Goal: Information Seeking & Learning: Check status

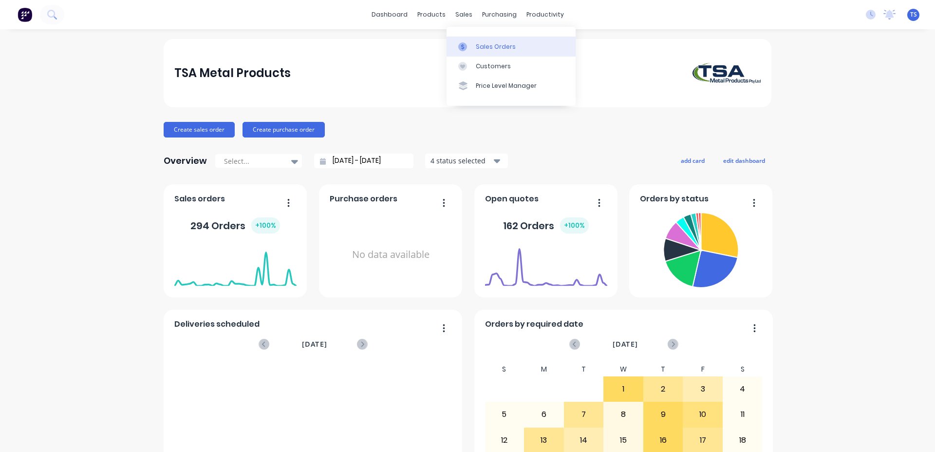
click at [484, 40] on link "Sales Orders" at bounding box center [511, 46] width 129 height 19
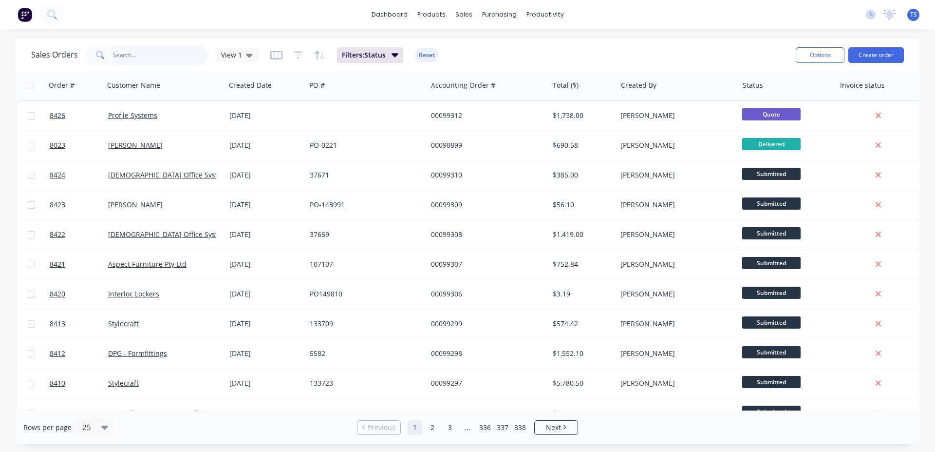
click at [166, 56] on input "text" at bounding box center [160, 54] width 95 height 19
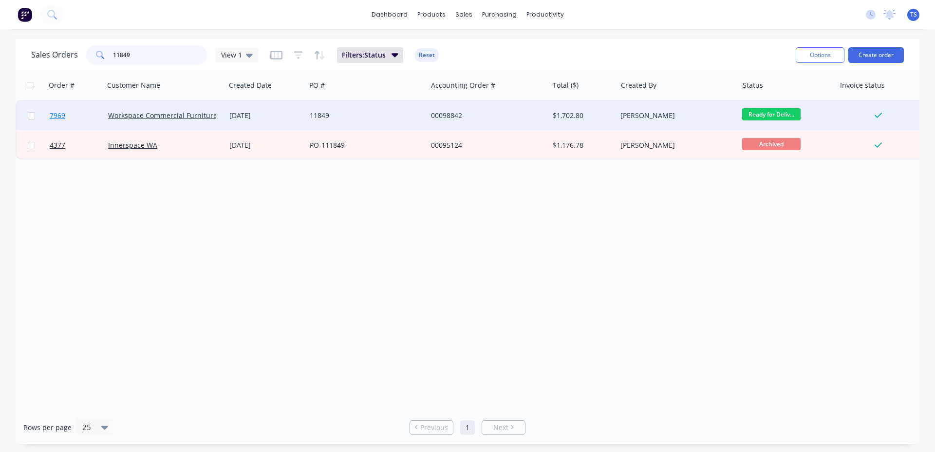
type input "11849"
click at [81, 111] on link "7969" at bounding box center [79, 115] width 58 height 29
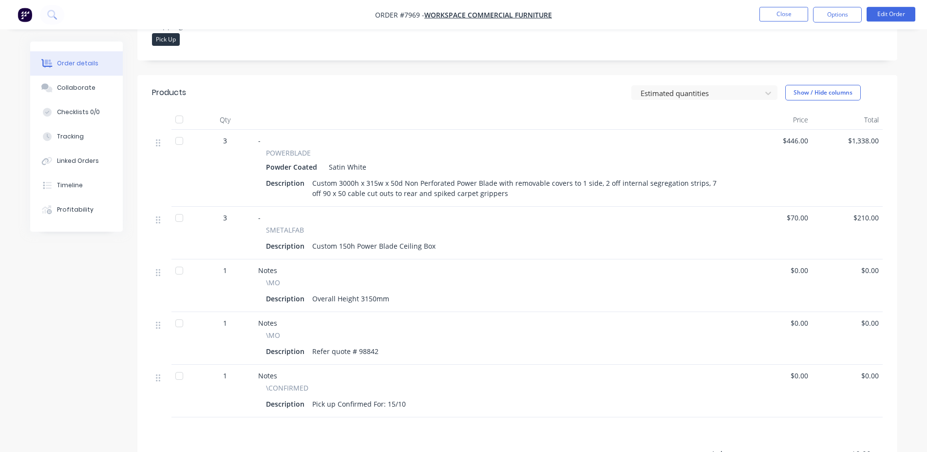
scroll to position [298, 0]
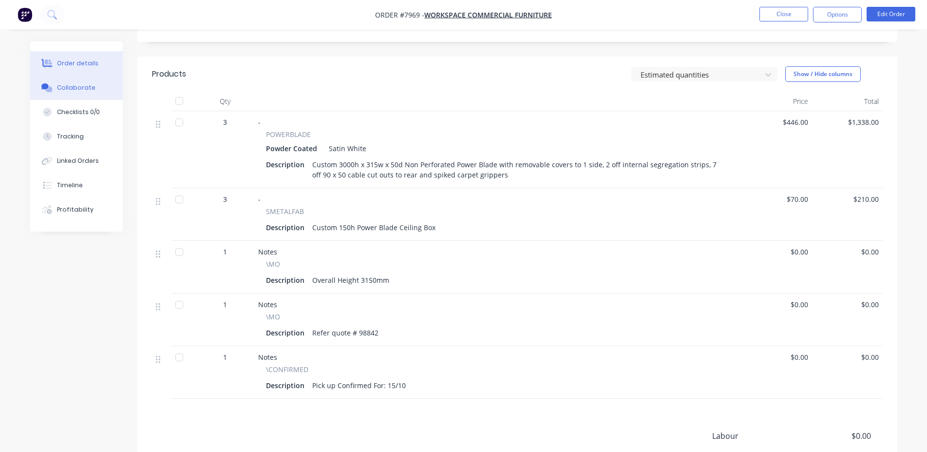
click at [101, 91] on button "Collaborate" at bounding box center [76, 88] width 93 height 24
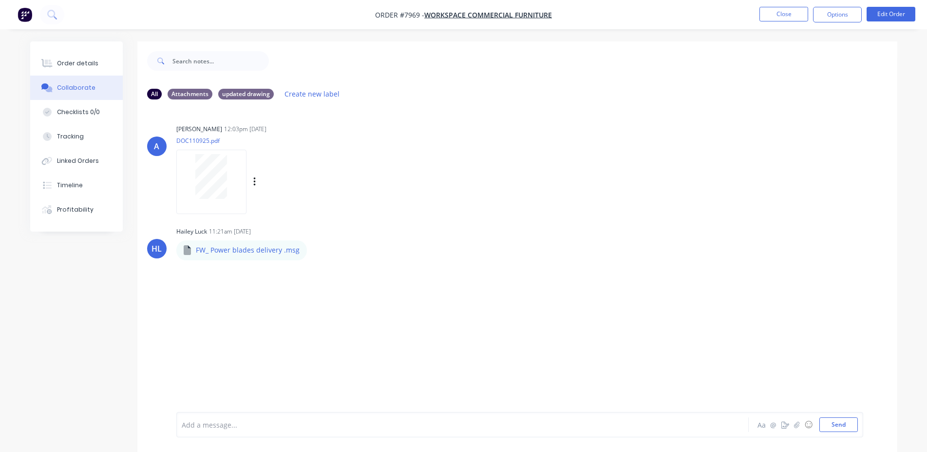
click at [257, 186] on div "Labels Download" at bounding box center [305, 182] width 110 height 14
click at [255, 183] on icon "button" at bounding box center [254, 181] width 3 height 11
click at [302, 205] on button "Download" at bounding box center [319, 208] width 110 height 22
click at [73, 70] on button "Order details" at bounding box center [76, 63] width 93 height 24
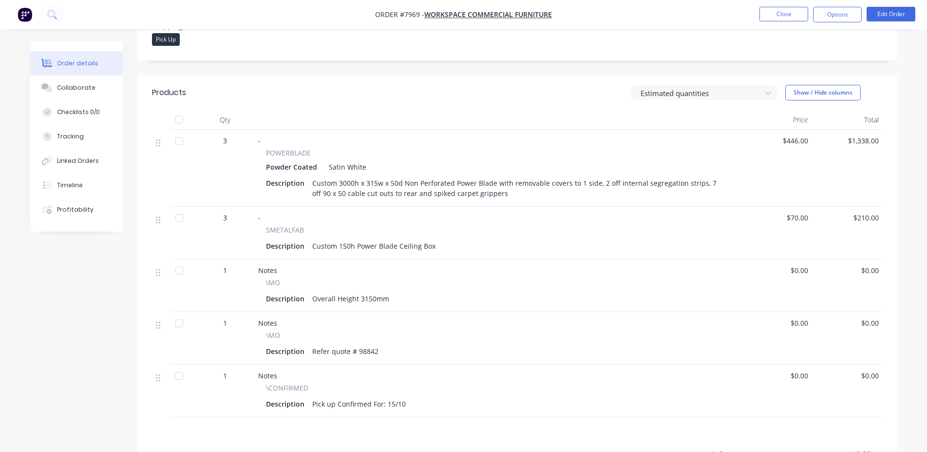
scroll to position [298, 0]
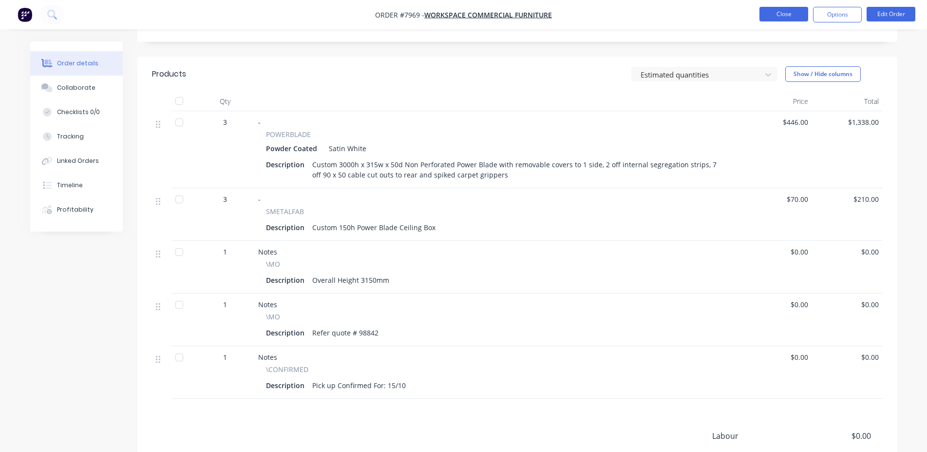
click at [772, 11] on button "Close" at bounding box center [783, 14] width 49 height 15
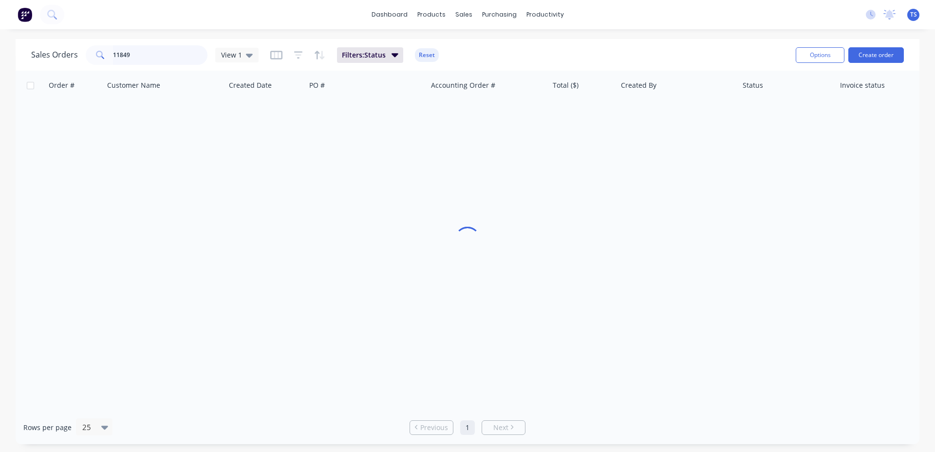
click at [169, 61] on input "11849" at bounding box center [160, 54] width 95 height 19
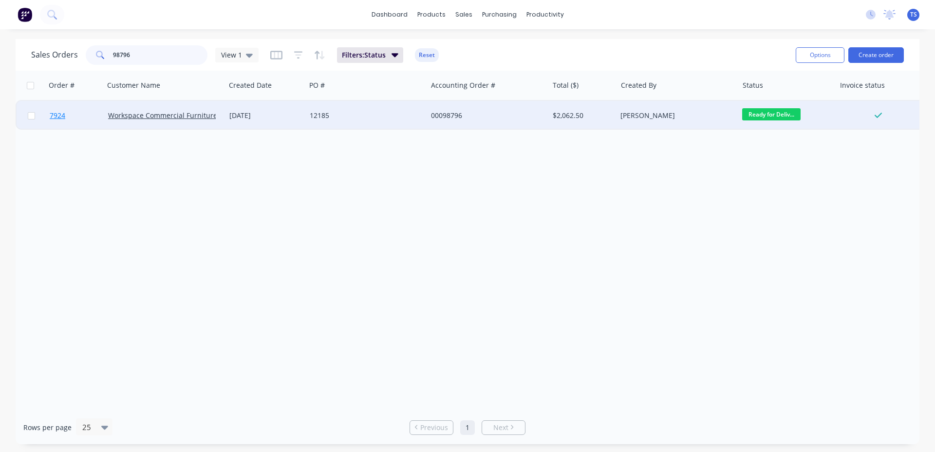
type input "98796"
click at [78, 121] on link "7924" at bounding box center [79, 115] width 58 height 29
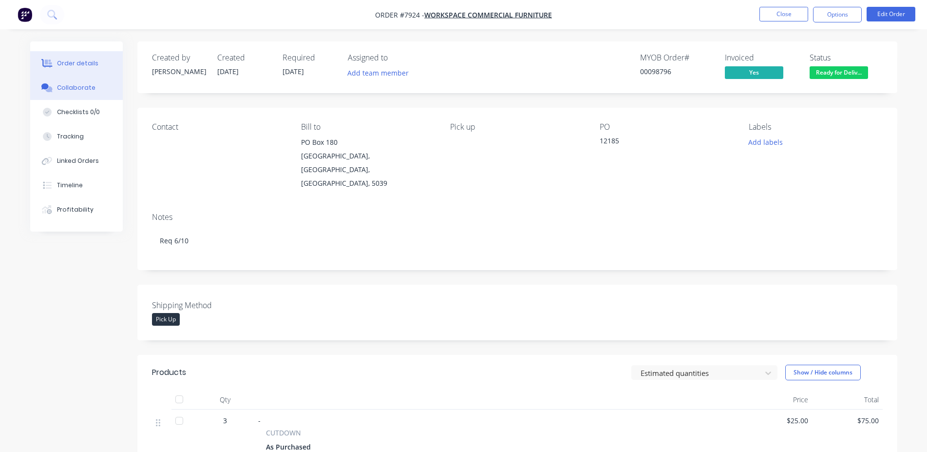
click at [104, 90] on button "Collaborate" at bounding box center [76, 88] width 93 height 24
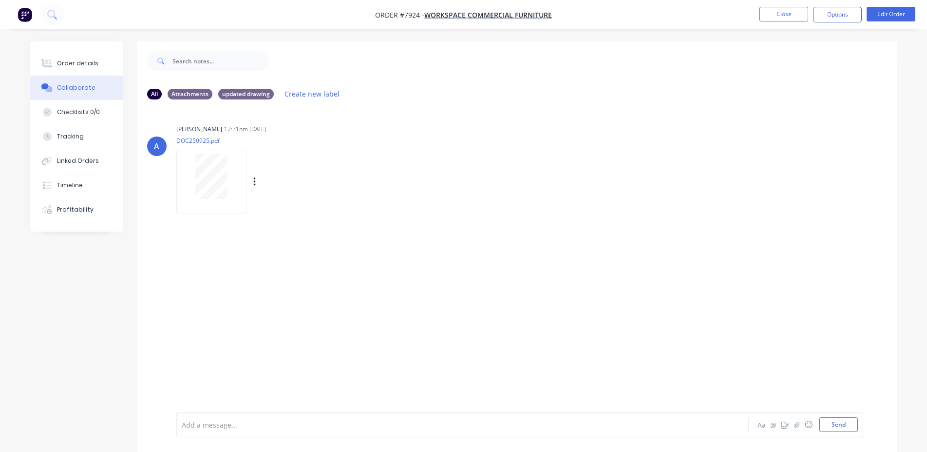
click at [257, 180] on div "Labels Download" at bounding box center [305, 182] width 110 height 14
click at [249, 182] on div at bounding box center [213, 182] width 74 height 64
click at [256, 183] on icon "button" at bounding box center [254, 181] width 3 height 11
click at [282, 204] on button "Download" at bounding box center [319, 208] width 110 height 22
click at [109, 73] on button "Order details" at bounding box center [76, 63] width 93 height 24
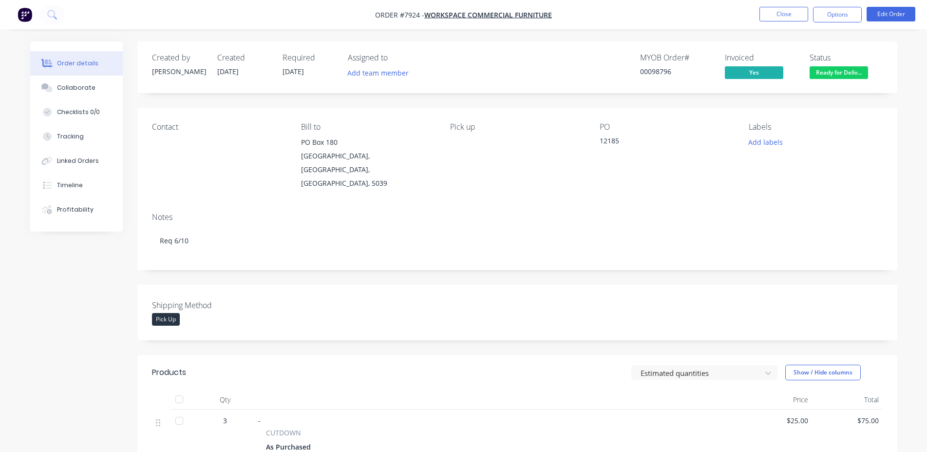
scroll to position [199, 0]
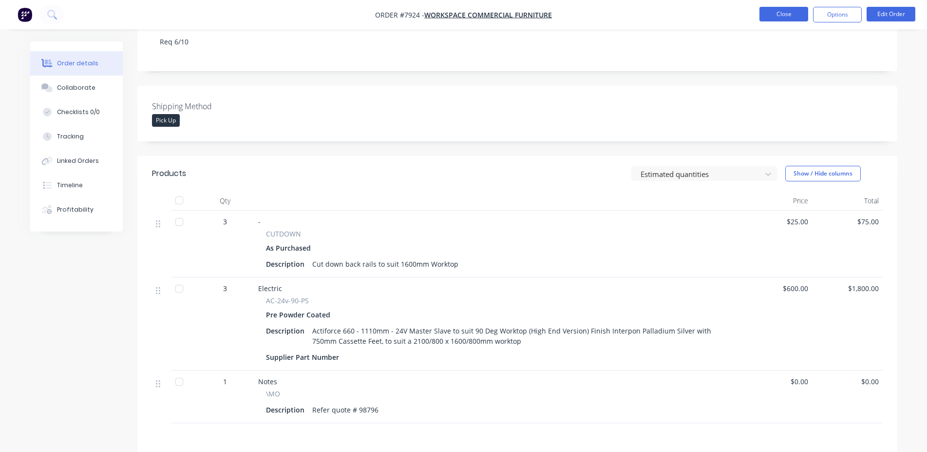
click at [781, 17] on button "Close" at bounding box center [783, 14] width 49 height 15
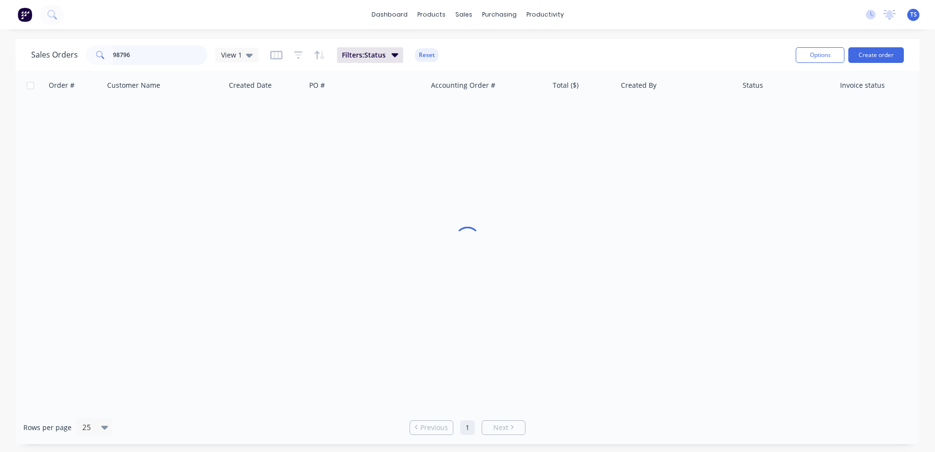
click at [154, 49] on input "98796" at bounding box center [160, 54] width 95 height 19
paste input "33924"
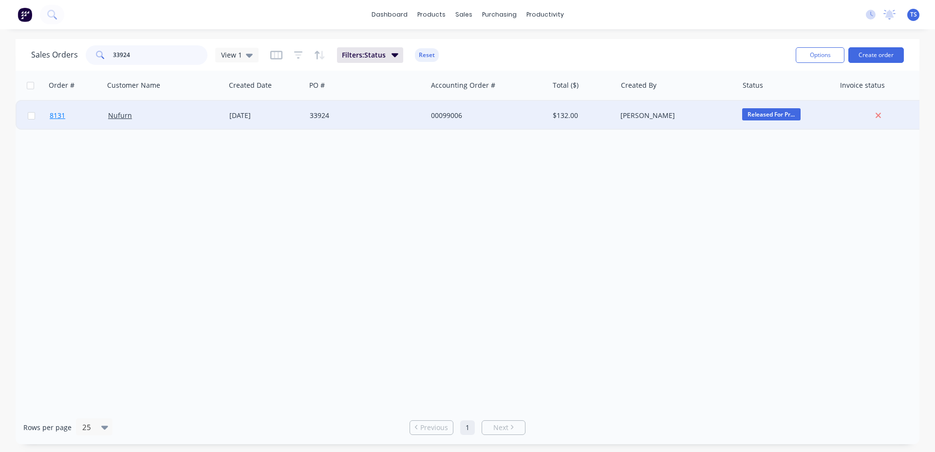
type input "33924"
click at [66, 119] on link "8131" at bounding box center [79, 115] width 58 height 29
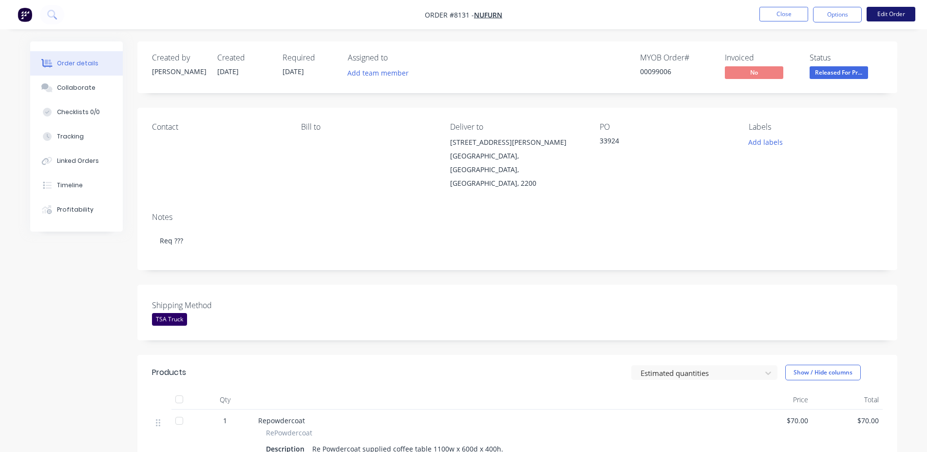
click at [878, 9] on button "Edit Order" at bounding box center [891, 14] width 49 height 15
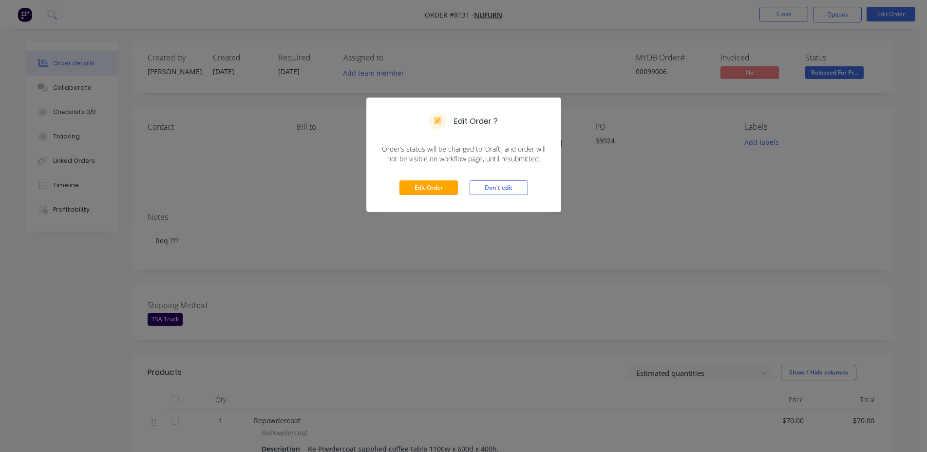
click at [422, 201] on div "Edit Order Don't edit" at bounding box center [464, 188] width 194 height 48
click at [432, 182] on button "Edit Order" at bounding box center [428, 187] width 58 height 15
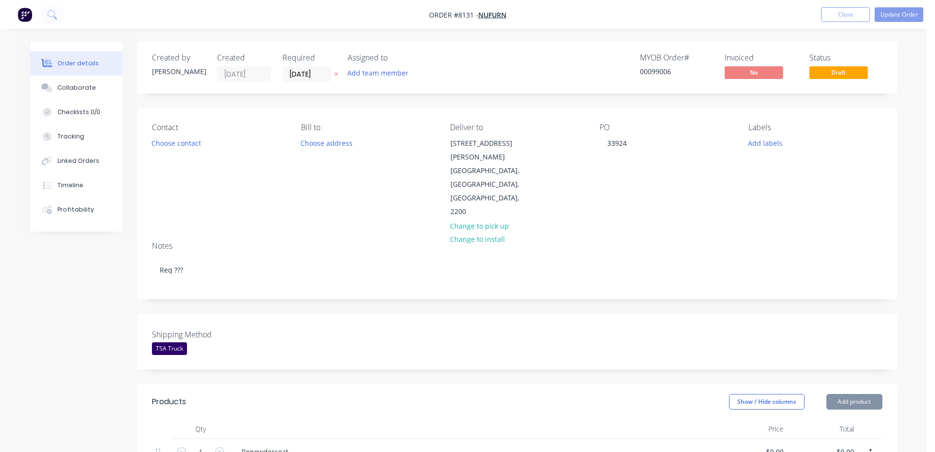
type input "$70.00"
type input "$50.00"
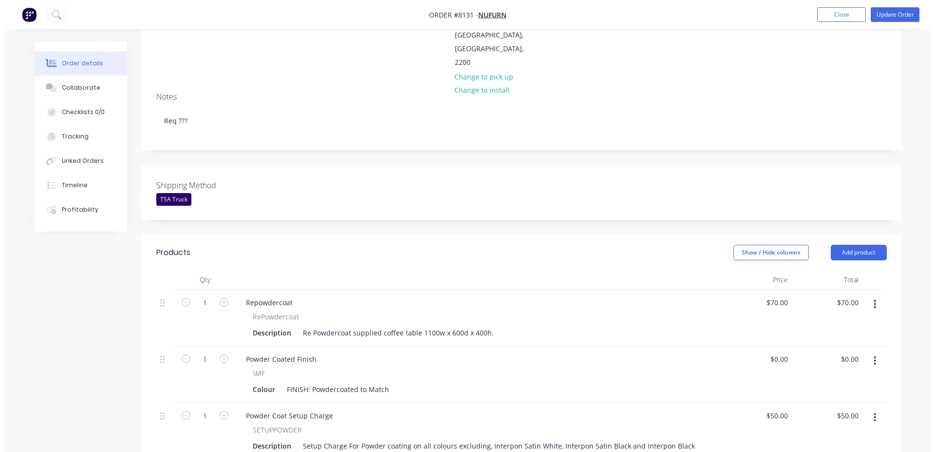
scroll to position [497, 0]
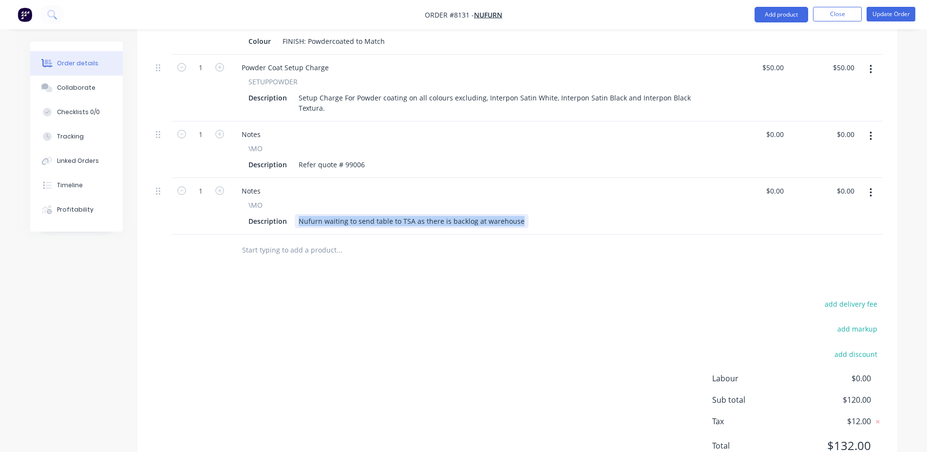
drag, startPoint x: 516, startPoint y: 178, endPoint x: 213, endPoint y: 175, distance: 303.0
click at [295, 214] on div "Nufurn waiting to send table to TSA as there is backlog at warehouse" at bounding box center [412, 221] width 234 height 14
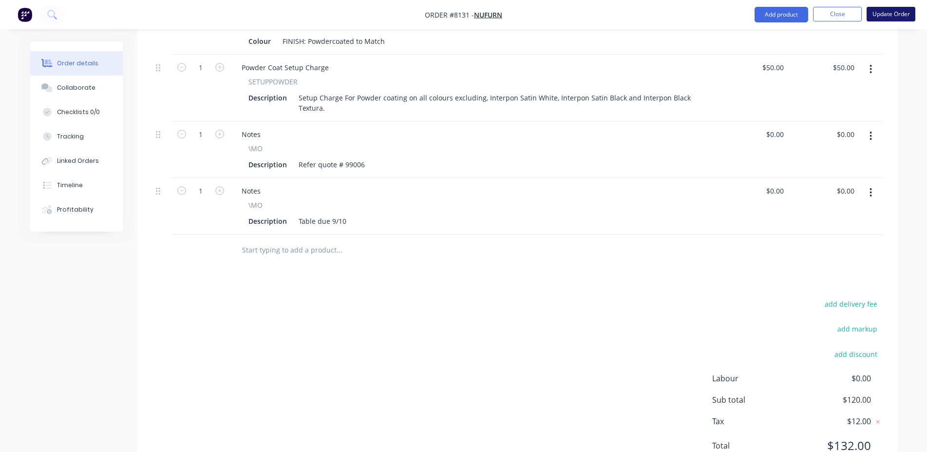
click at [884, 9] on button "Update Order" at bounding box center [891, 14] width 49 height 15
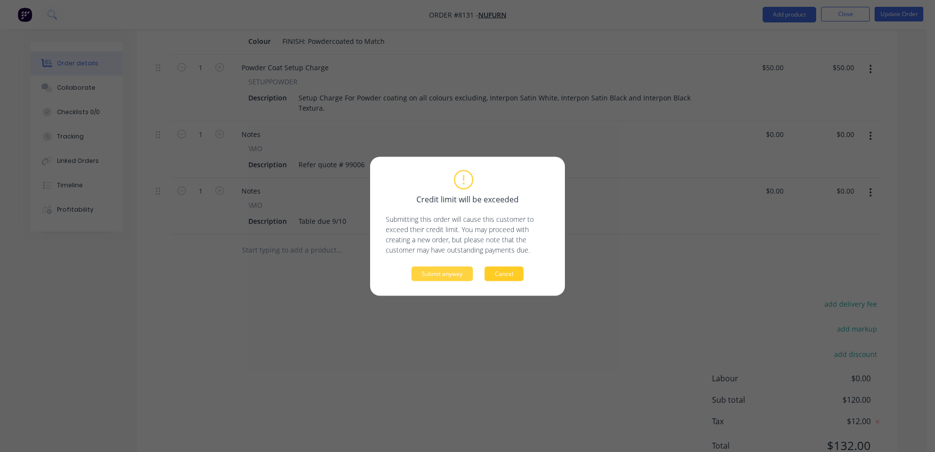
click at [523, 274] on button "Cancel" at bounding box center [504, 273] width 39 height 15
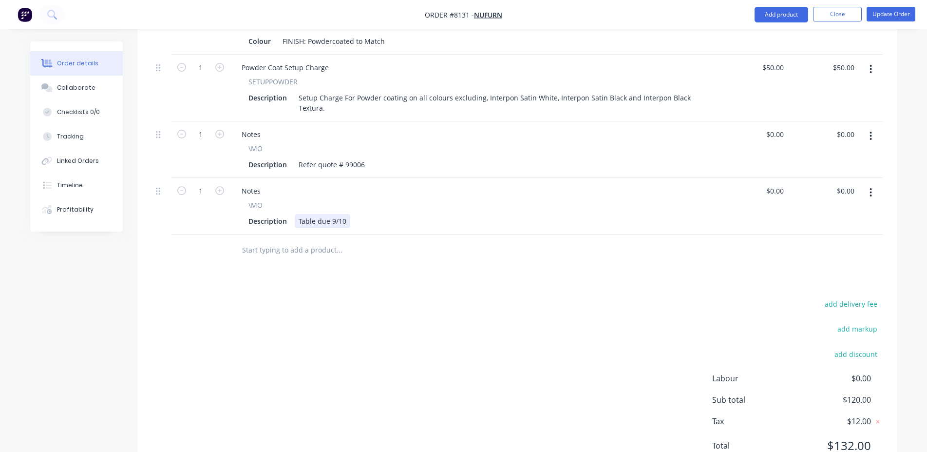
click at [328, 214] on div "Table due 9/10" at bounding box center [323, 221] width 56 height 14
click at [895, 17] on button "Update Order" at bounding box center [891, 14] width 49 height 15
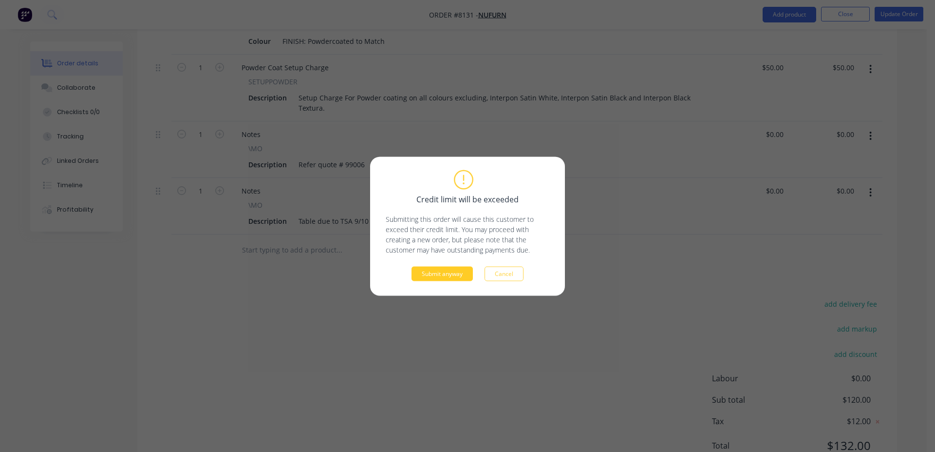
click at [433, 269] on button "Submit anyway" at bounding box center [442, 273] width 61 height 15
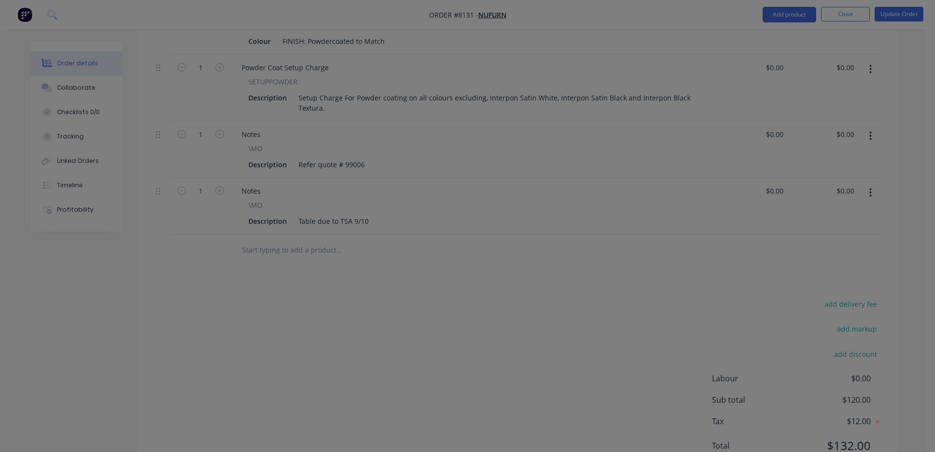
type input "$70.00"
type input "$50.00"
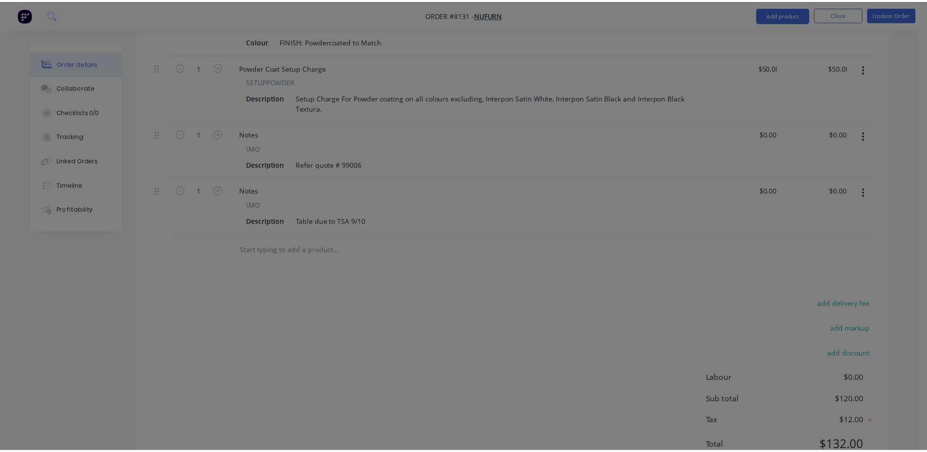
scroll to position [360, 0]
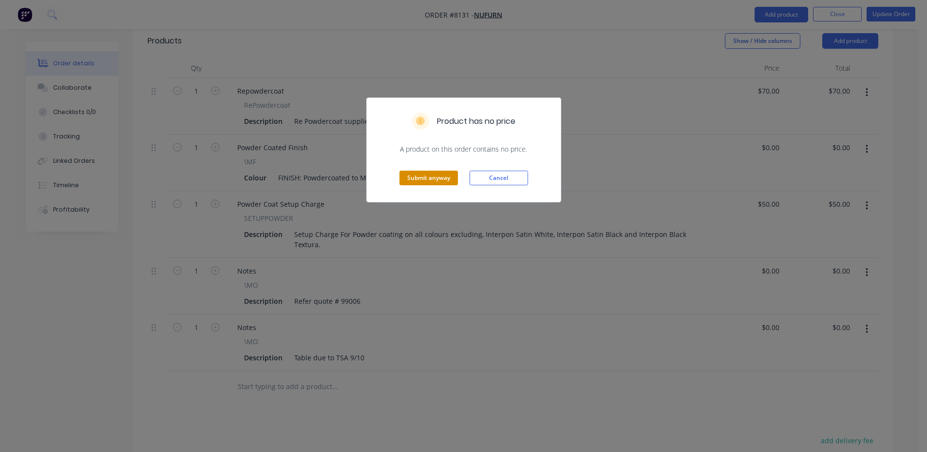
click at [426, 181] on button "Submit anyway" at bounding box center [428, 177] width 58 height 15
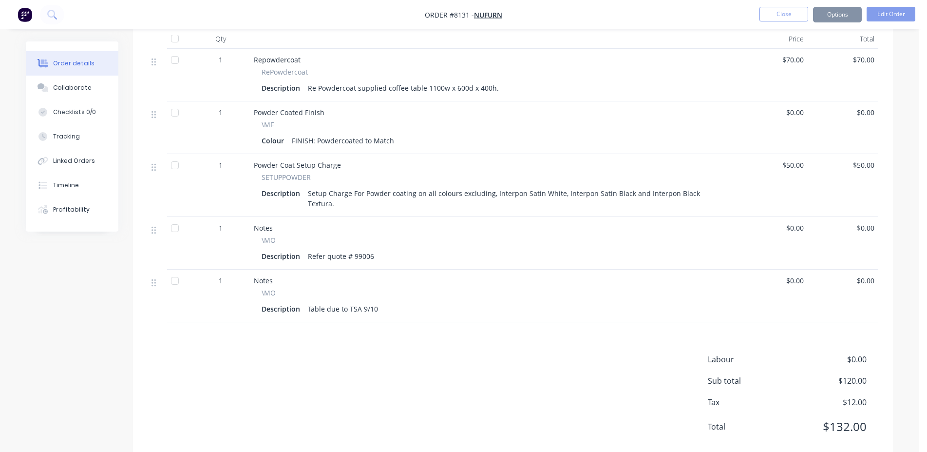
scroll to position [359, 0]
click at [784, 14] on button "Close" at bounding box center [783, 14] width 49 height 15
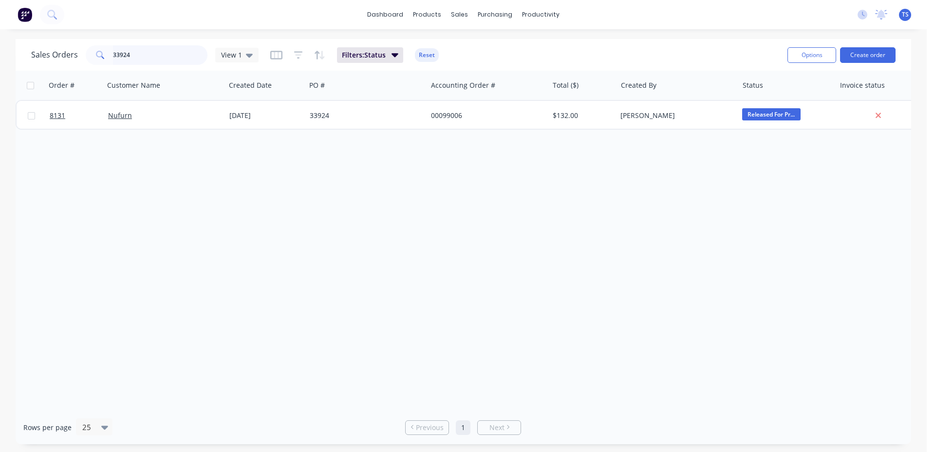
click at [168, 52] on input "33924" at bounding box center [160, 54] width 95 height 19
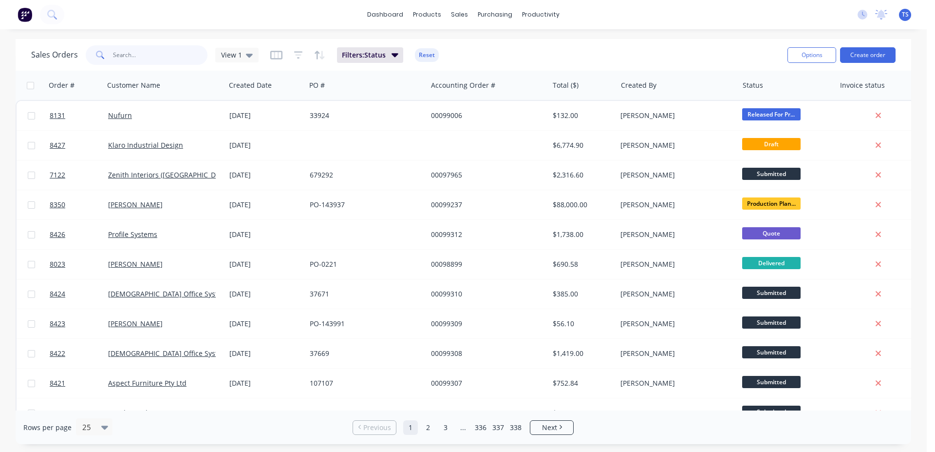
click at [151, 53] on input "text" at bounding box center [160, 54] width 95 height 19
click at [556, 47] on div "Sales Orders View 1 Filters: Status Reset" at bounding box center [405, 55] width 749 height 24
click at [153, 58] on input "text" at bounding box center [160, 54] width 95 height 19
click at [155, 34] on div "dashboard products sales purchasing productivity dashboard products Product Cat…" at bounding box center [463, 226] width 927 height 452
drag, startPoint x: 147, startPoint y: 47, endPoint x: 148, endPoint y: 54, distance: 7.0
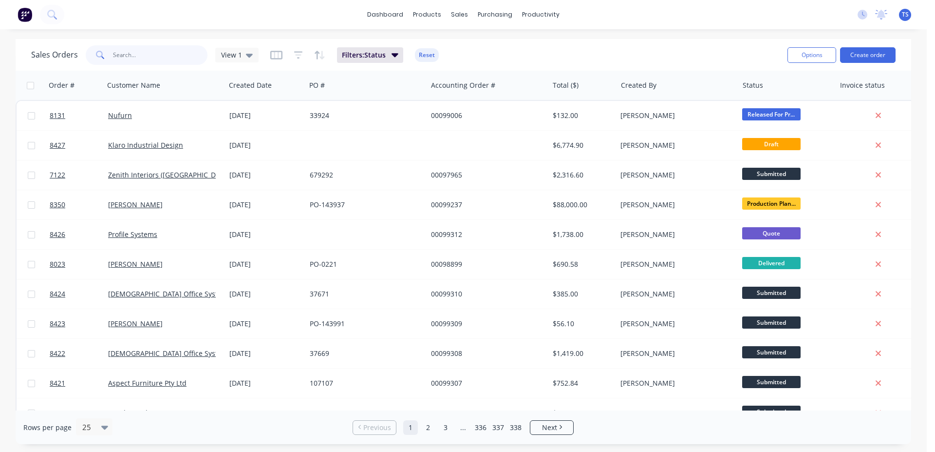
click at [148, 51] on input "text" at bounding box center [160, 54] width 95 height 19
click at [171, 57] on input "text" at bounding box center [160, 54] width 95 height 19
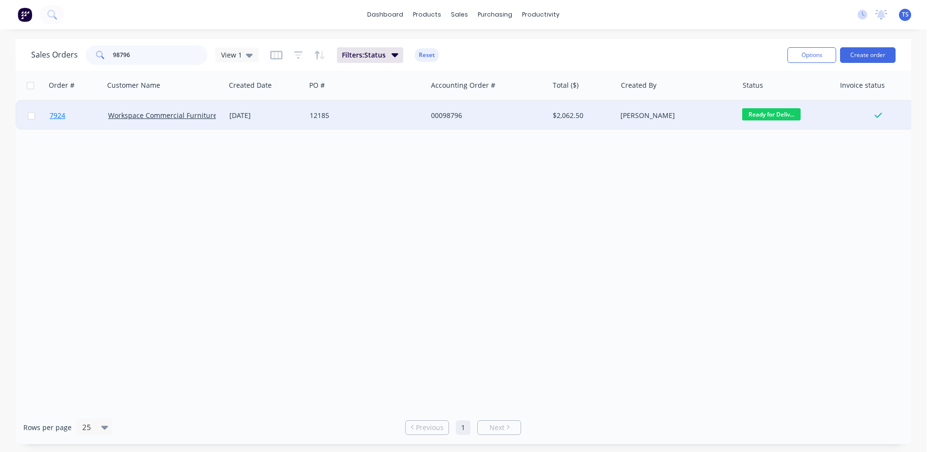
type input "98796"
click at [84, 113] on link "7924" at bounding box center [79, 115] width 58 height 29
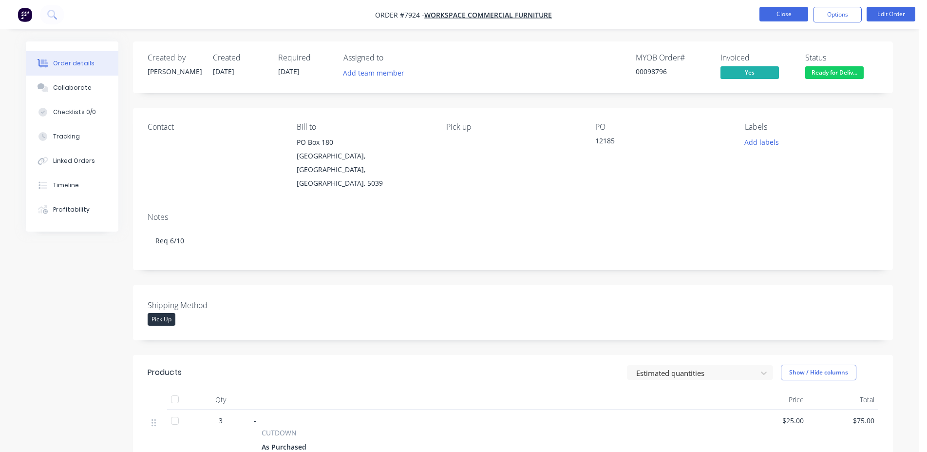
click at [784, 18] on button "Close" at bounding box center [783, 14] width 49 height 15
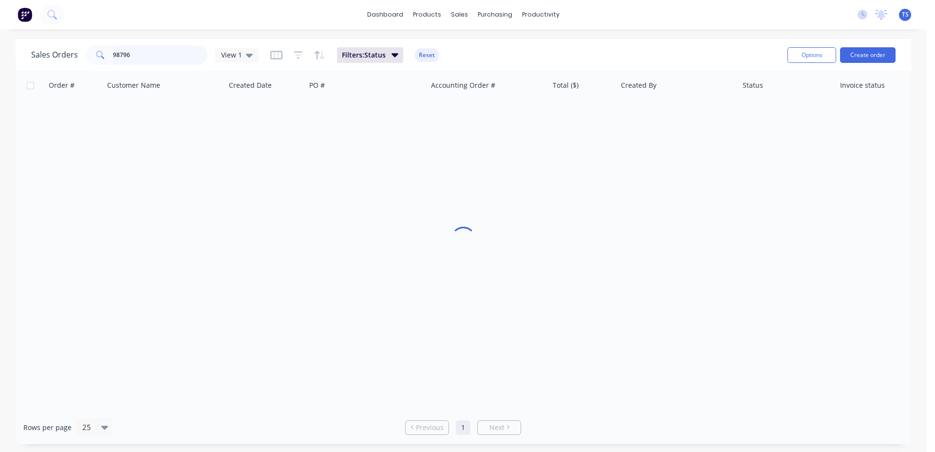
click at [137, 59] on input "98796" at bounding box center [160, 54] width 95 height 19
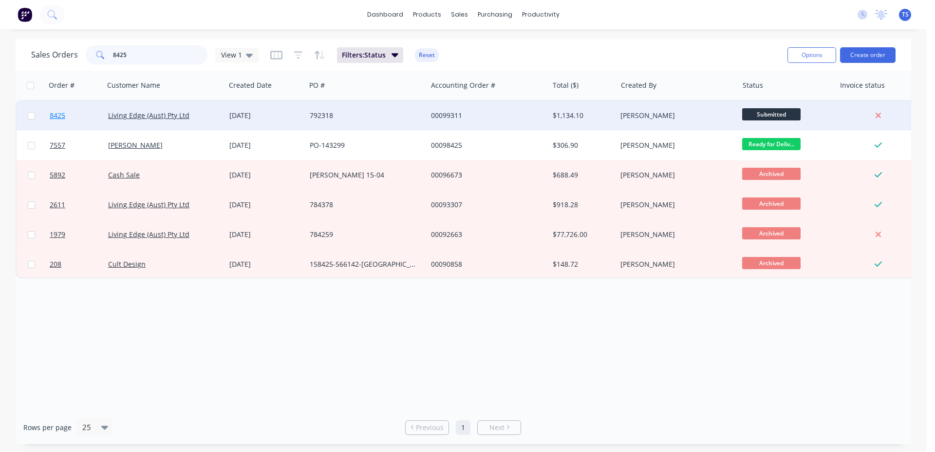
type input "8425"
click at [85, 122] on link "8425" at bounding box center [79, 115] width 58 height 29
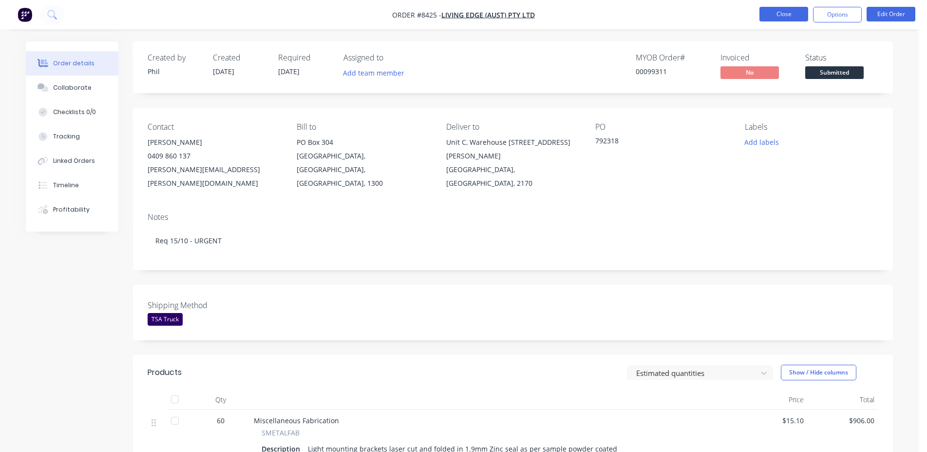
click at [782, 13] on button "Close" at bounding box center [783, 14] width 49 height 15
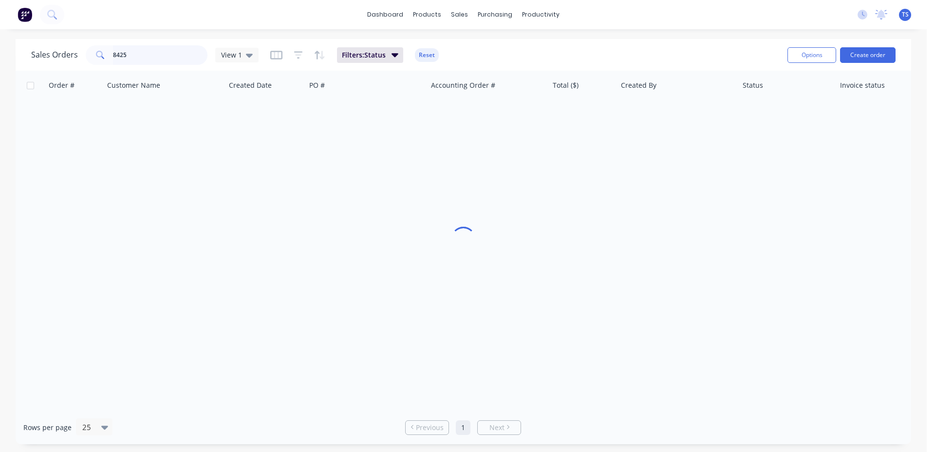
click at [163, 60] on input "8425" at bounding box center [160, 54] width 95 height 19
type input "luana"
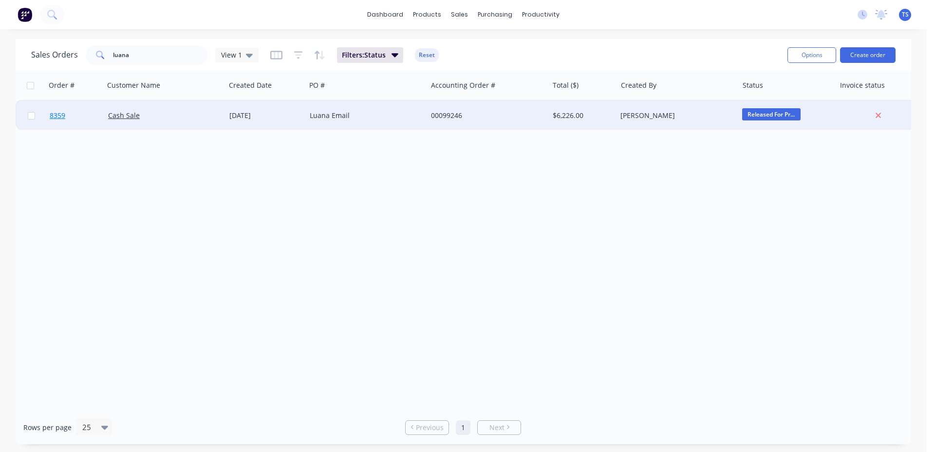
click at [82, 121] on link "8359" at bounding box center [79, 115] width 58 height 29
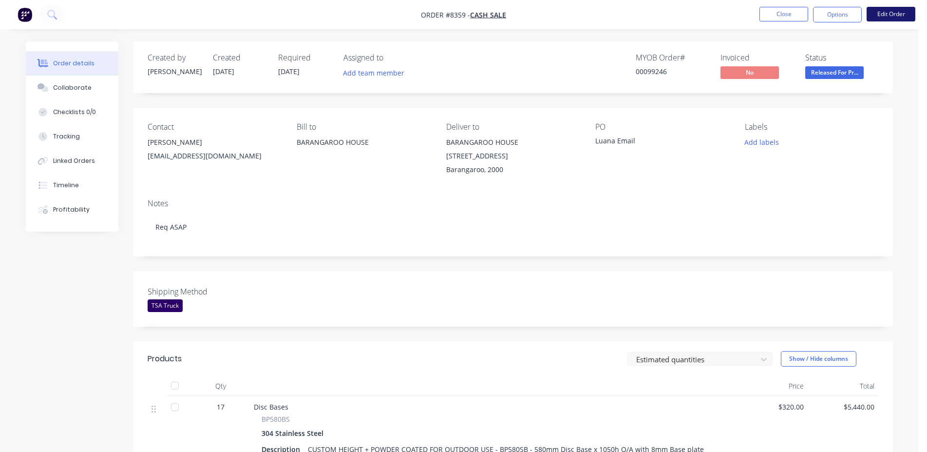
click at [886, 20] on button "Edit Order" at bounding box center [891, 14] width 49 height 15
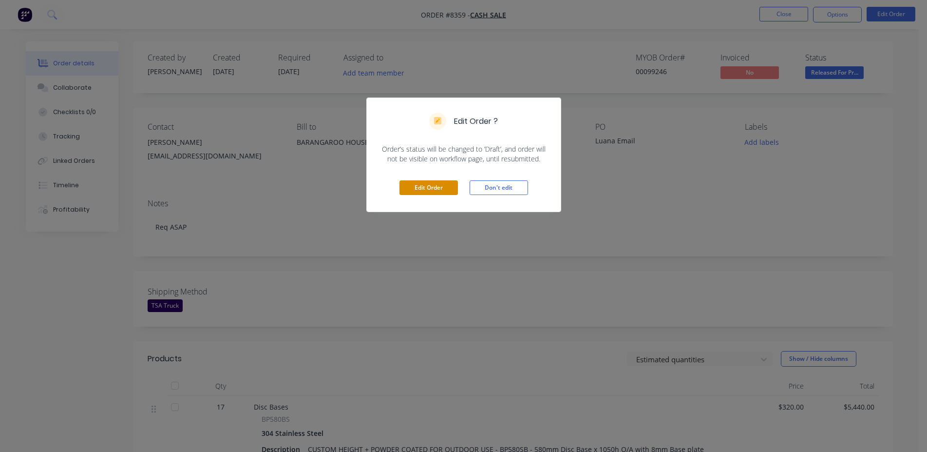
click at [408, 187] on button "Edit Order" at bounding box center [428, 187] width 58 height 15
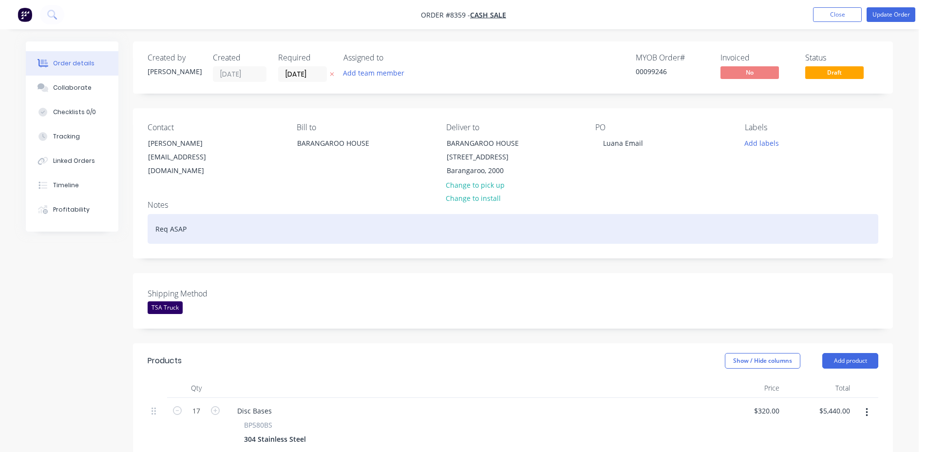
click at [249, 231] on div "Req ASAP" at bounding box center [513, 229] width 731 height 30
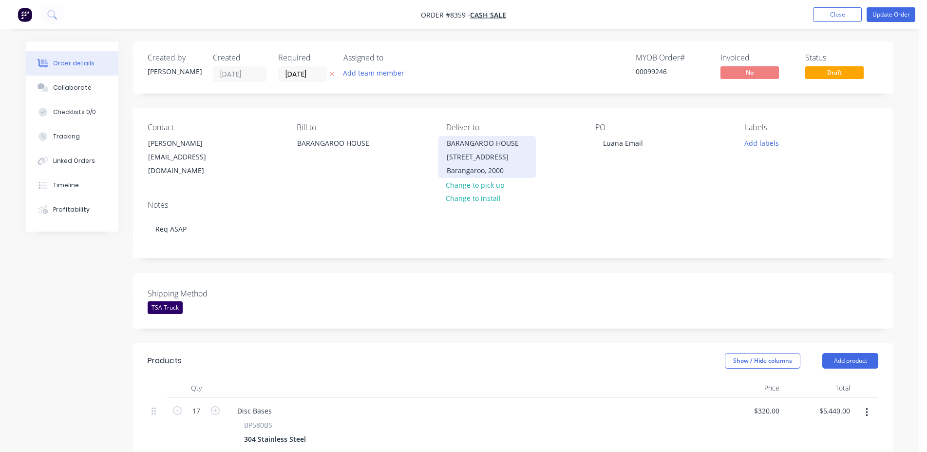
click at [507, 172] on div "Barangaroo, 2000" at bounding box center [487, 171] width 81 height 14
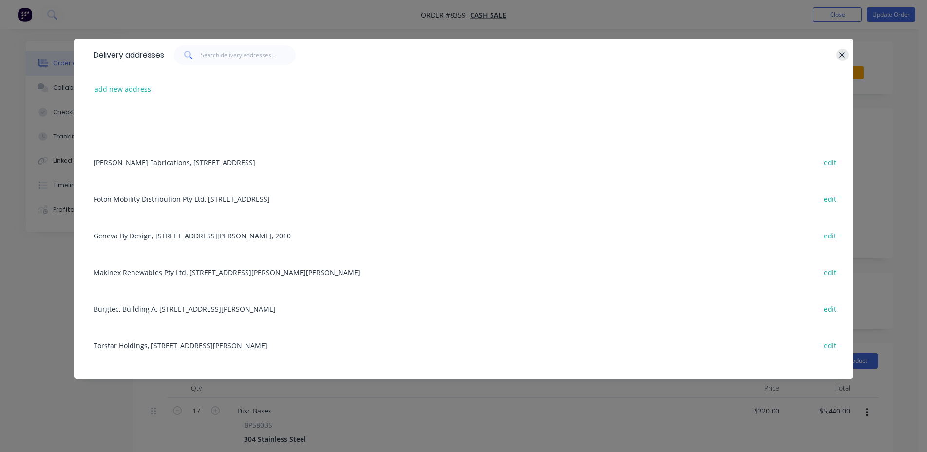
click at [842, 51] on icon "button" at bounding box center [842, 55] width 6 height 9
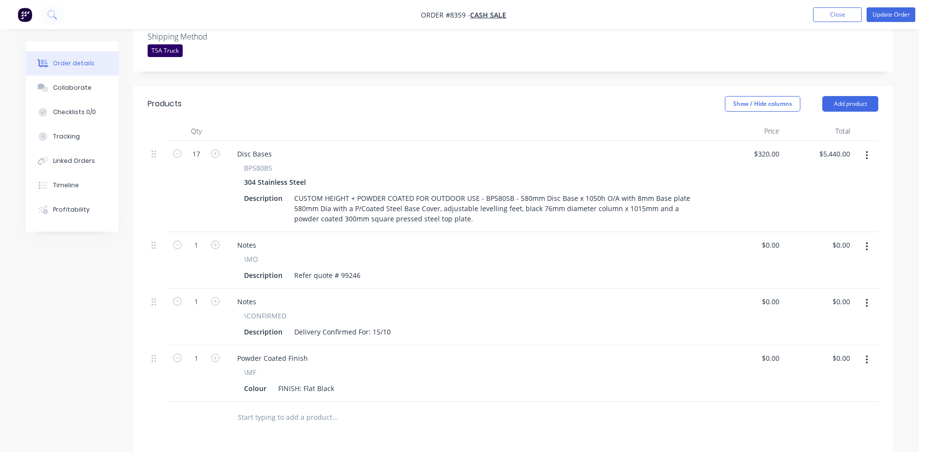
scroll to position [397, 0]
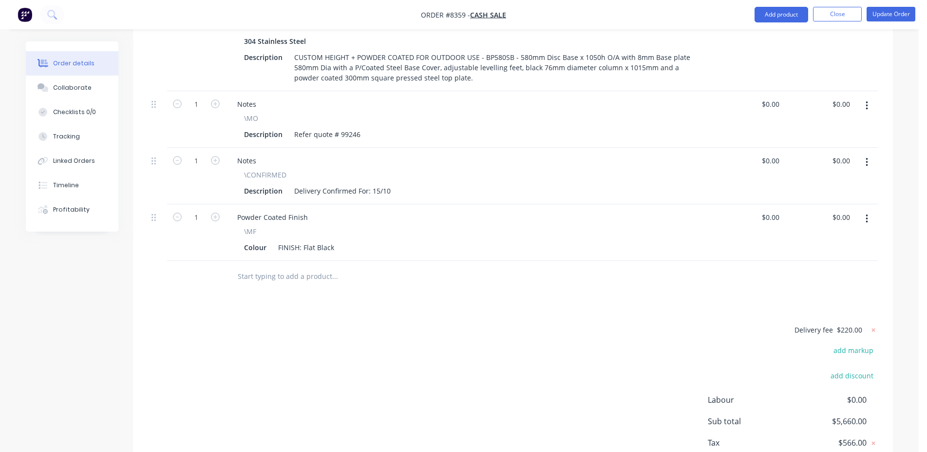
click at [253, 279] on input "text" at bounding box center [334, 275] width 195 height 19
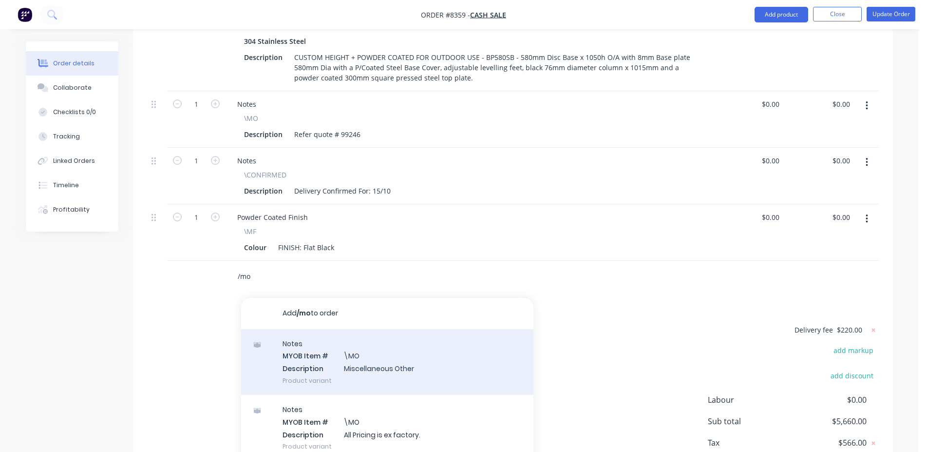
type input "/mo"
click at [360, 365] on div "Notes MYOB Item # \MO Description Miscellaneous Other Product variant" at bounding box center [387, 362] width 292 height 66
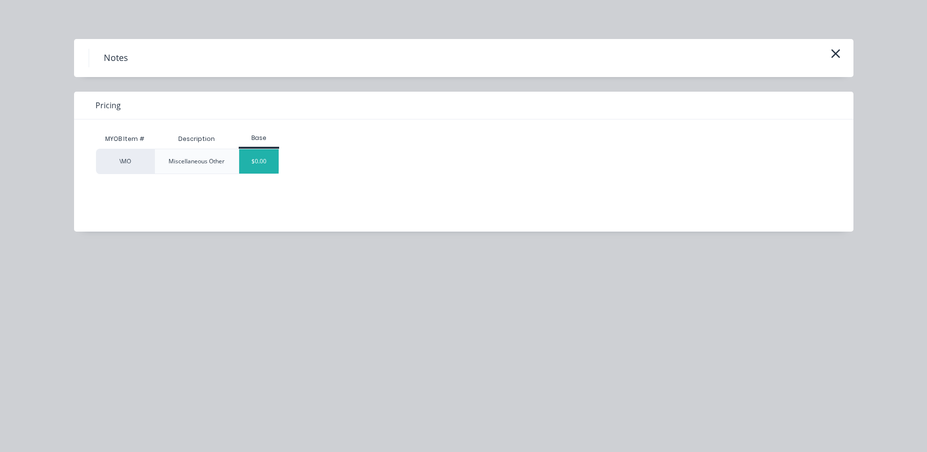
click at [256, 158] on div "$0.00" at bounding box center [258, 161] width 39 height 24
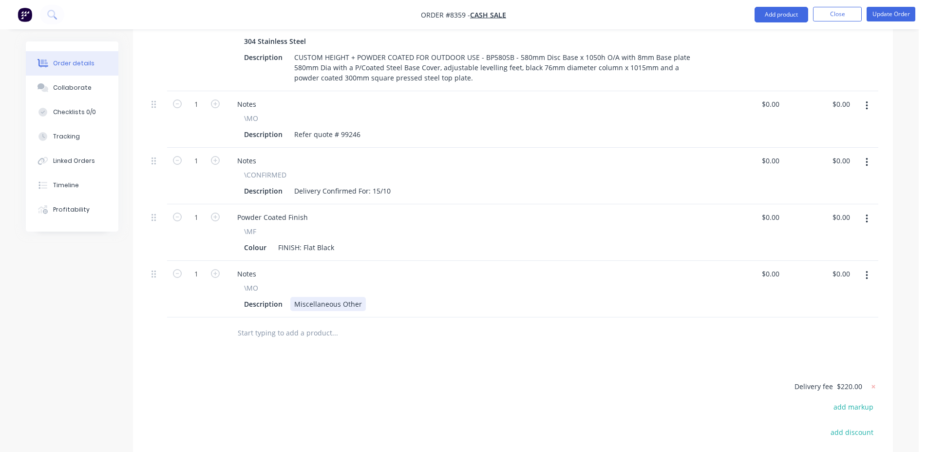
click at [329, 304] on div "Miscellaneous Other" at bounding box center [328, 304] width 76 height 14
click at [882, 23] on nav "Order #8359 - Cash Sale Add product Close Update Order" at bounding box center [463, 14] width 927 height 29
click at [896, 6] on nav "Order #8359 - Cash Sale Add product Close Update Order" at bounding box center [463, 14] width 927 height 29
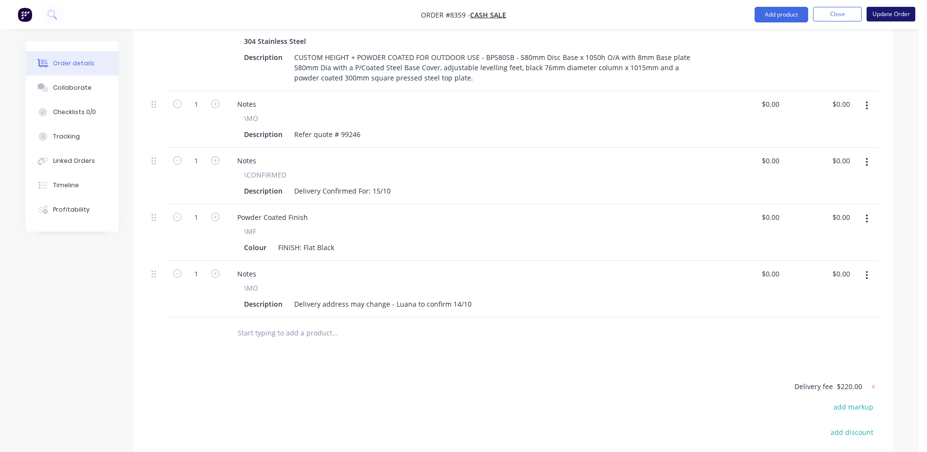
click at [887, 19] on button "Update Order" at bounding box center [891, 14] width 49 height 15
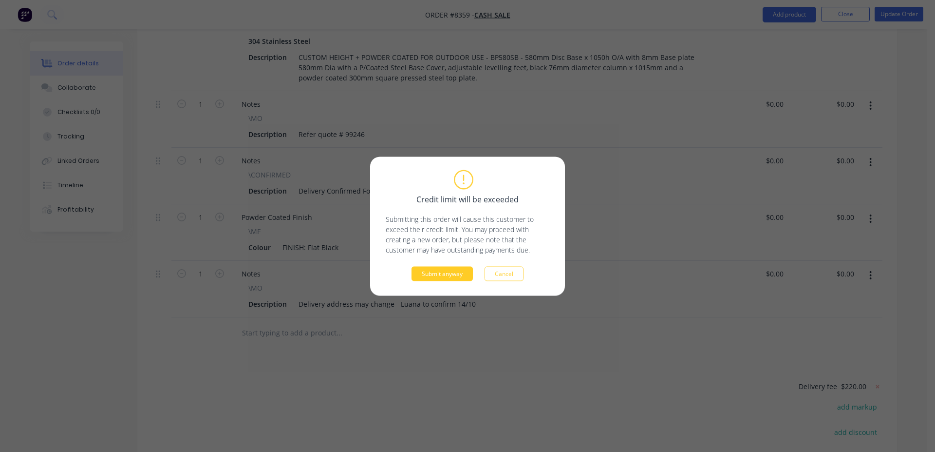
click at [424, 275] on button "Submit anyway" at bounding box center [442, 273] width 61 height 15
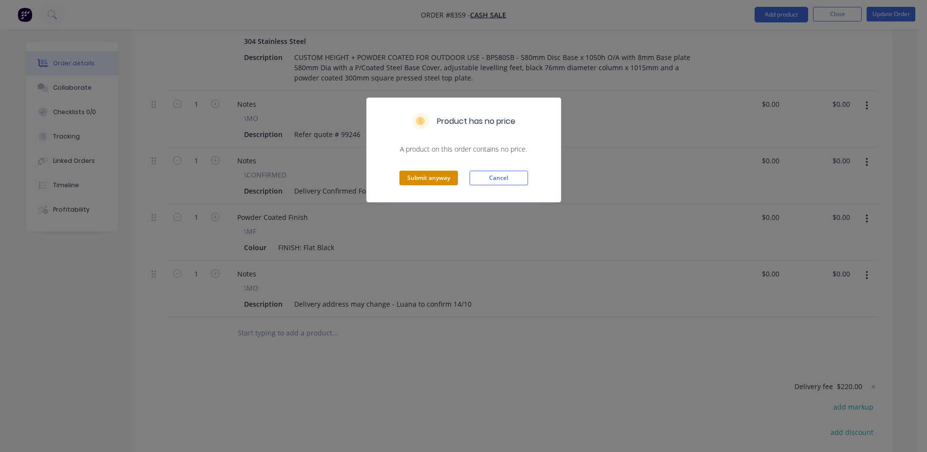
click at [449, 185] on button "Submit anyway" at bounding box center [428, 177] width 58 height 15
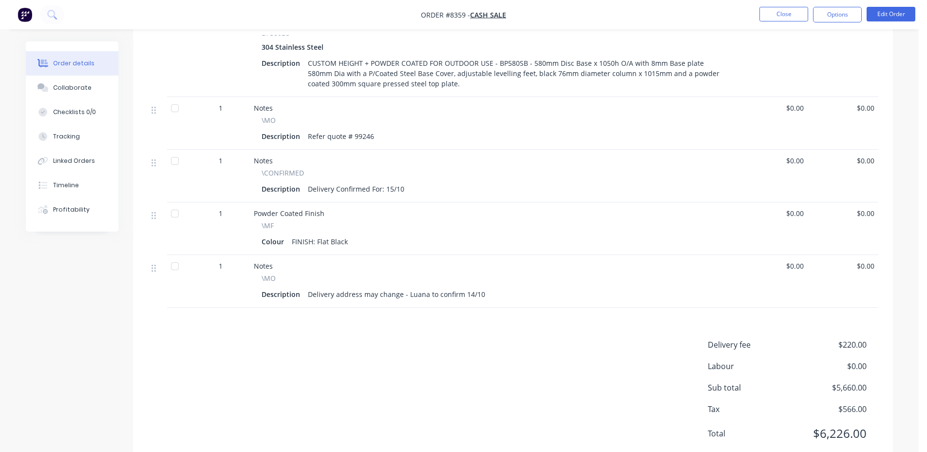
scroll to position [0, 0]
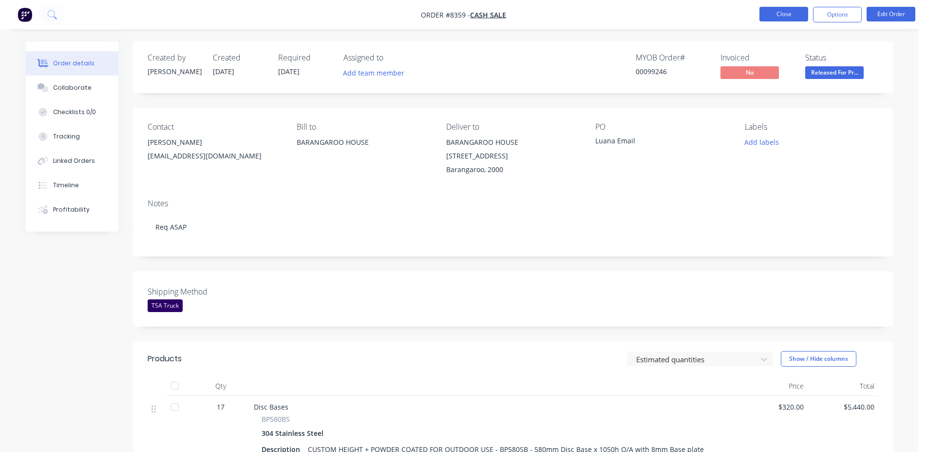
click at [785, 13] on button "Close" at bounding box center [783, 14] width 49 height 15
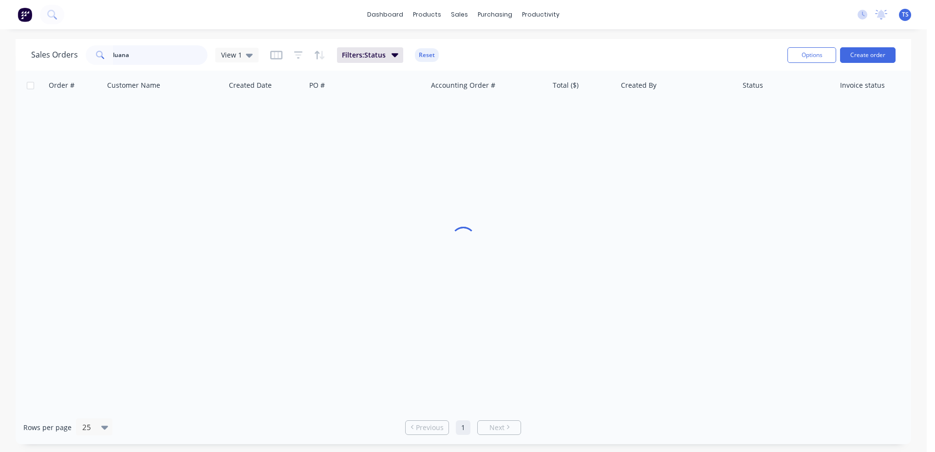
click at [148, 58] on input "luana" at bounding box center [160, 54] width 95 height 19
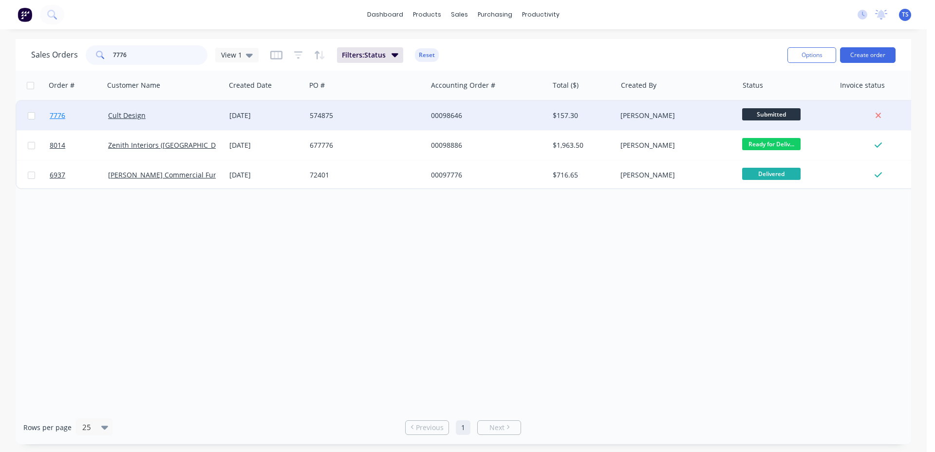
type input "7776"
click at [82, 124] on link "7776" at bounding box center [79, 115] width 58 height 29
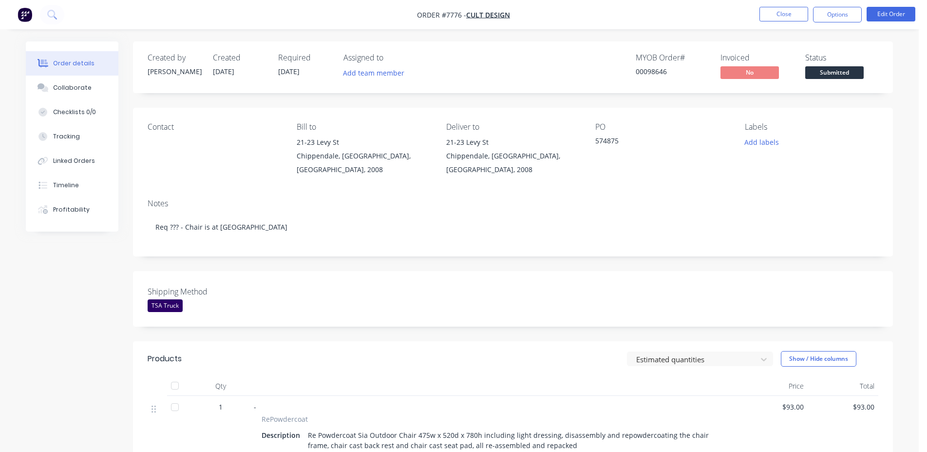
click at [827, 77] on span "Submitted" at bounding box center [834, 72] width 58 height 12
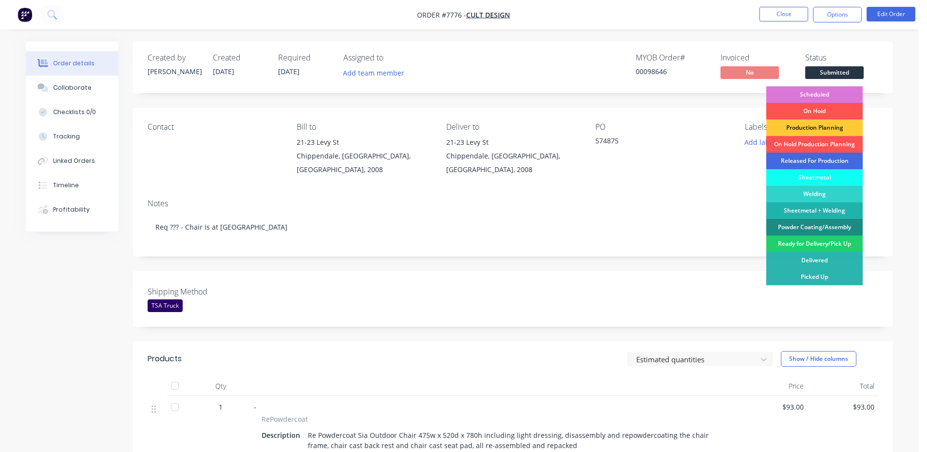
click at [819, 159] on div "Released For Production" at bounding box center [814, 160] width 96 height 17
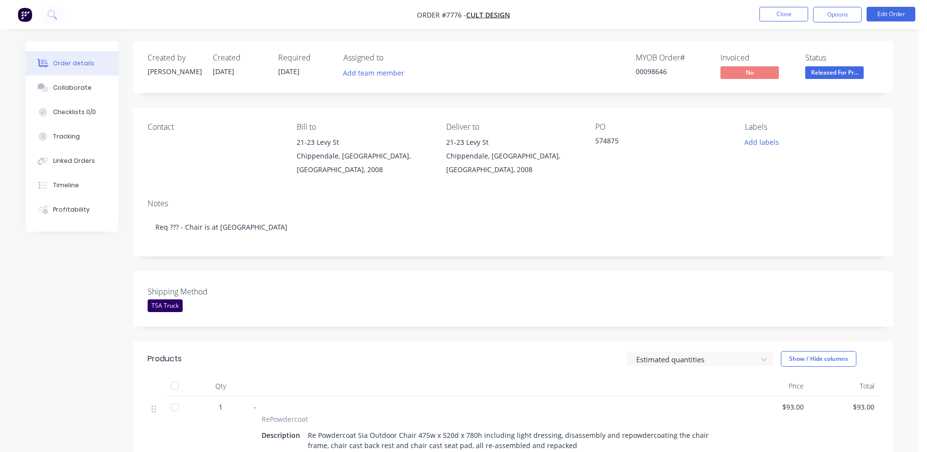
click at [647, 70] on div "00098646" at bounding box center [672, 71] width 73 height 10
copy div "00098646"
click at [791, 8] on button "Close" at bounding box center [783, 14] width 49 height 15
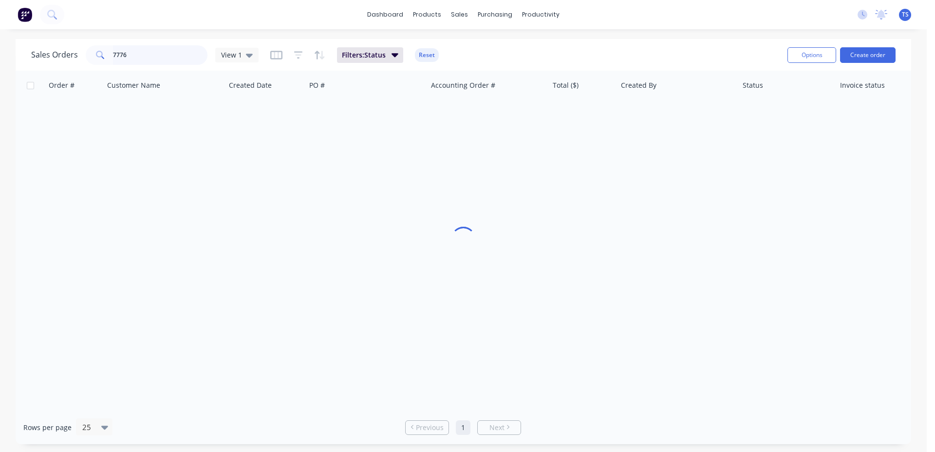
click at [159, 55] on input "7776" at bounding box center [160, 54] width 95 height 19
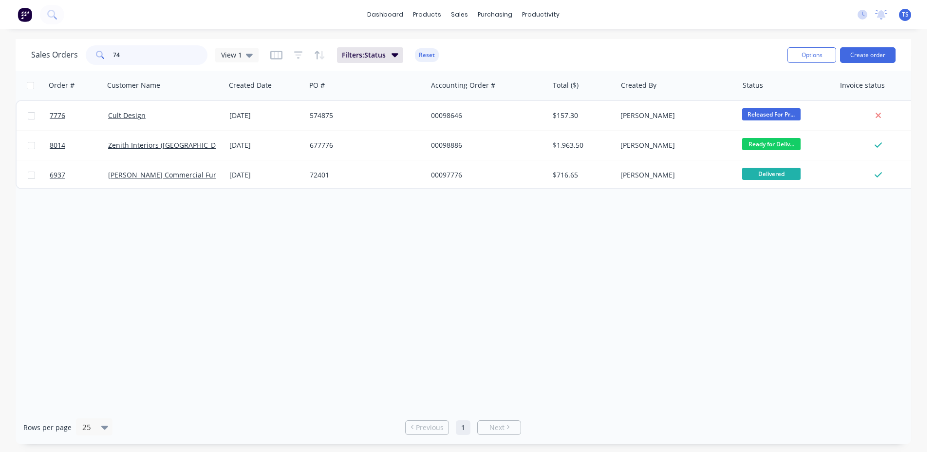
type input "7"
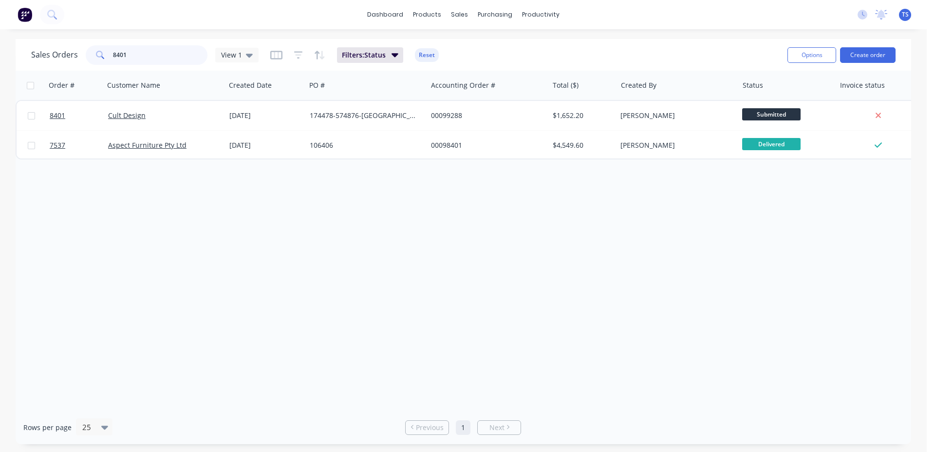
type input "8401"
click at [76, 119] on link "8401" at bounding box center [79, 115] width 58 height 29
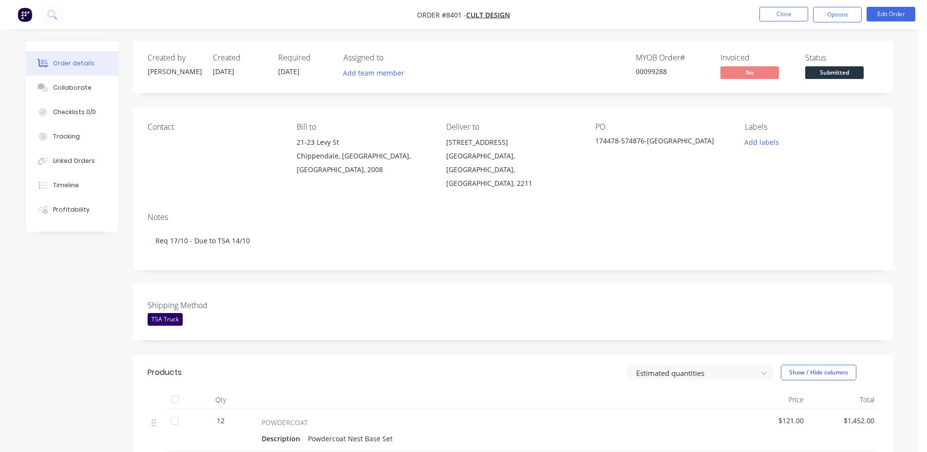
click at [851, 69] on span "Submitted" at bounding box center [834, 72] width 58 height 12
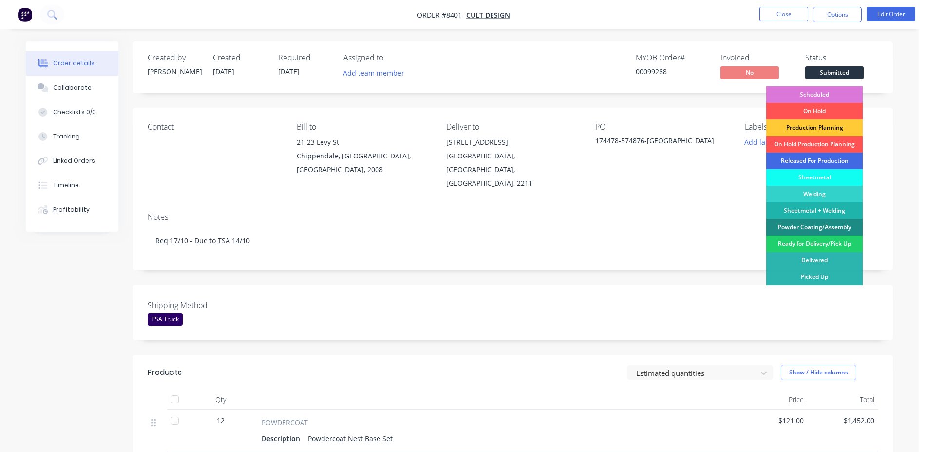
click at [815, 159] on div "Released For Production" at bounding box center [814, 160] width 96 height 17
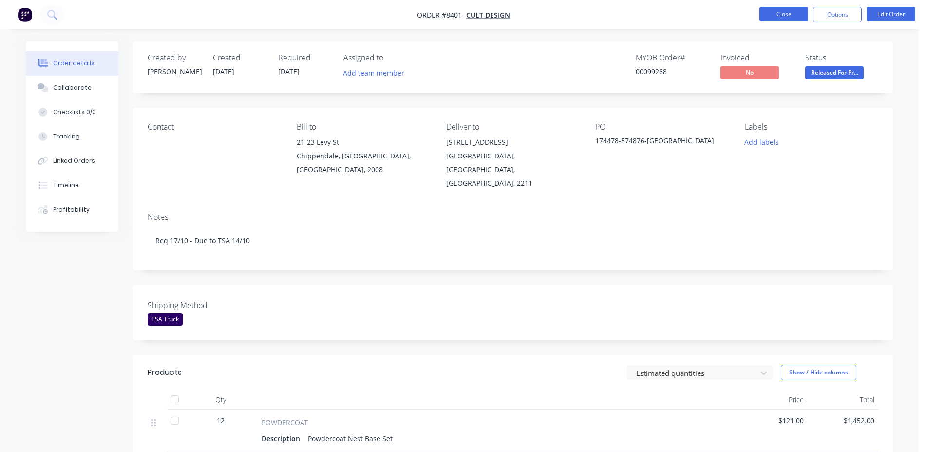
click at [785, 12] on button "Close" at bounding box center [783, 14] width 49 height 15
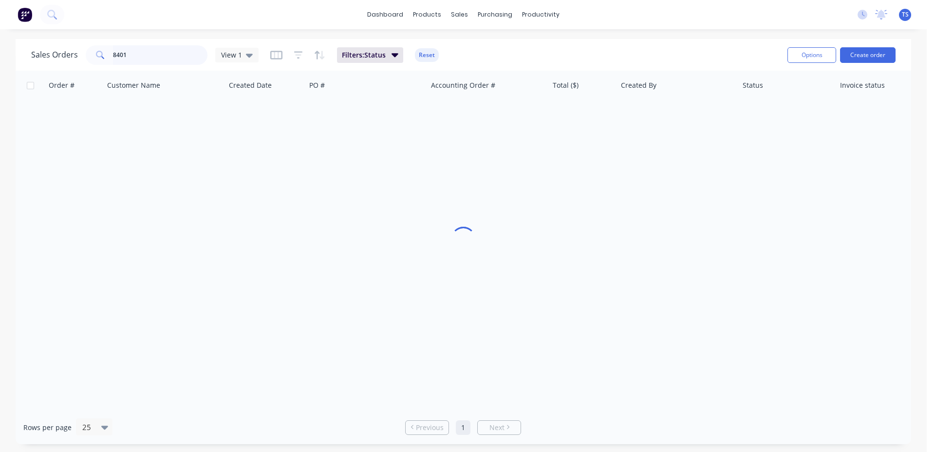
click at [159, 54] on input "8401" at bounding box center [160, 54] width 95 height 19
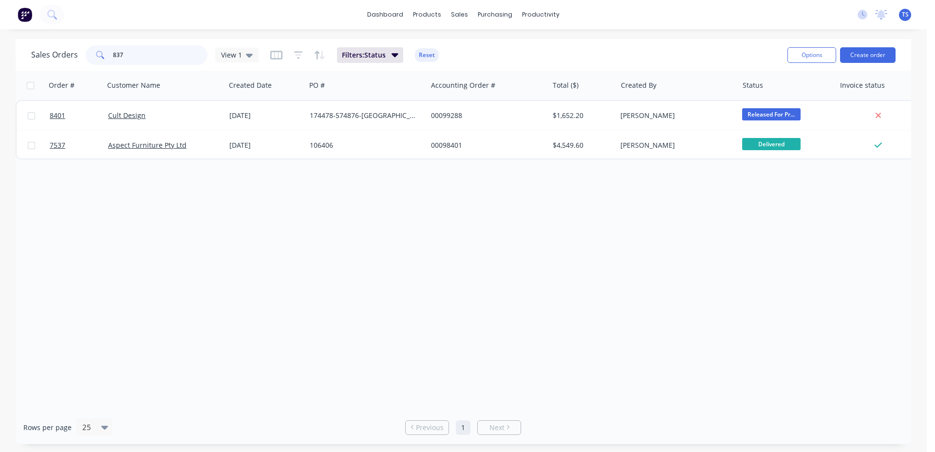
type input "8370"
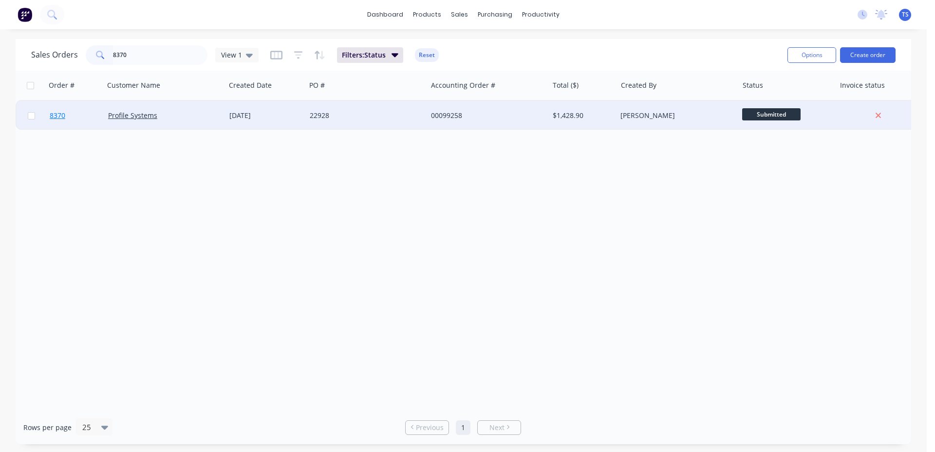
click at [72, 116] on link "8370" at bounding box center [79, 115] width 58 height 29
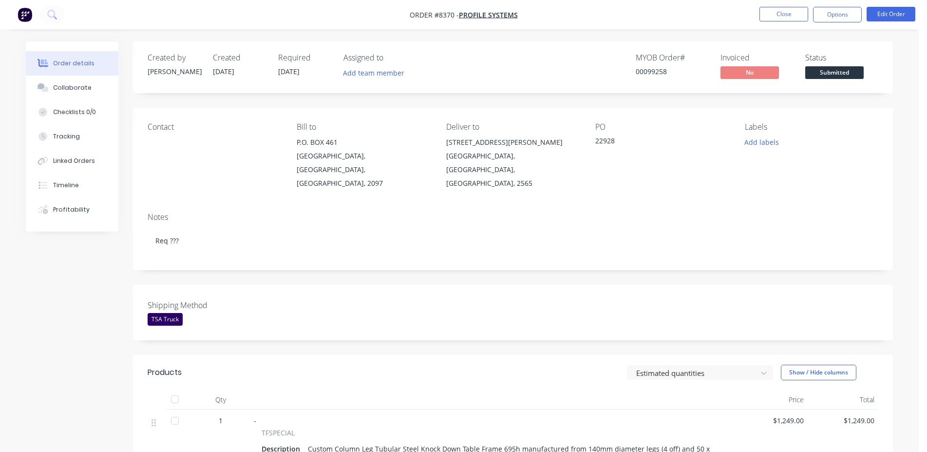
click at [839, 76] on span "Submitted" at bounding box center [834, 72] width 58 height 12
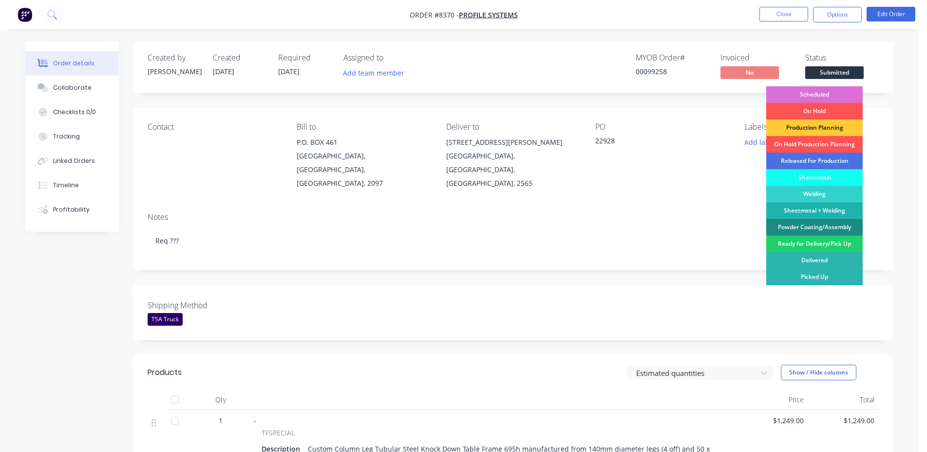
click at [827, 91] on div "Scheduled" at bounding box center [814, 94] width 96 height 17
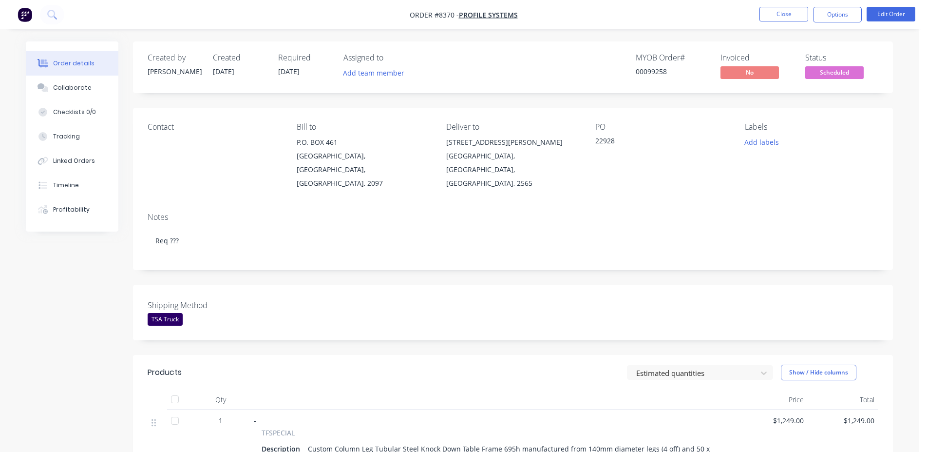
click at [643, 69] on div "00099258" at bounding box center [672, 71] width 73 height 10
copy div "00099258"
click at [789, 23] on nav "Order #8370 - Profile Systems Close Options Edit Order" at bounding box center [463, 14] width 927 height 29
click at [789, 22] on nav "Order #8370 - Profile Systems Close Options Edit Order" at bounding box center [463, 14] width 927 height 29
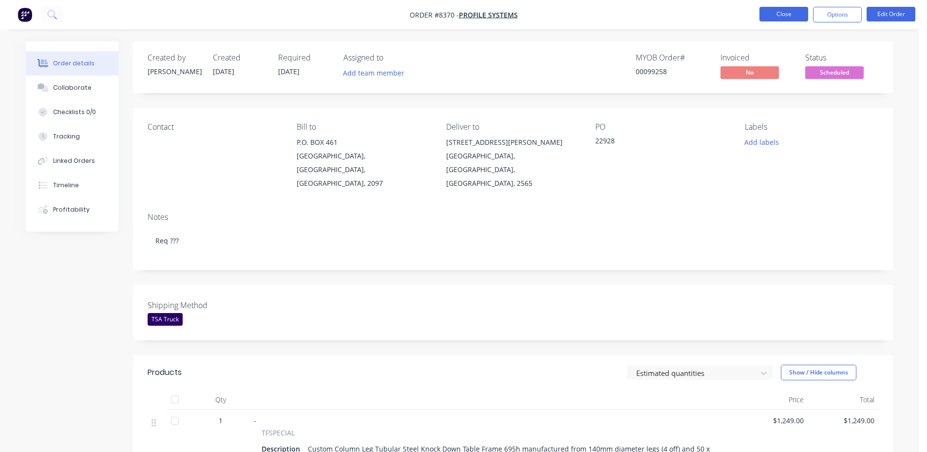
click at [787, 15] on button "Close" at bounding box center [783, 14] width 49 height 15
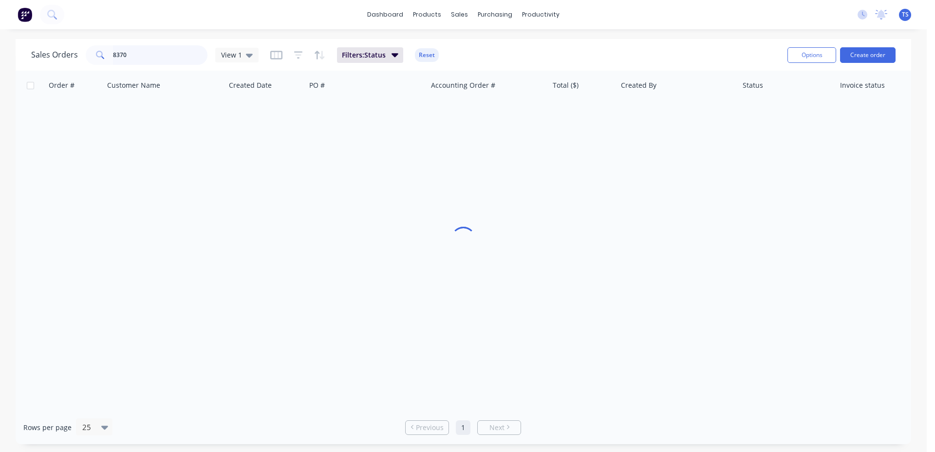
click at [159, 57] on input "8370" at bounding box center [160, 54] width 95 height 19
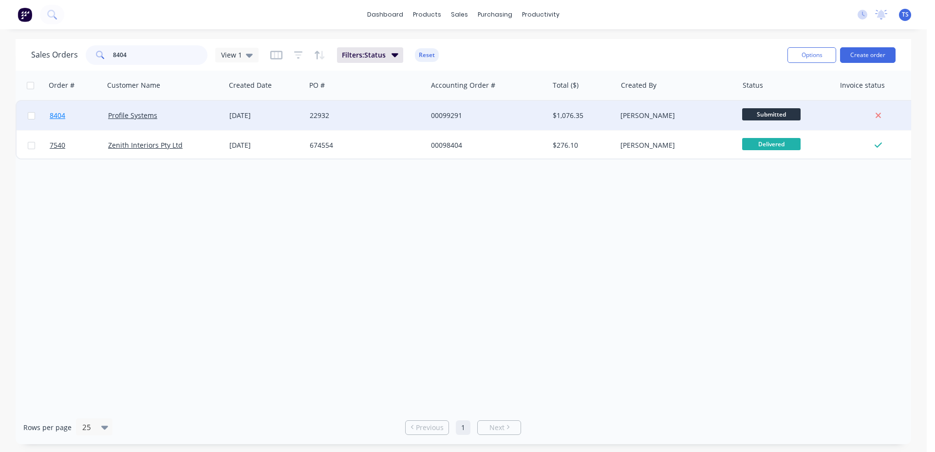
type input "8404"
click at [73, 113] on link "8404" at bounding box center [79, 115] width 58 height 29
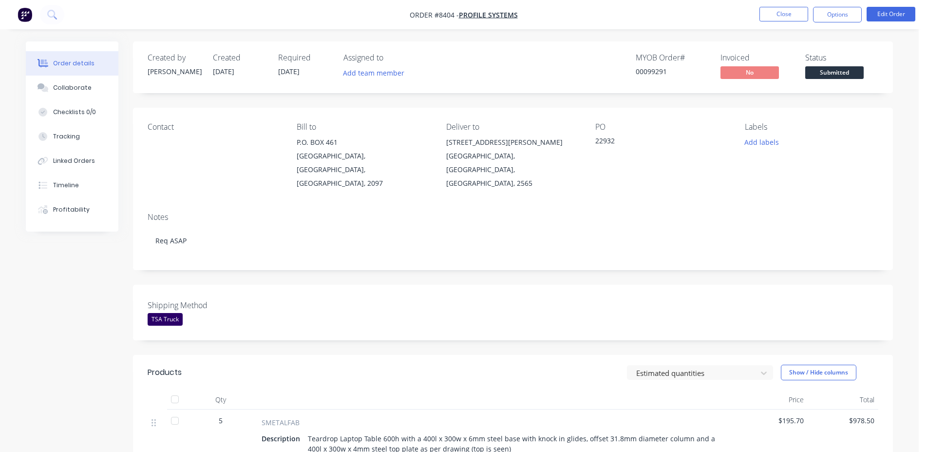
click at [836, 75] on span "Submitted" at bounding box center [834, 72] width 58 height 12
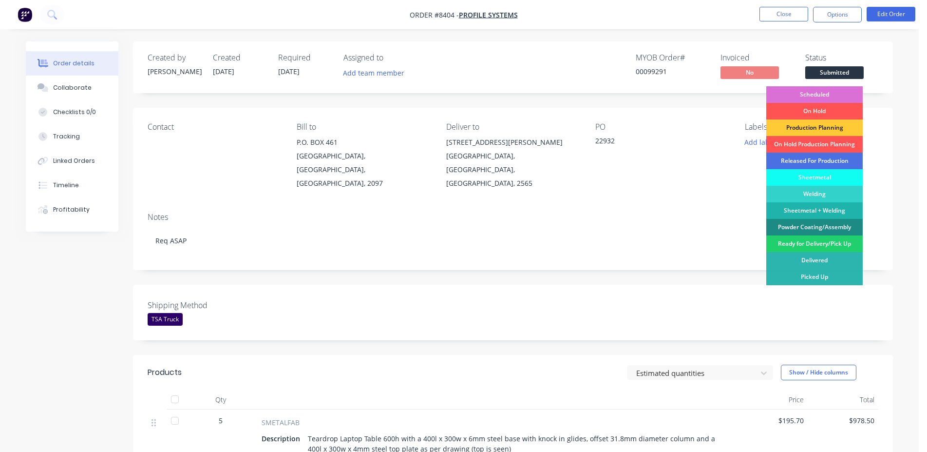
click at [831, 94] on div "Scheduled" at bounding box center [814, 94] width 96 height 17
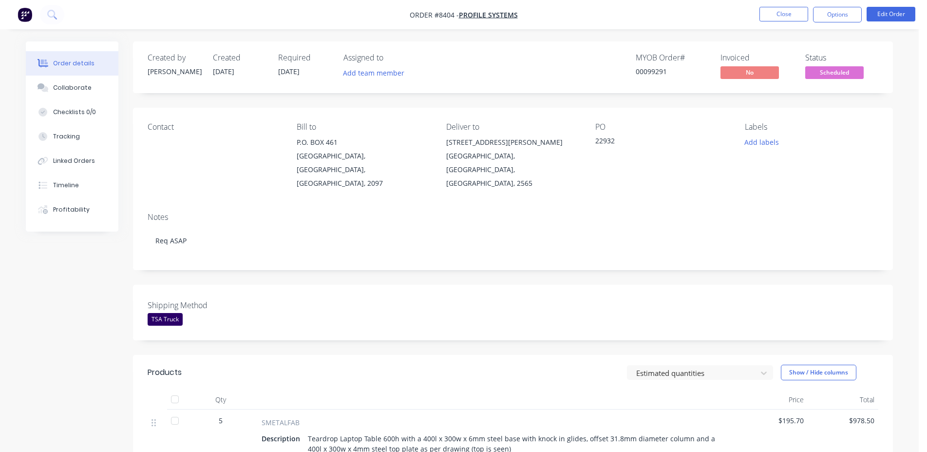
click at [647, 73] on div "00099291" at bounding box center [672, 71] width 73 height 10
copy div "00099291"
click at [787, 21] on li "Close" at bounding box center [783, 15] width 49 height 16
click at [787, 20] on button "Close" at bounding box center [783, 14] width 49 height 15
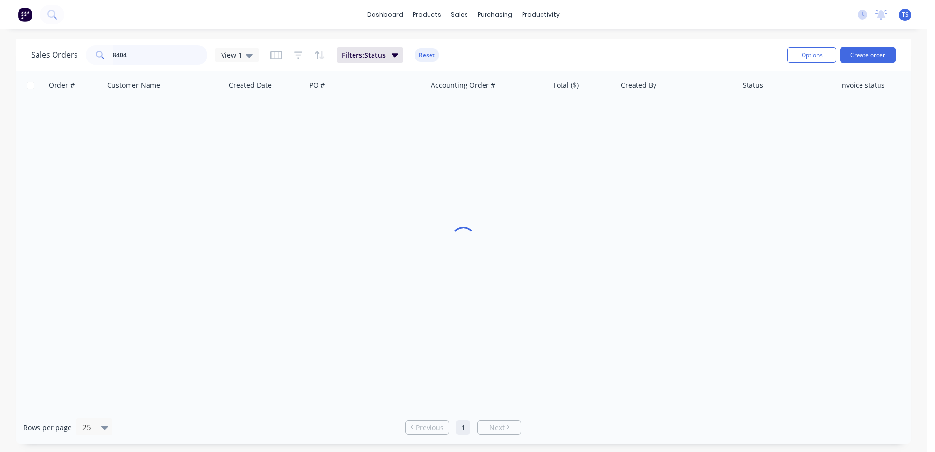
click at [154, 57] on input "8404" at bounding box center [160, 54] width 95 height 19
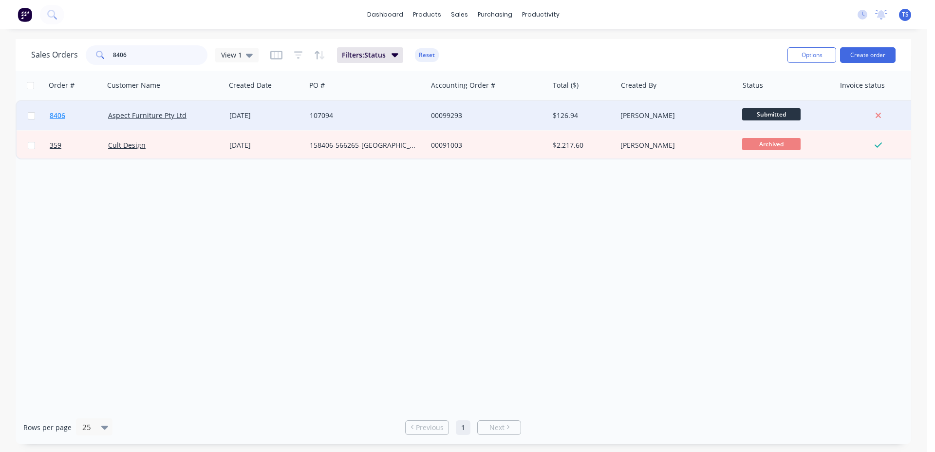
type input "8406"
click at [75, 127] on link "8406" at bounding box center [79, 115] width 58 height 29
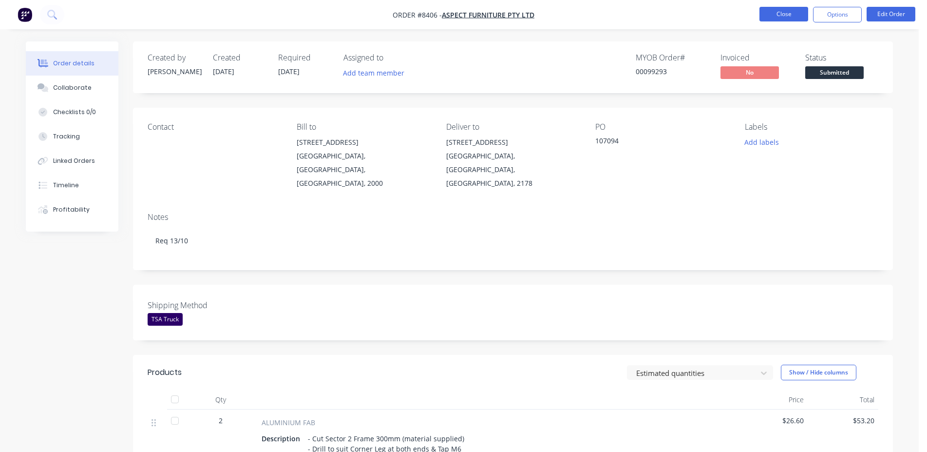
click at [775, 15] on button "Close" at bounding box center [783, 14] width 49 height 15
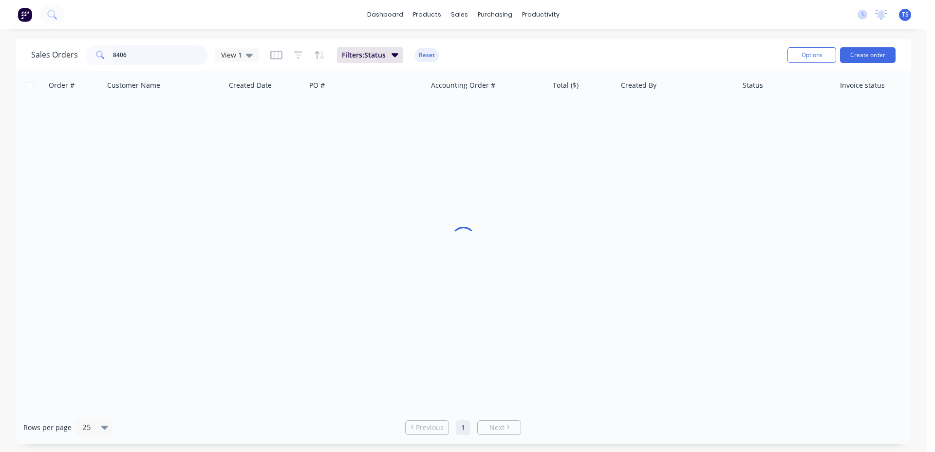
click at [169, 56] on input "8406" at bounding box center [160, 54] width 95 height 19
click at [118, 55] on input "073468" at bounding box center [160, 54] width 95 height 19
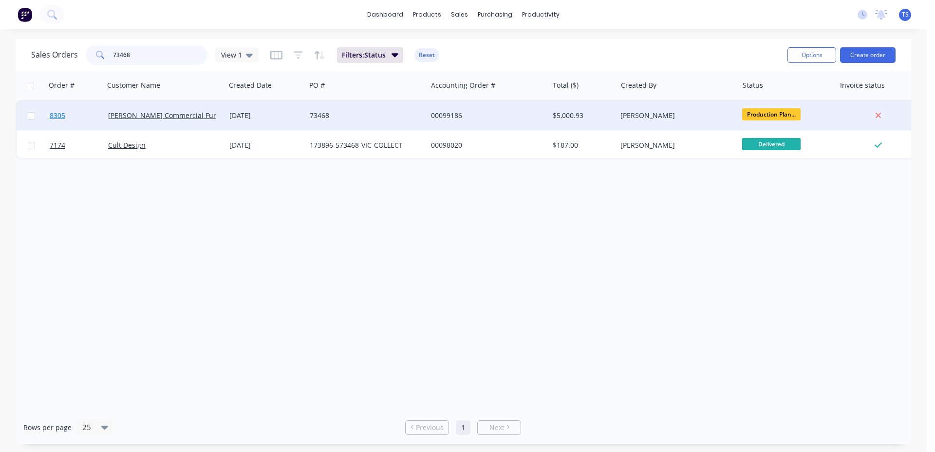
type input "73468"
click at [68, 111] on link "8305" at bounding box center [79, 115] width 58 height 29
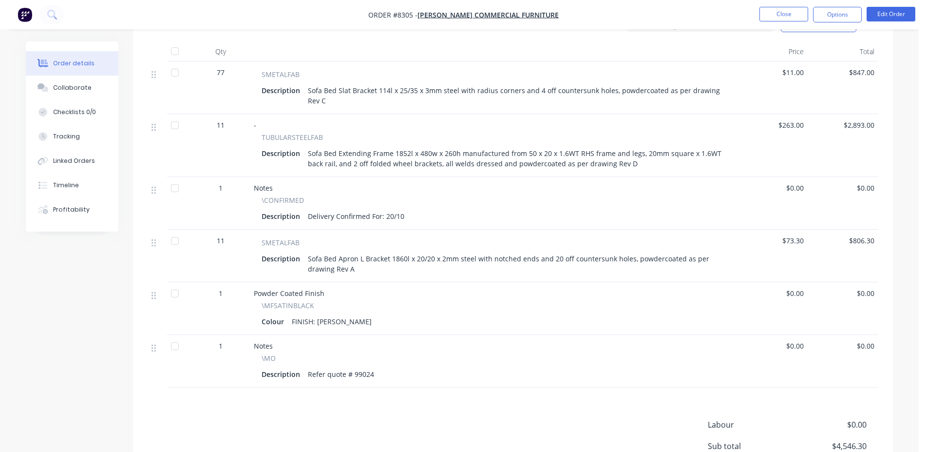
scroll to position [99, 0]
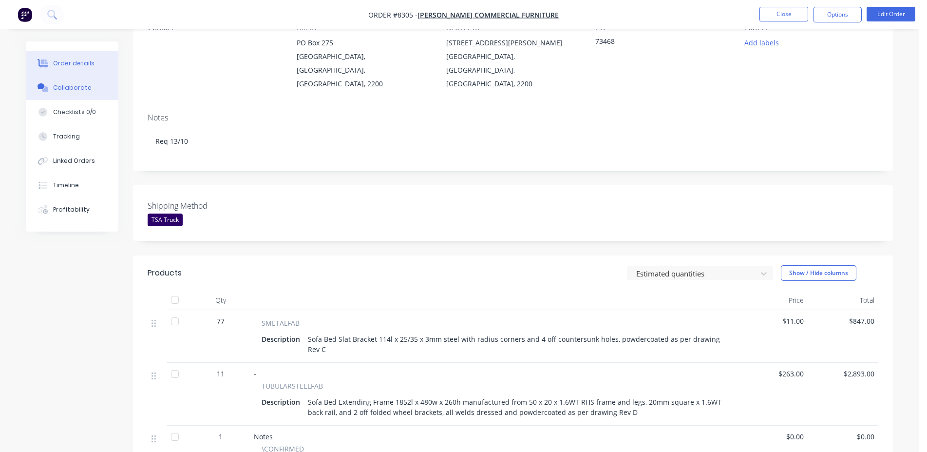
click at [58, 83] on div "Collaborate" at bounding box center [72, 87] width 38 height 9
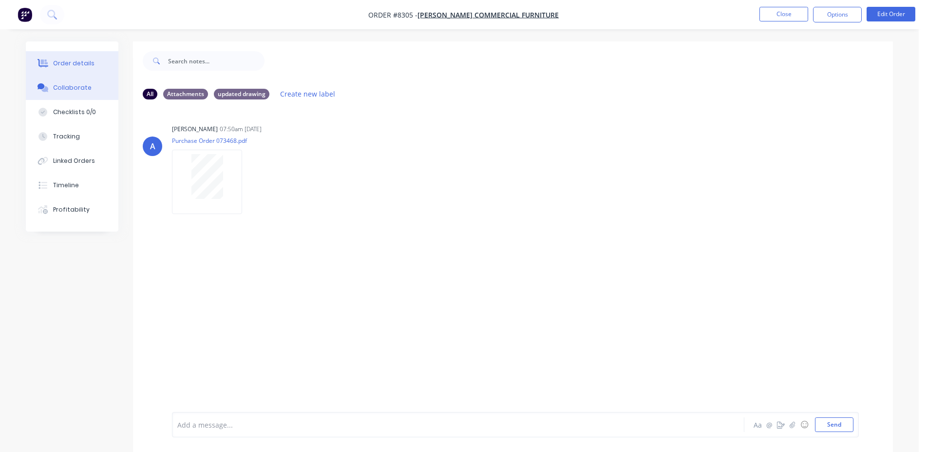
click at [79, 58] on button "Order details" at bounding box center [72, 63] width 93 height 24
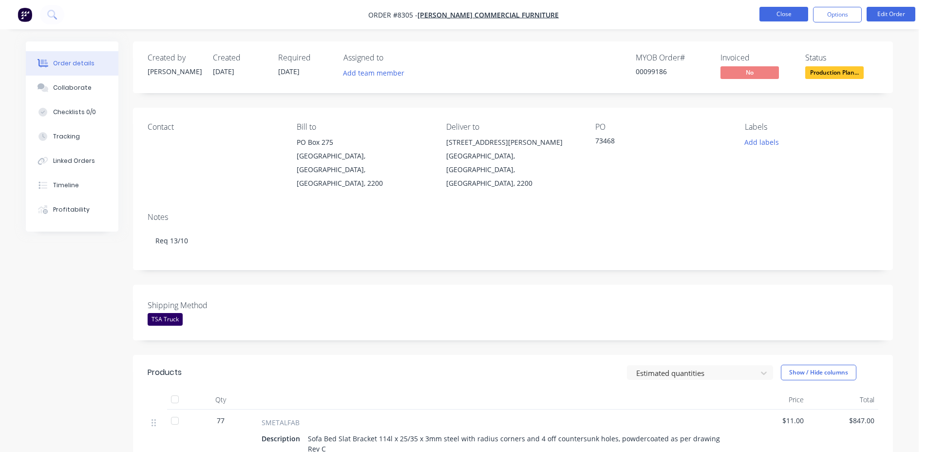
click at [765, 17] on button "Close" at bounding box center [783, 14] width 49 height 15
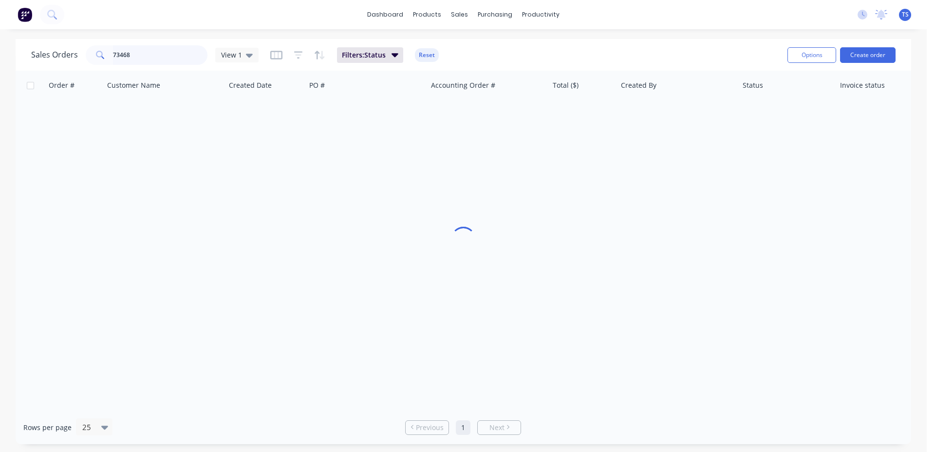
click at [143, 54] on input "73468" at bounding box center [160, 54] width 95 height 19
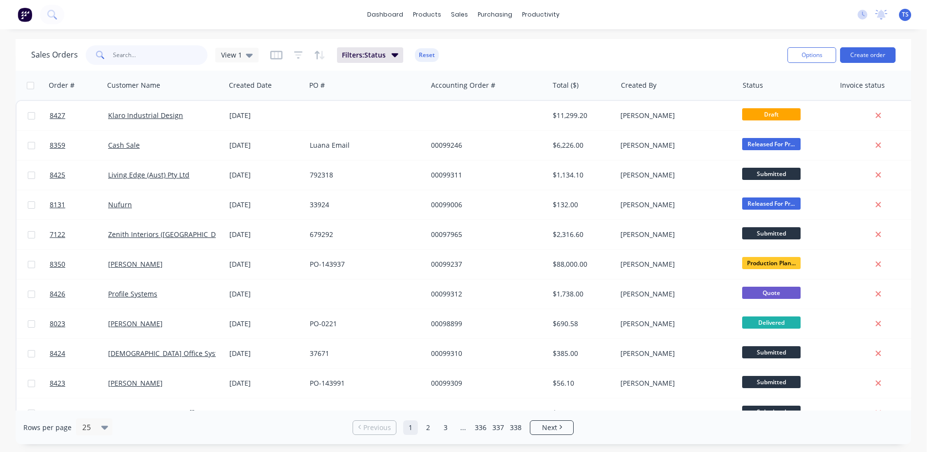
click at [125, 59] on input "text" at bounding box center [160, 54] width 95 height 19
click at [129, 57] on input "text" at bounding box center [160, 54] width 95 height 19
click at [145, 61] on input "text" at bounding box center [160, 54] width 95 height 19
click at [521, 52] on div "Sales Orders View 1 Filters: Status Reset" at bounding box center [405, 55] width 749 height 24
click at [135, 57] on input "text" at bounding box center [160, 54] width 95 height 19
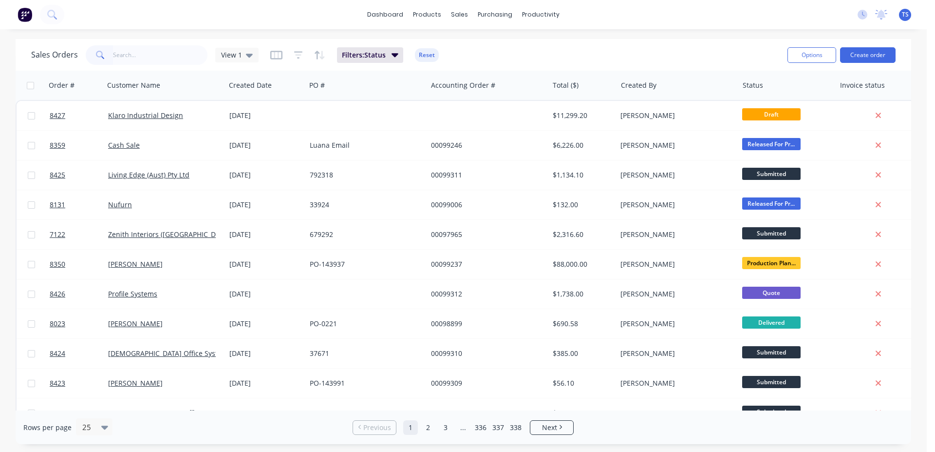
click at [169, 30] on div "dashboard products sales purchasing productivity dashboard products Product Cat…" at bounding box center [463, 226] width 927 height 452
click at [127, 63] on input "text" at bounding box center [160, 54] width 95 height 19
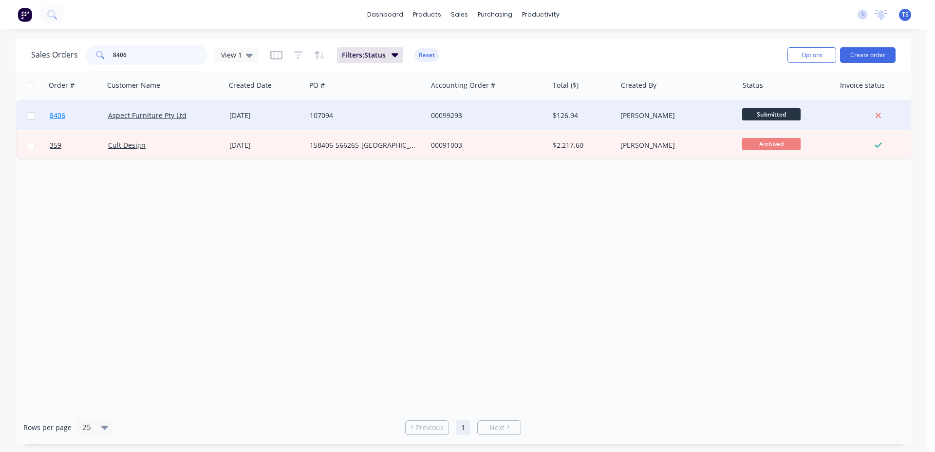
type input "8406"
click at [53, 122] on link "8406" at bounding box center [79, 115] width 58 height 29
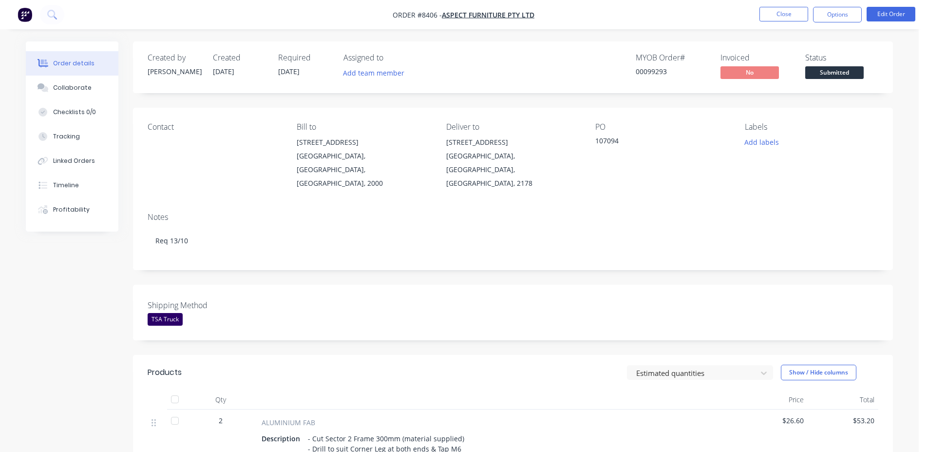
click at [834, 79] on button "Submitted" at bounding box center [834, 73] width 58 height 15
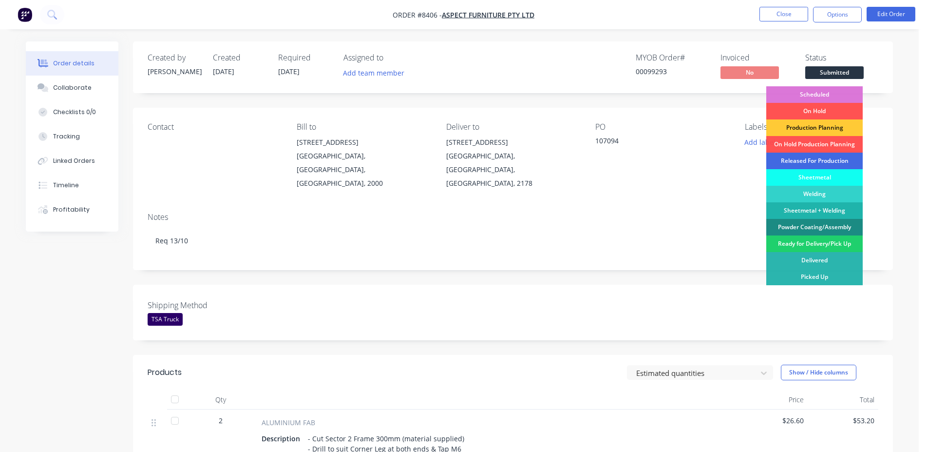
click at [821, 162] on div "Released For Production" at bounding box center [814, 160] width 96 height 17
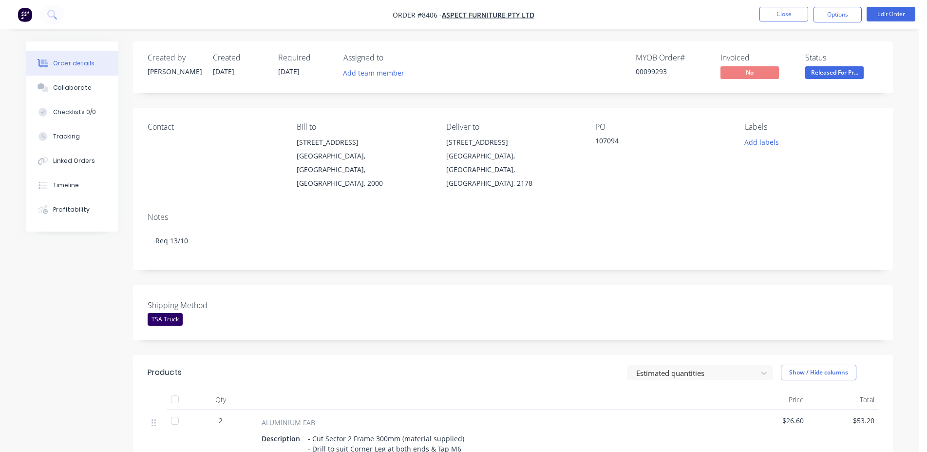
click at [665, 72] on div "00099293" at bounding box center [672, 71] width 73 height 10
click at [668, 74] on div "00099293" at bounding box center [672, 71] width 73 height 10
click at [658, 74] on div "00099293" at bounding box center [672, 71] width 73 height 10
click at [658, 73] on div "00099293" at bounding box center [672, 71] width 73 height 10
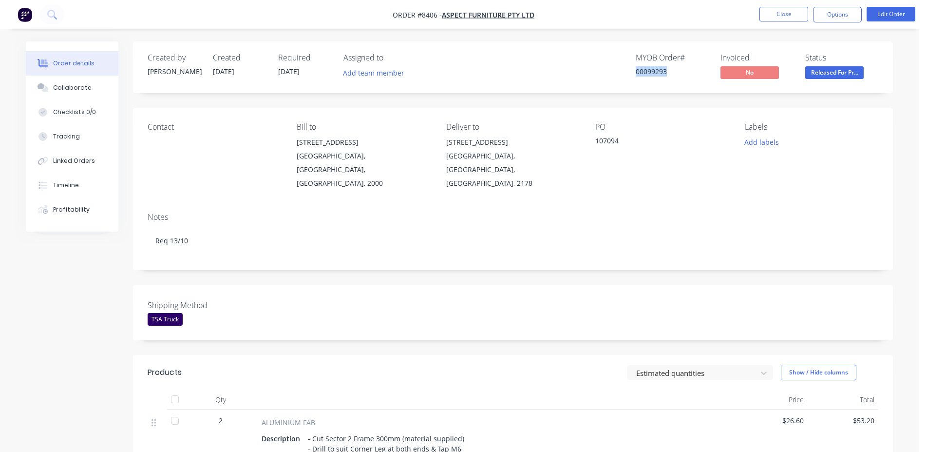
copy div "00099293"
click at [779, 13] on button "Close" at bounding box center [783, 14] width 49 height 15
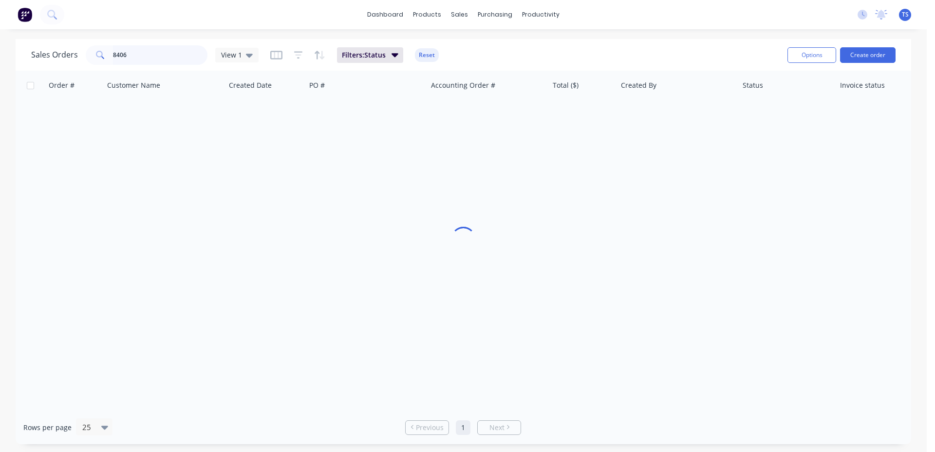
click at [152, 49] on input "8406" at bounding box center [160, 54] width 95 height 19
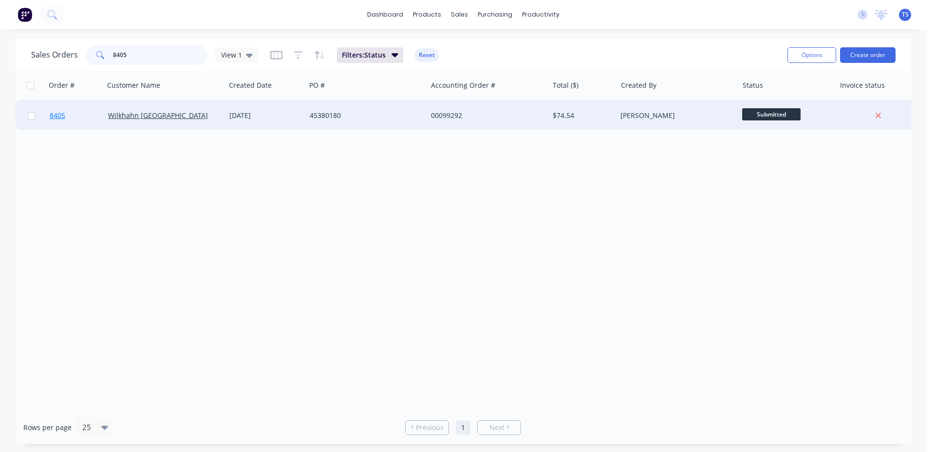
type input "8405"
click at [84, 122] on link "8405" at bounding box center [79, 115] width 58 height 29
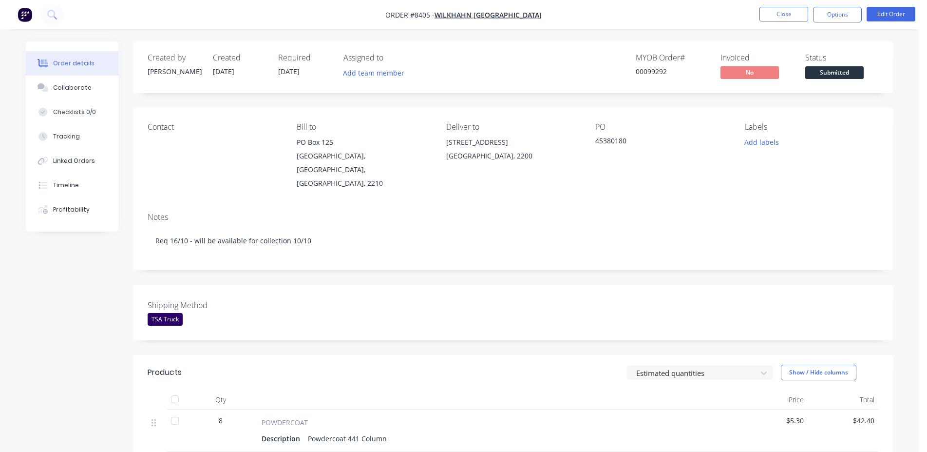
click at [847, 75] on span "Submitted" at bounding box center [834, 72] width 58 height 12
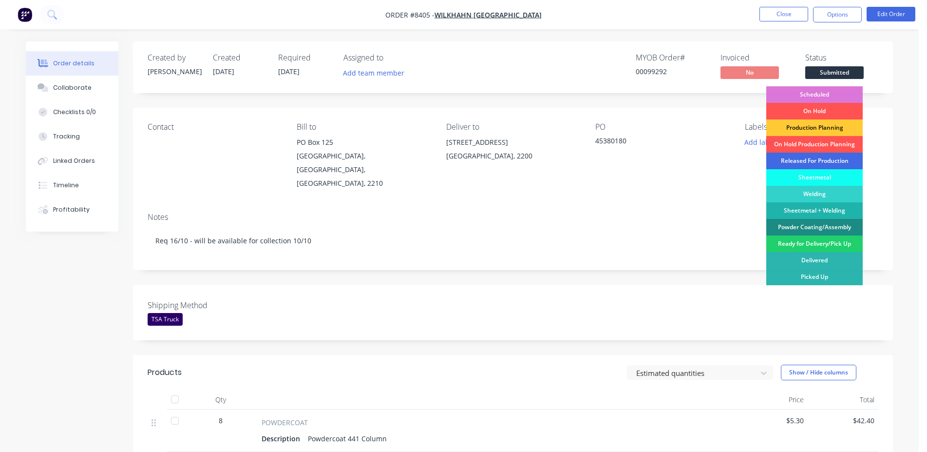
click at [812, 156] on div "Released For Production" at bounding box center [814, 160] width 96 height 17
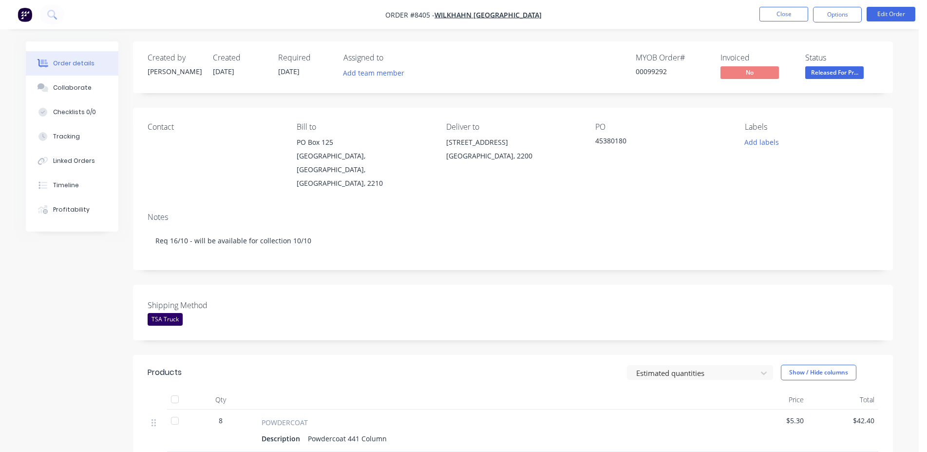
click at [813, 9] on ul "Close Options Edit Order" at bounding box center [837, 15] width 179 height 16
click at [772, 18] on button "Close" at bounding box center [783, 14] width 49 height 15
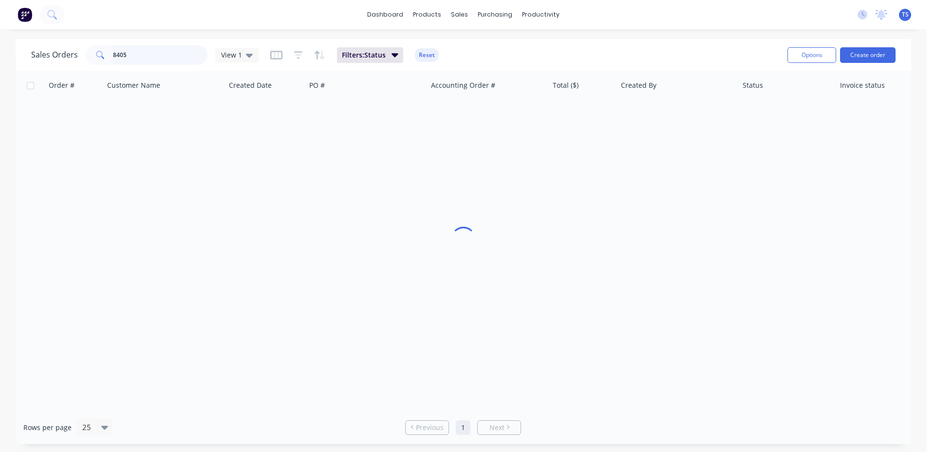
click at [167, 51] on input "8405" at bounding box center [160, 54] width 95 height 19
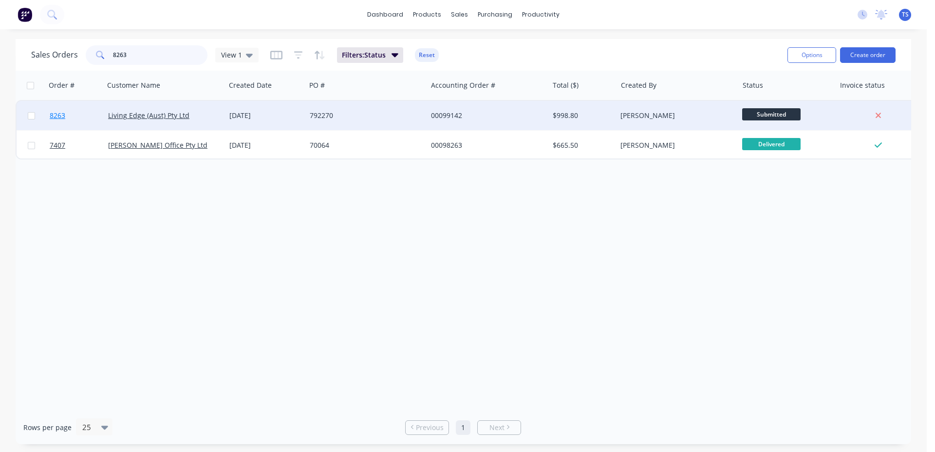
type input "8263"
click at [92, 124] on link "8263" at bounding box center [79, 115] width 58 height 29
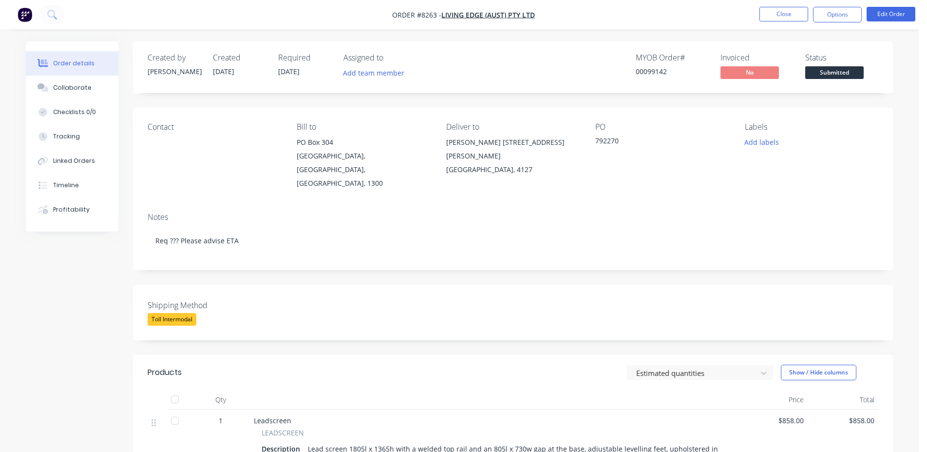
click at [843, 73] on span "Submitted" at bounding box center [834, 72] width 58 height 12
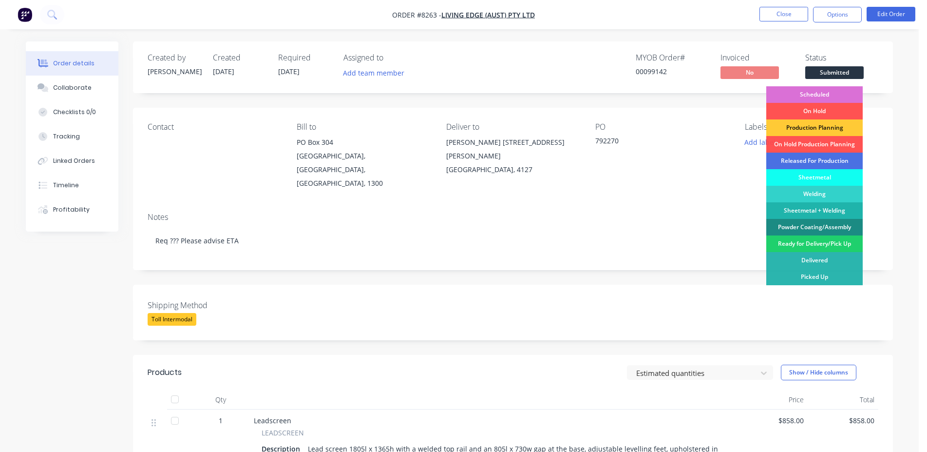
click at [836, 93] on div "Scheduled" at bounding box center [814, 94] width 96 height 17
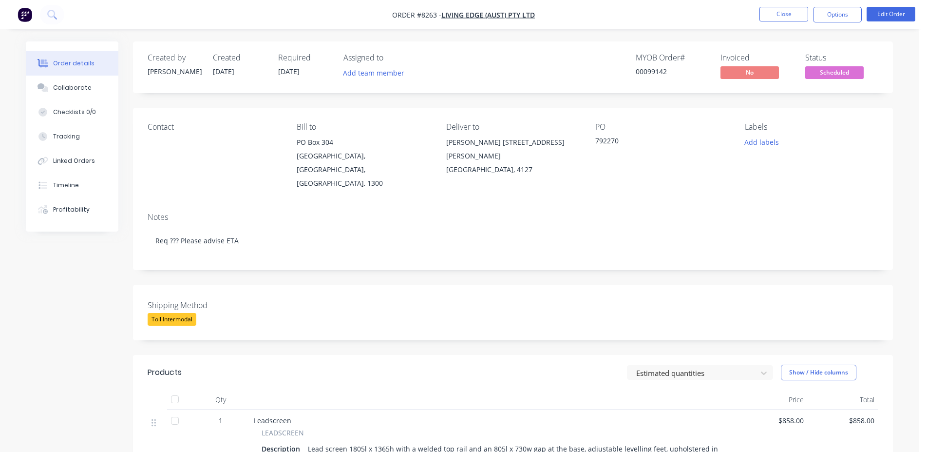
click at [651, 76] on div "00099142" at bounding box center [672, 71] width 73 height 10
copy div "00099142"
click at [790, 13] on button "Close" at bounding box center [783, 14] width 49 height 15
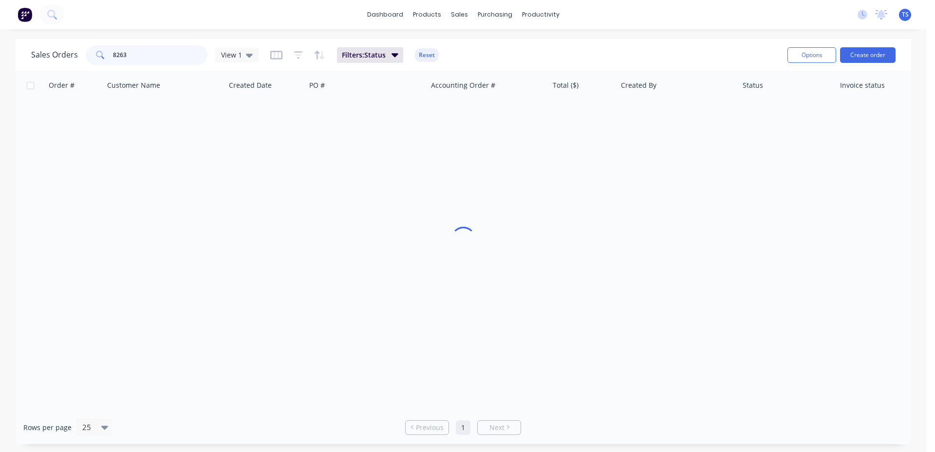
click at [196, 51] on input "8263" at bounding box center [160, 54] width 95 height 19
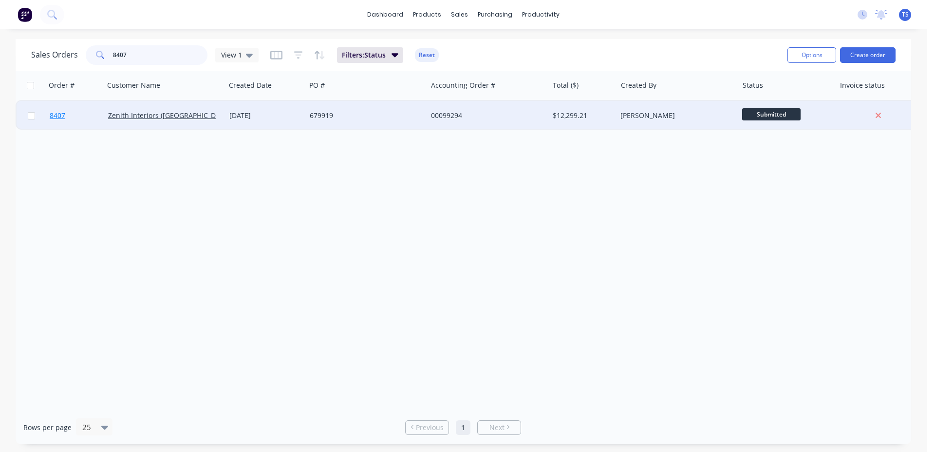
type input "8407"
click at [63, 127] on link "8407" at bounding box center [79, 115] width 58 height 29
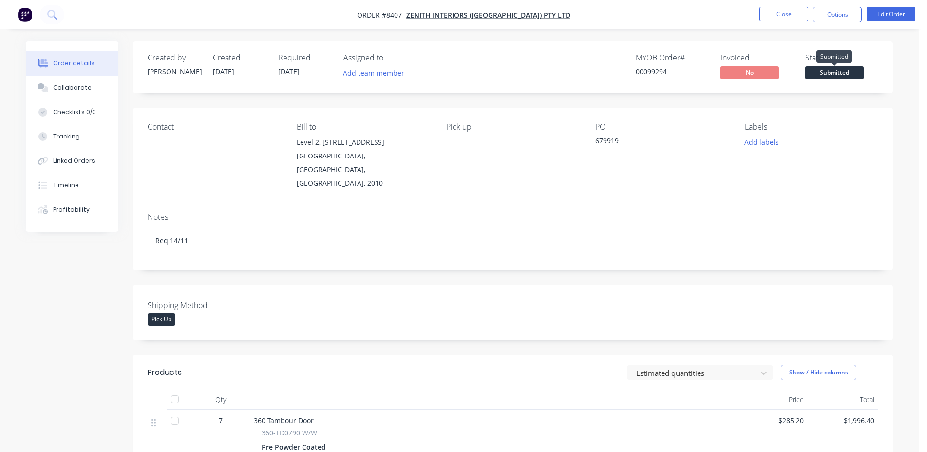
click at [832, 74] on span "Submitted" at bounding box center [834, 72] width 58 height 12
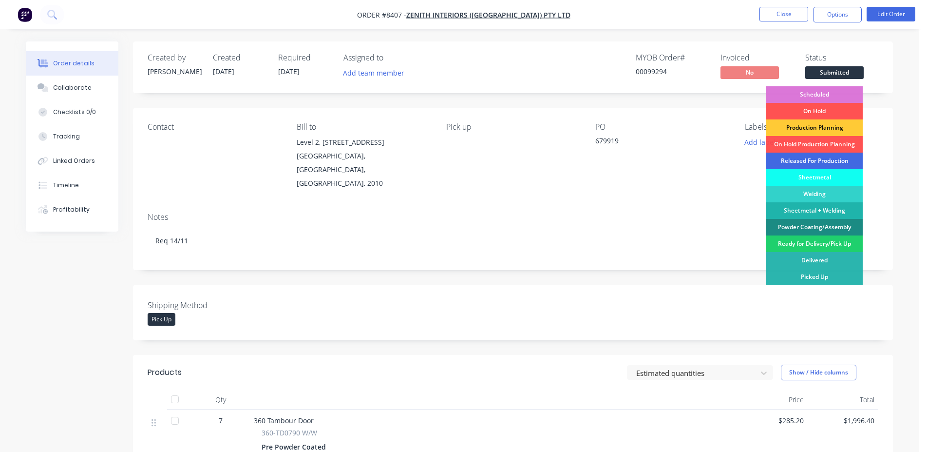
click at [822, 161] on div "Released For Production" at bounding box center [814, 160] width 96 height 17
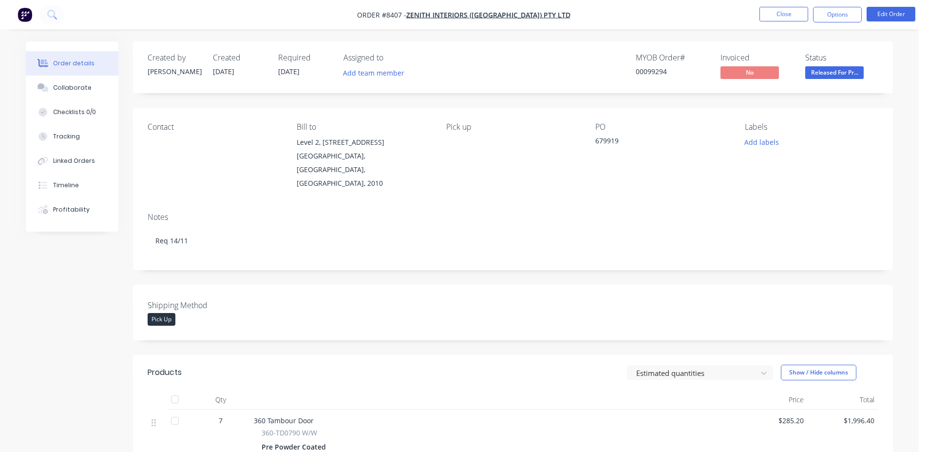
click at [651, 64] on div "MYOB Order # 00099294" at bounding box center [672, 67] width 73 height 28
click at [656, 70] on div "00099294" at bounding box center [672, 71] width 73 height 10
copy div "00099294"
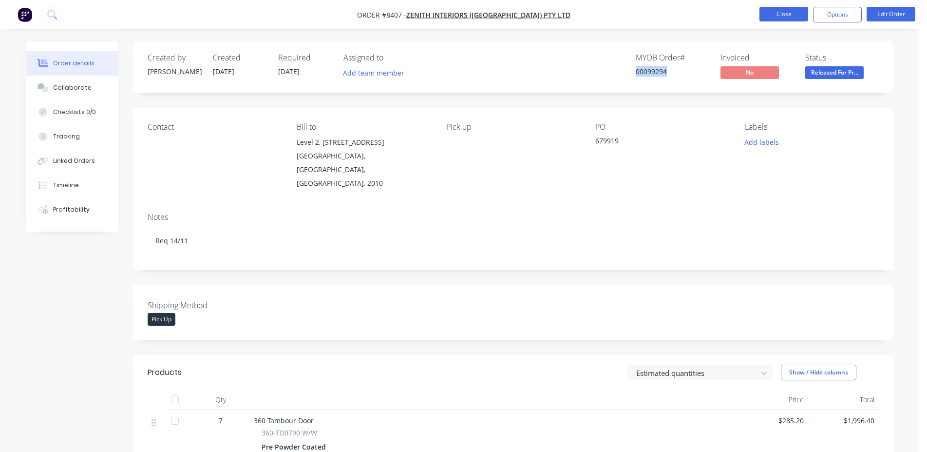
click at [772, 14] on button "Close" at bounding box center [783, 14] width 49 height 15
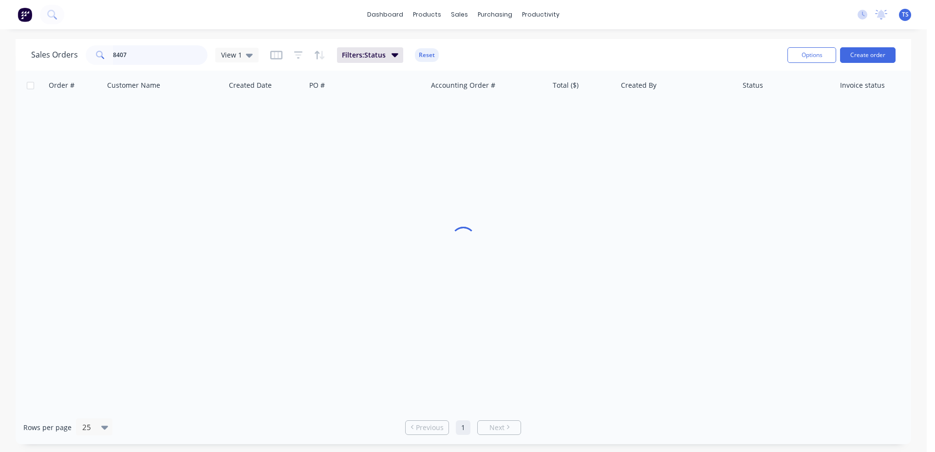
click at [141, 58] on input "8407" at bounding box center [160, 54] width 95 height 19
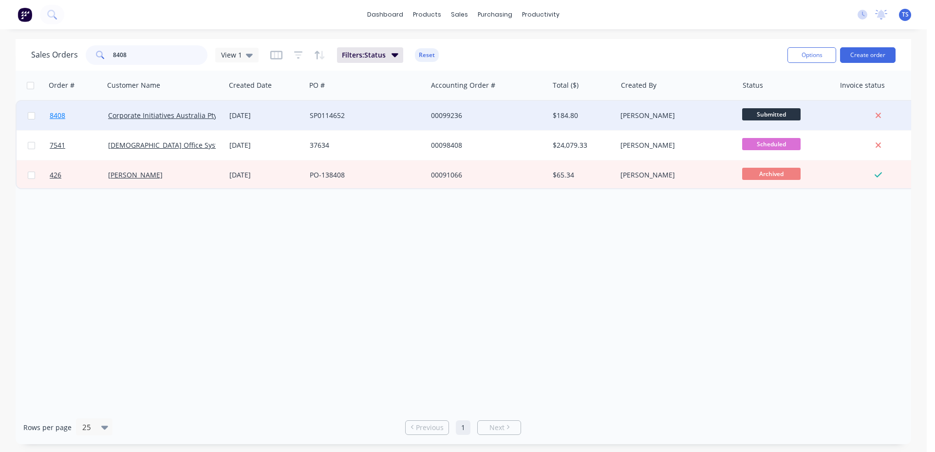
type input "8408"
click at [74, 114] on link "8408" at bounding box center [79, 115] width 58 height 29
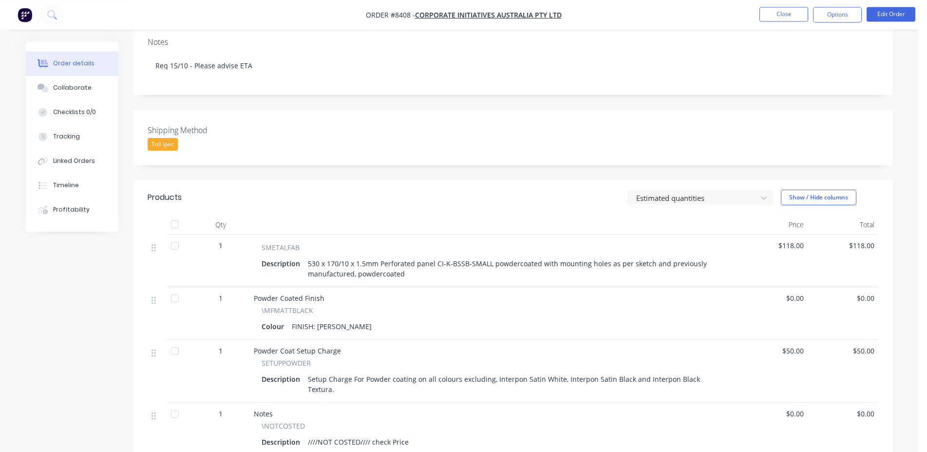
scroll to position [199, 0]
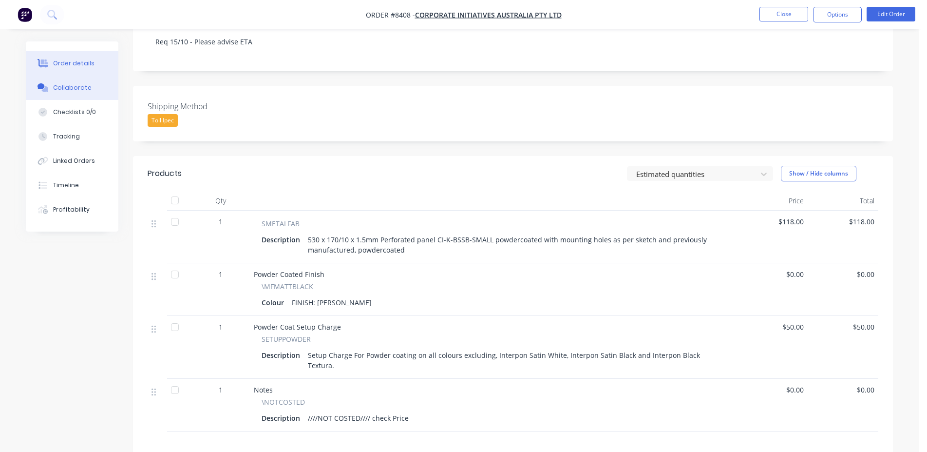
click at [89, 84] on button "Collaborate" at bounding box center [72, 88] width 93 height 24
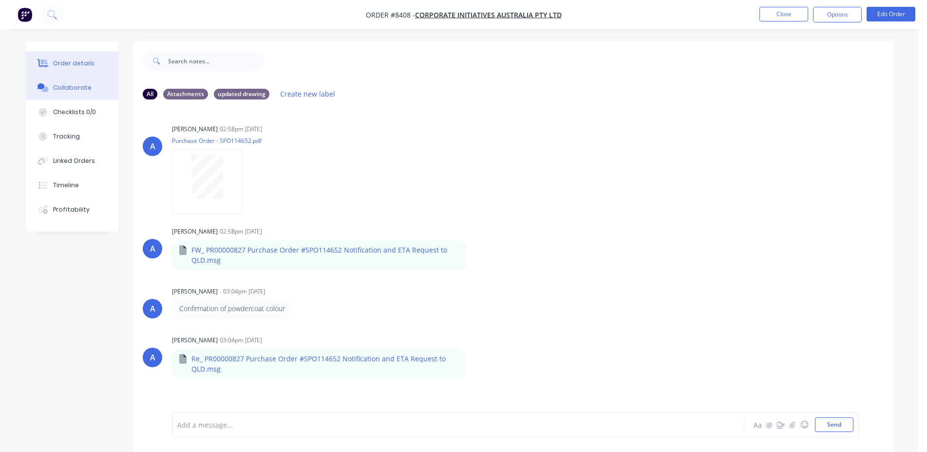
click at [91, 65] on button "Order details" at bounding box center [72, 63] width 93 height 24
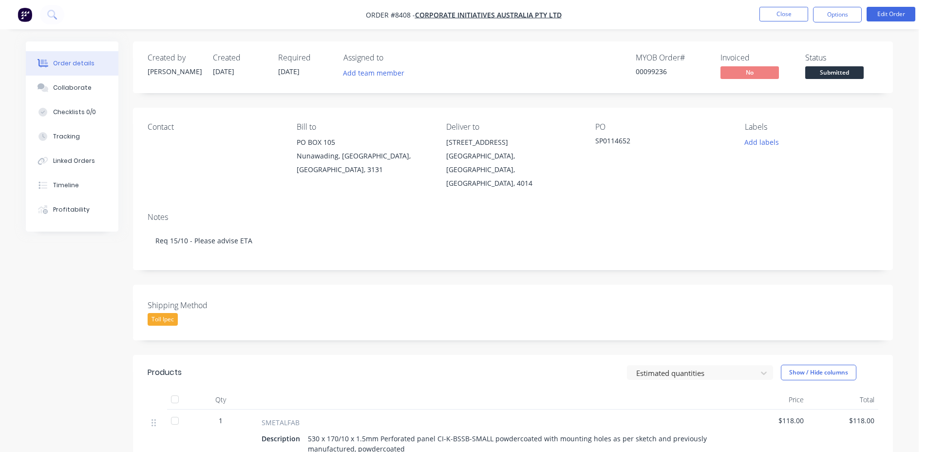
click at [833, 71] on span "Submitted" at bounding box center [834, 72] width 58 height 12
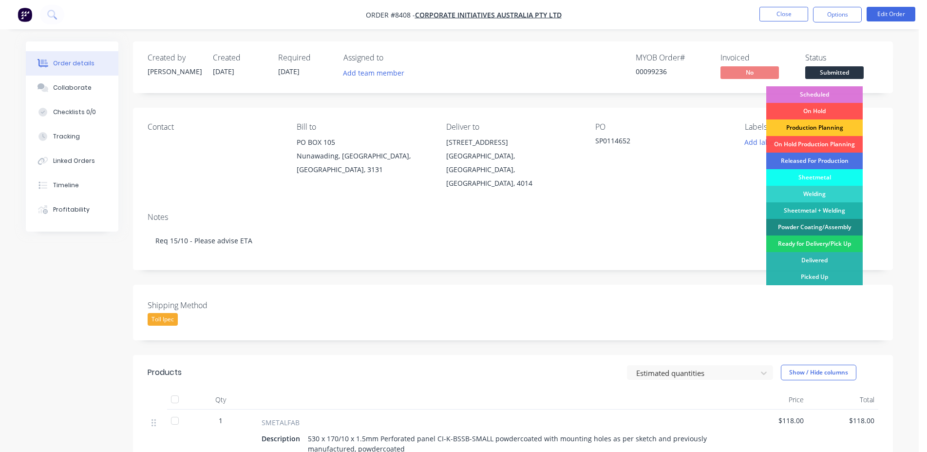
click at [809, 127] on div "Production Planning" at bounding box center [814, 127] width 96 height 17
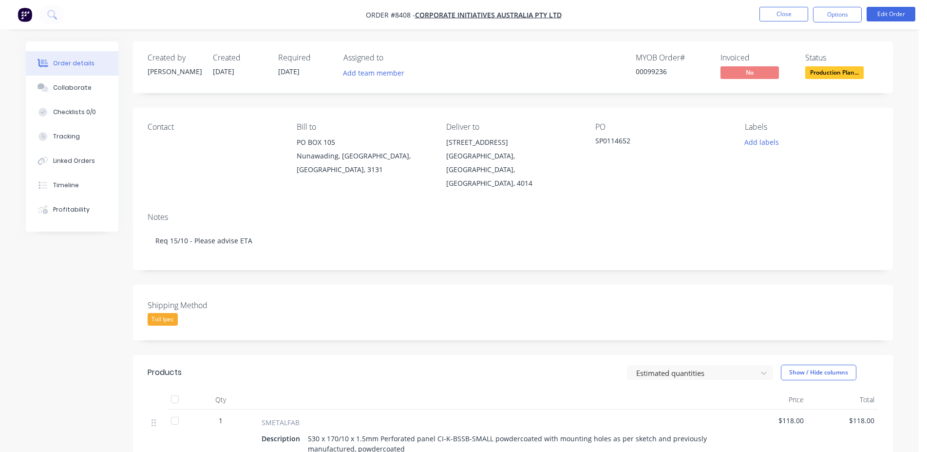
click at [667, 73] on div "00099236" at bounding box center [672, 71] width 73 height 10
copy div "00099236"
click at [779, 11] on button "Close" at bounding box center [783, 14] width 49 height 15
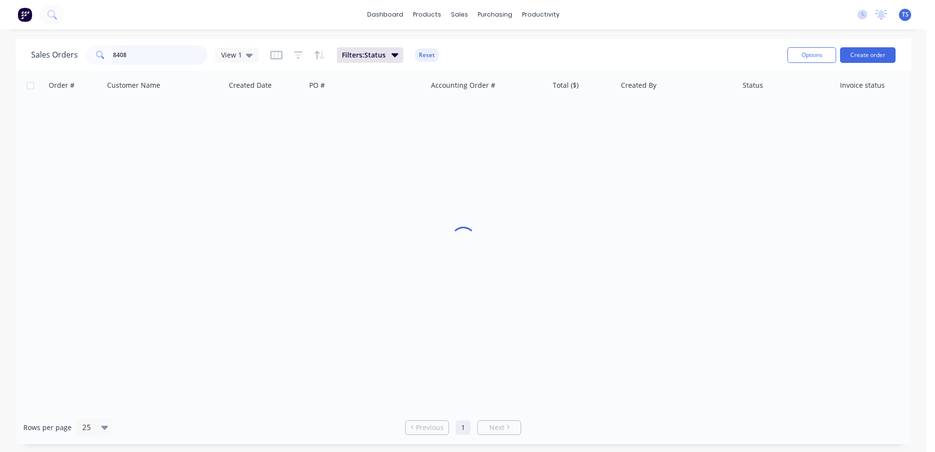
click at [148, 55] on input "8408" at bounding box center [160, 54] width 95 height 19
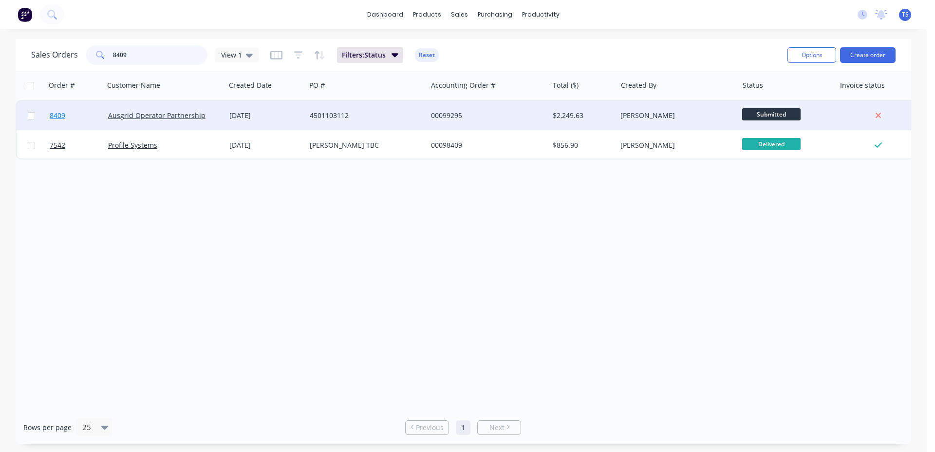
type input "8409"
click at [67, 122] on link "8409" at bounding box center [79, 115] width 58 height 29
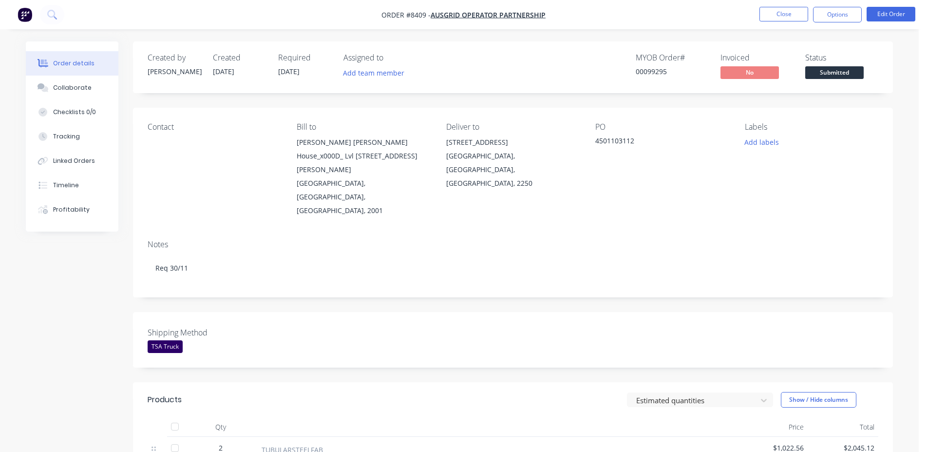
click at [840, 72] on span "Submitted" at bounding box center [834, 72] width 58 height 12
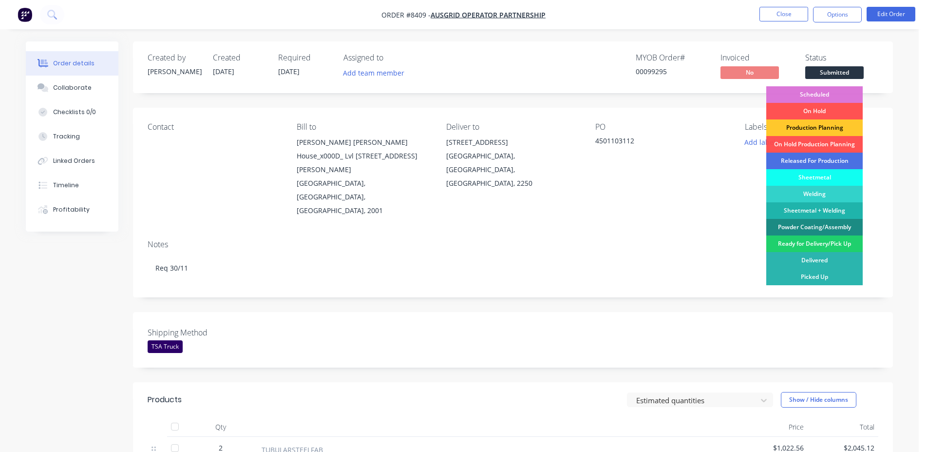
click at [826, 128] on div "Production Planning" at bounding box center [814, 127] width 96 height 17
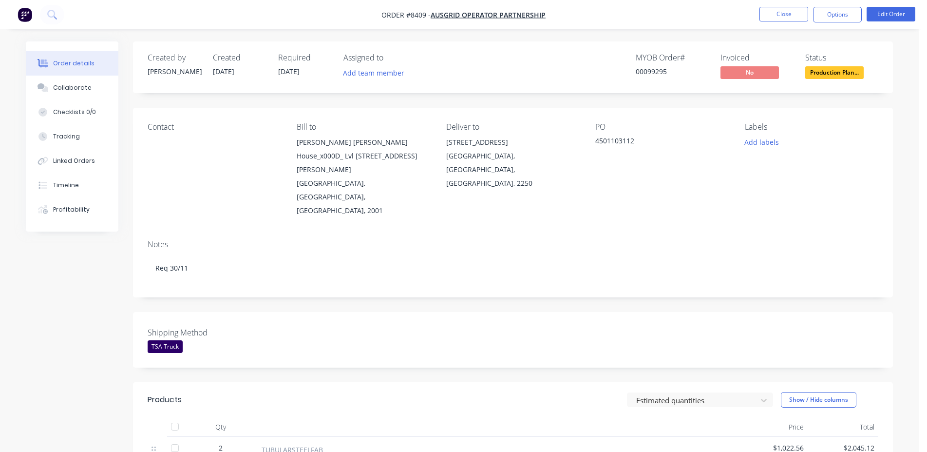
click at [658, 66] on div "MYOB Order # 00099295" at bounding box center [672, 67] width 73 height 28
copy div "00099295"
click at [786, 10] on button "Close" at bounding box center [783, 14] width 49 height 15
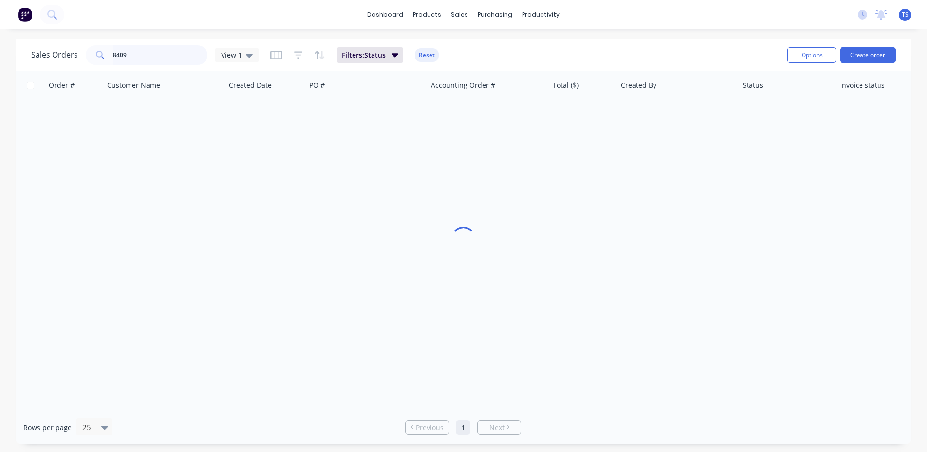
click at [166, 52] on input "8409" at bounding box center [160, 54] width 95 height 19
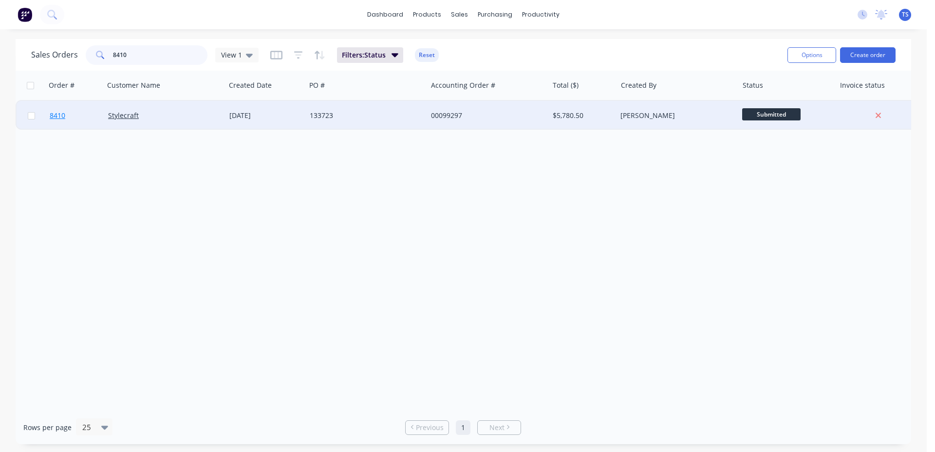
type input "8410"
click at [76, 121] on link "8410" at bounding box center [79, 115] width 58 height 29
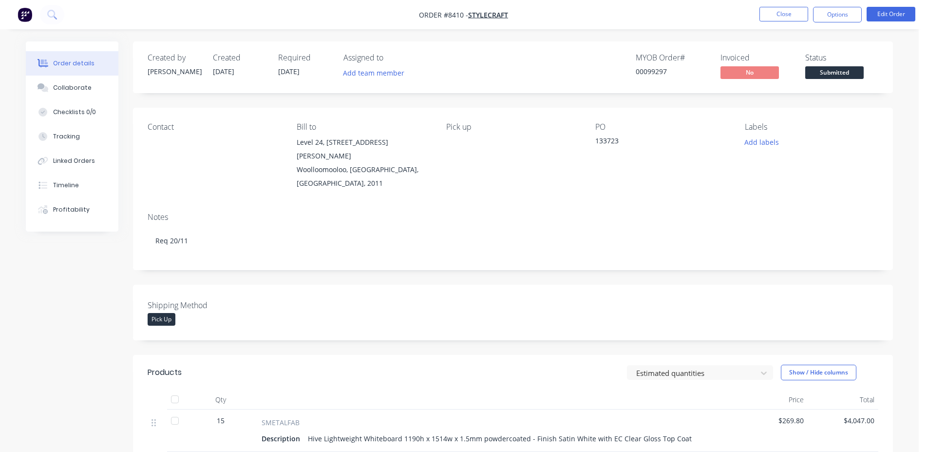
click at [871, 70] on div "Status Submitted" at bounding box center [841, 67] width 73 height 28
click at [818, 81] on button "Submitted" at bounding box center [834, 73] width 58 height 15
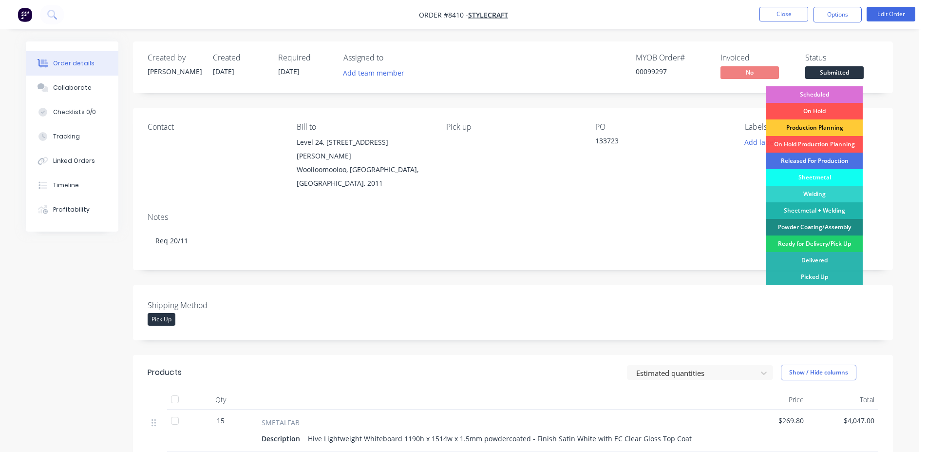
click at [826, 94] on div "Scheduled" at bounding box center [814, 94] width 96 height 17
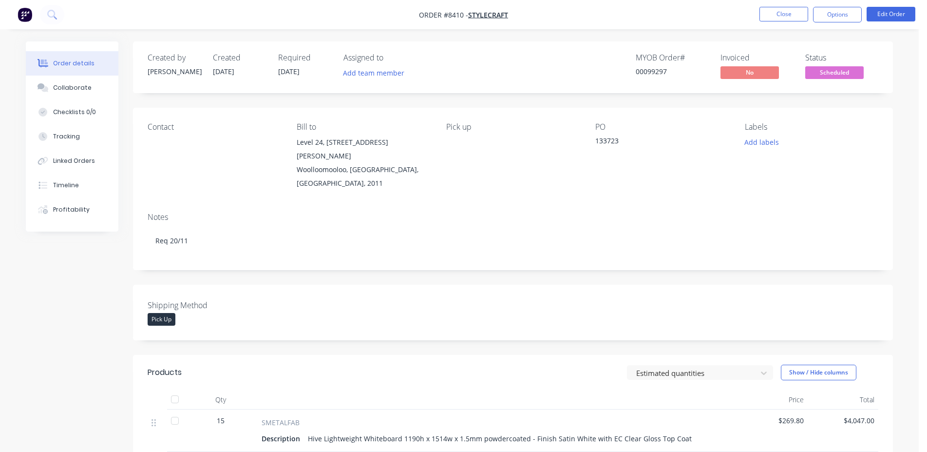
click at [643, 66] on div "MYOB Order # 00099297" at bounding box center [672, 67] width 73 height 28
copy div "00099297"
click at [772, 17] on button "Close" at bounding box center [783, 14] width 49 height 15
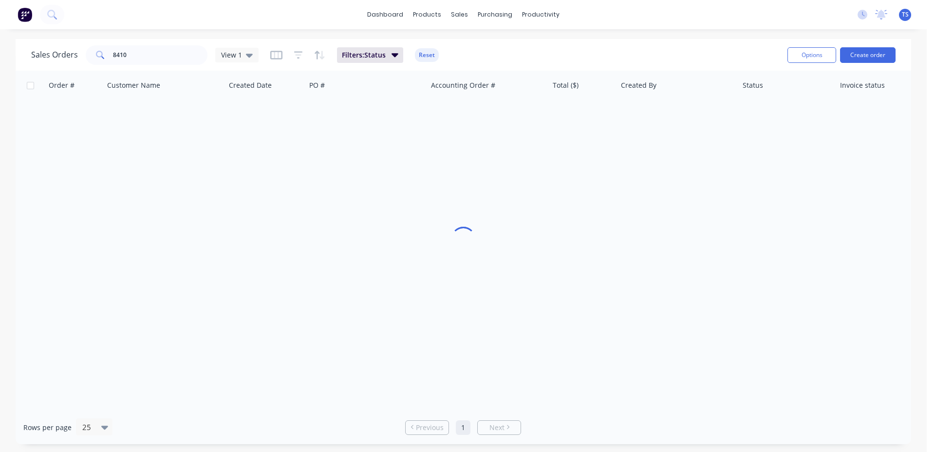
click at [159, 56] on input "8410" at bounding box center [160, 54] width 95 height 19
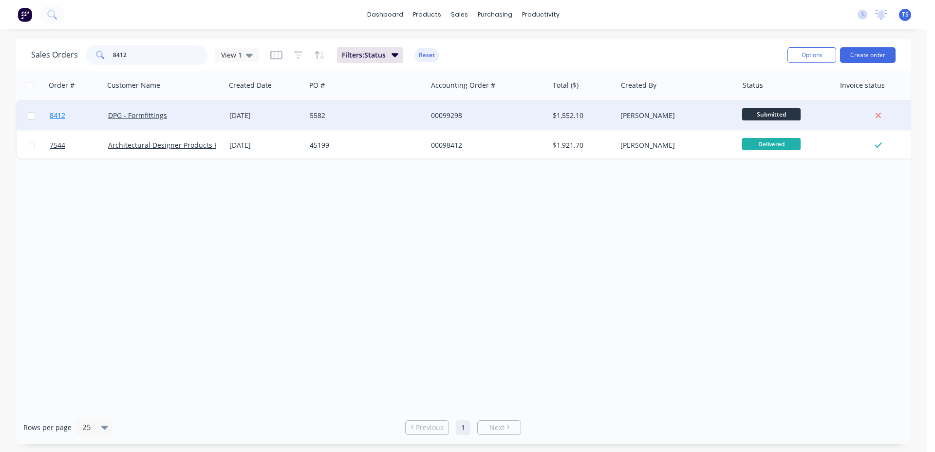
type input "8412"
click at [98, 121] on link "8412" at bounding box center [79, 115] width 58 height 29
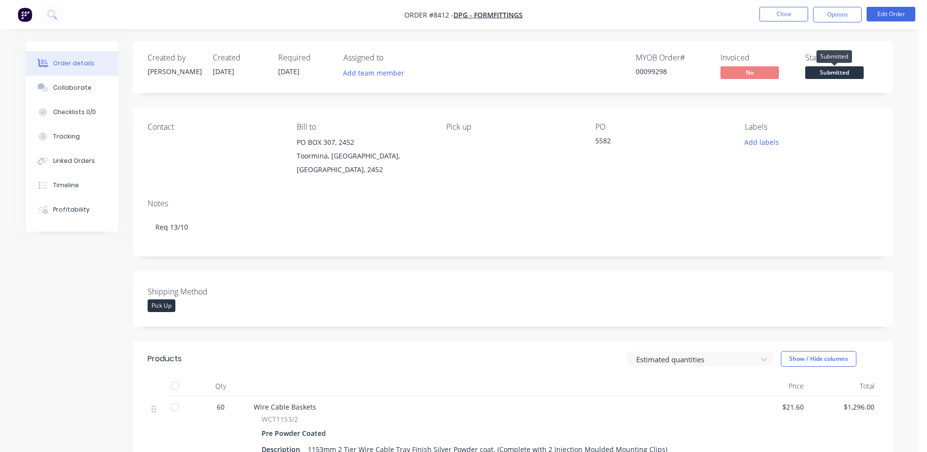
click at [825, 60] on div "Submitted" at bounding box center [834, 56] width 36 height 13
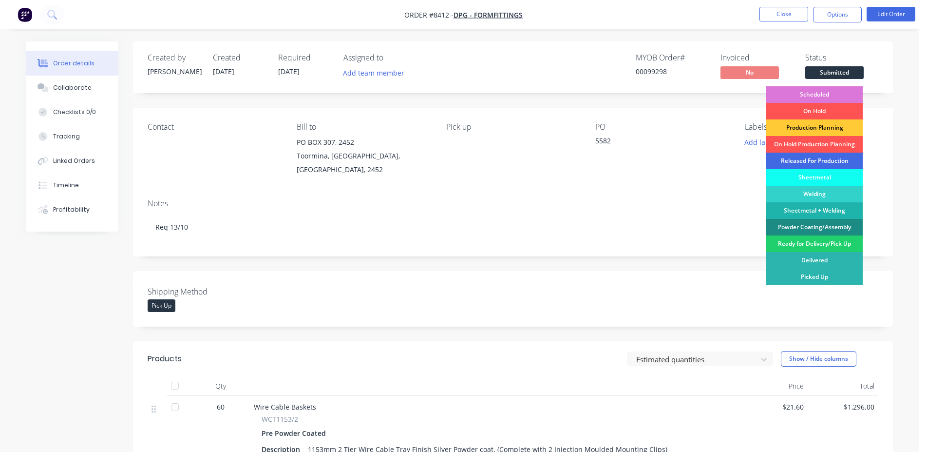
click at [830, 163] on div "Released For Production" at bounding box center [814, 160] width 96 height 17
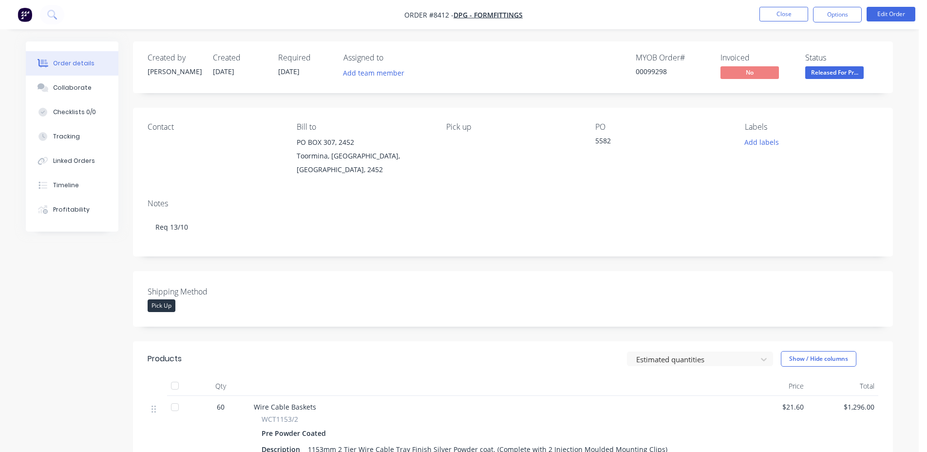
click at [650, 66] on div "MYOB Order # 00099298" at bounding box center [672, 67] width 73 height 28
copy div "00099298"
click at [776, 16] on button "Close" at bounding box center [783, 14] width 49 height 15
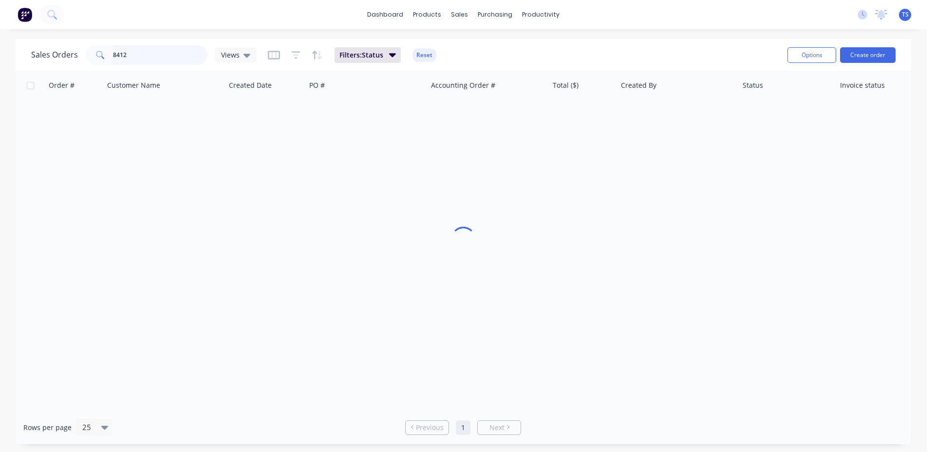
click at [154, 55] on input "8412" at bounding box center [160, 54] width 95 height 19
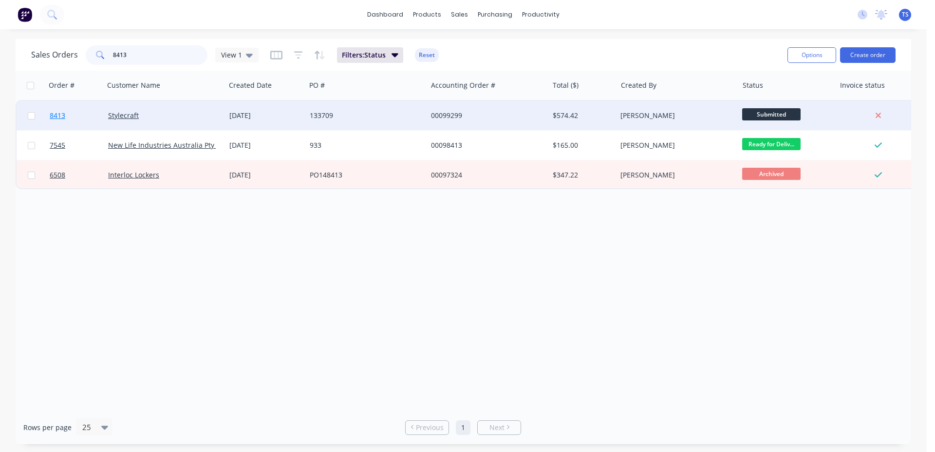
type input "8413"
click at [78, 121] on link "8413" at bounding box center [79, 115] width 58 height 29
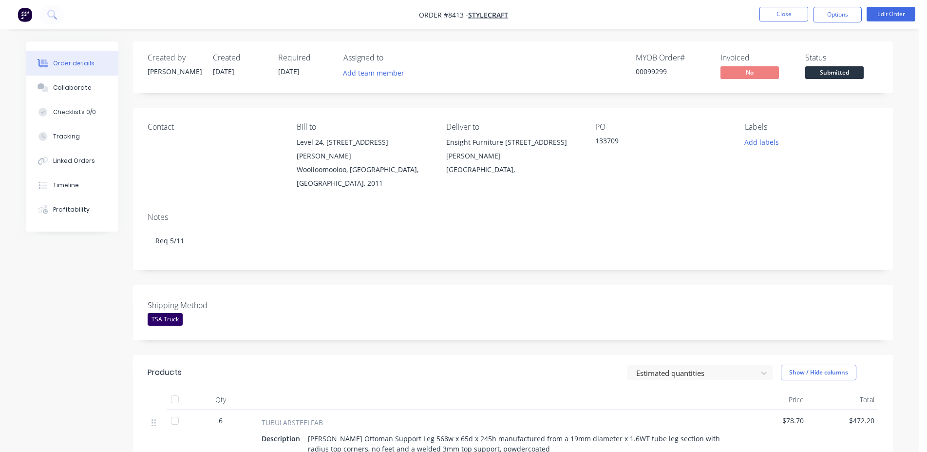
click at [848, 75] on span "Submitted" at bounding box center [834, 72] width 58 height 12
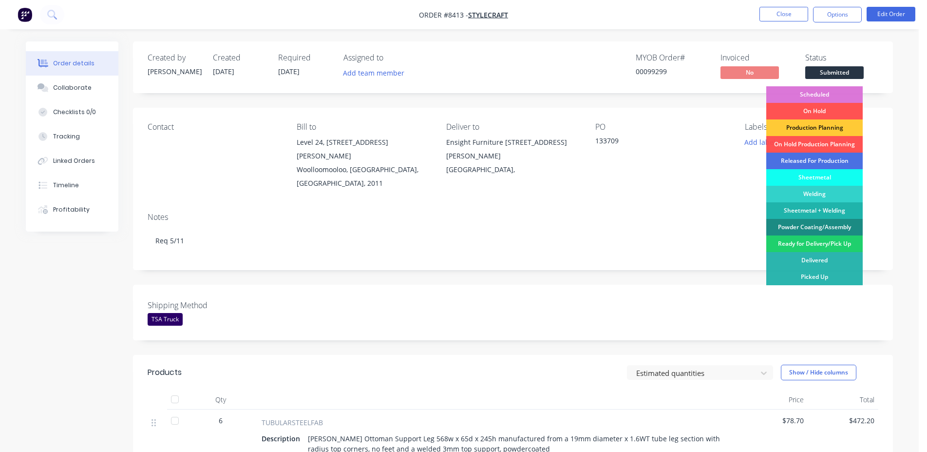
click at [827, 126] on div "Production Planning" at bounding box center [814, 127] width 96 height 17
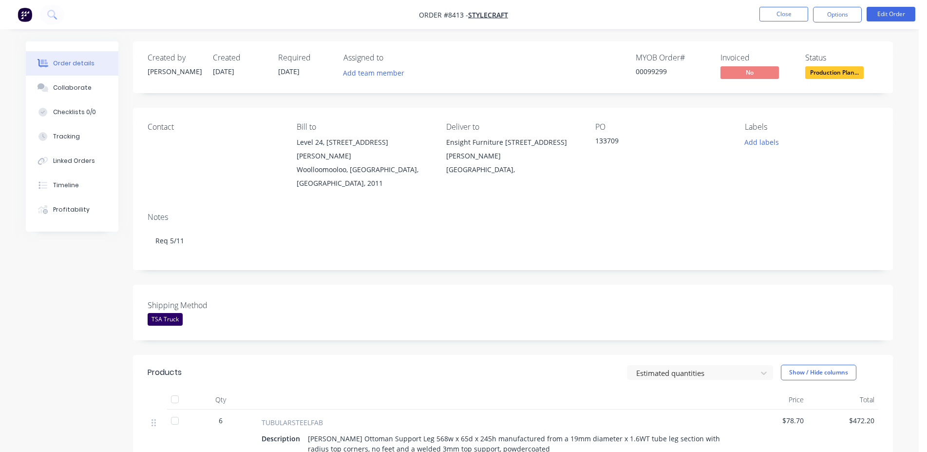
click at [662, 73] on div "00099299" at bounding box center [672, 71] width 73 height 10
click at [806, 11] on button "Close" at bounding box center [783, 14] width 49 height 15
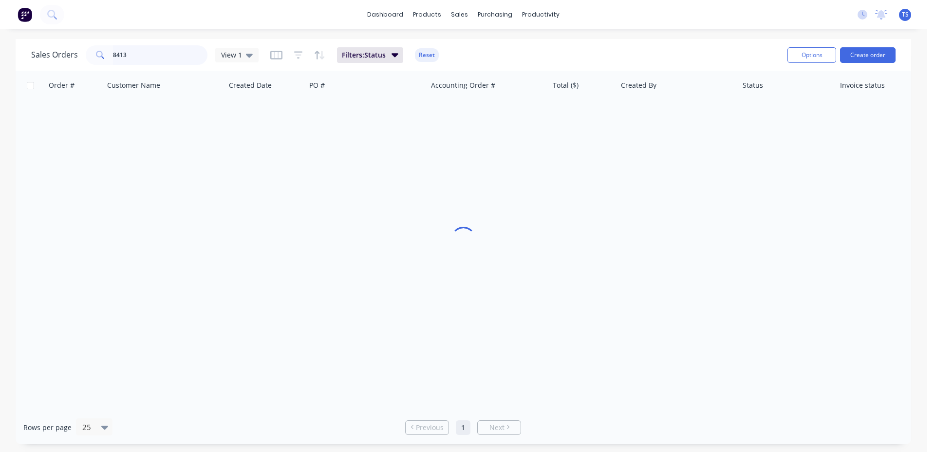
click at [139, 52] on input "8413" at bounding box center [160, 54] width 95 height 19
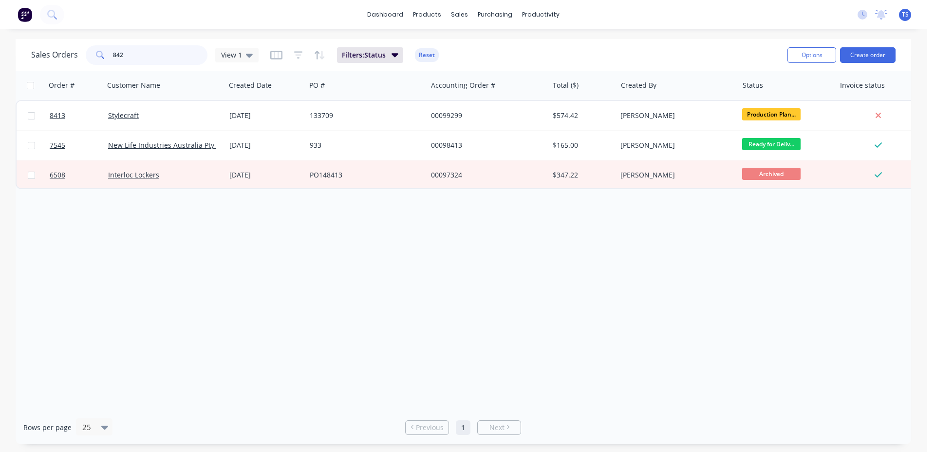
type input "8425"
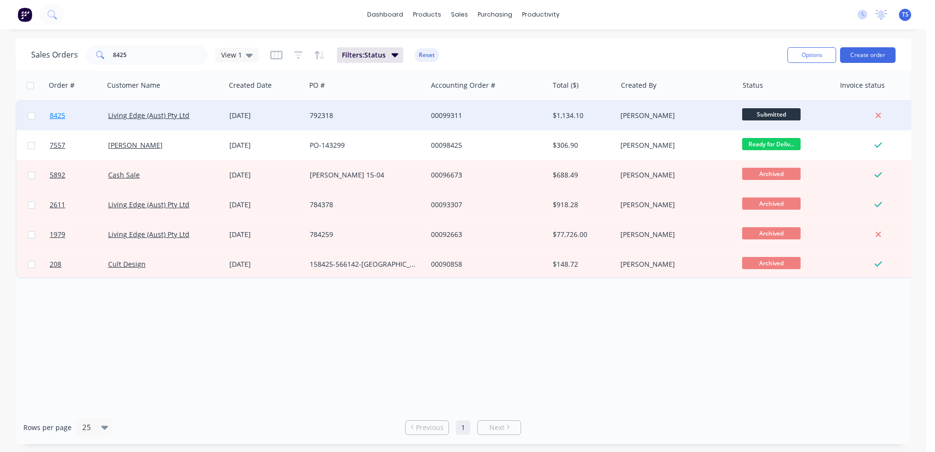
click at [69, 121] on link "8425" at bounding box center [79, 115] width 58 height 29
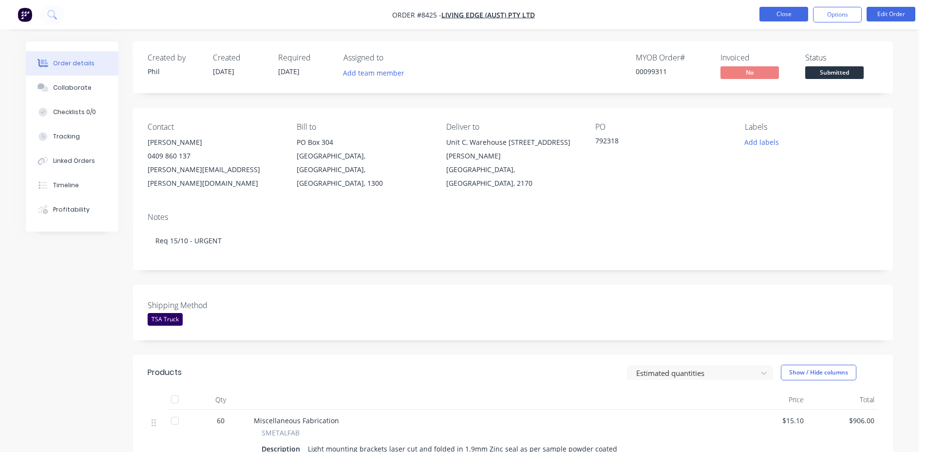
click at [782, 7] on button "Close" at bounding box center [783, 14] width 49 height 15
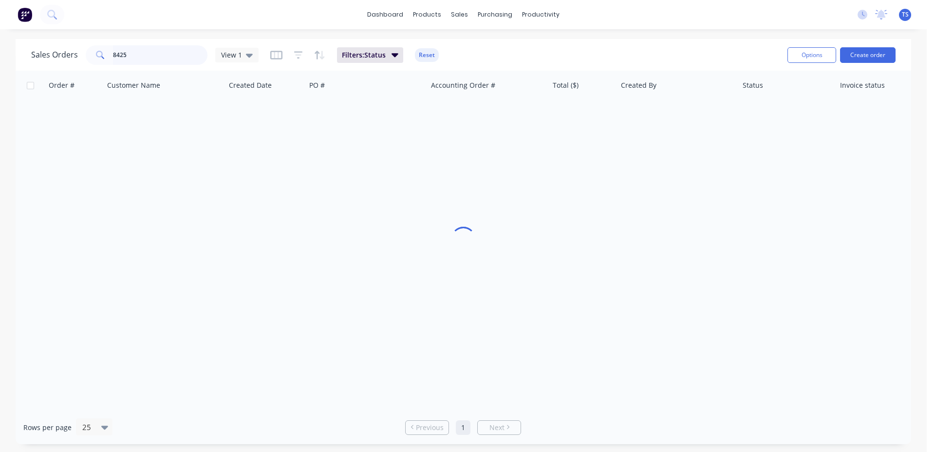
click at [175, 55] on input "8425" at bounding box center [160, 54] width 95 height 19
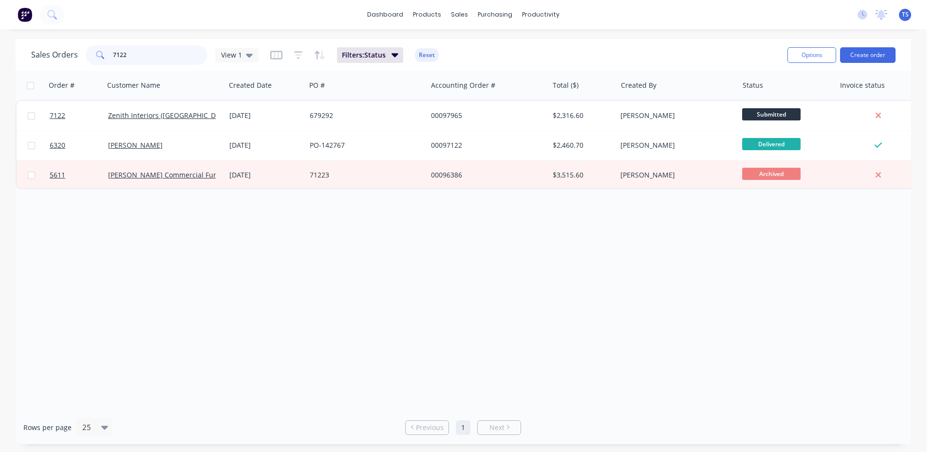
type input "7122"
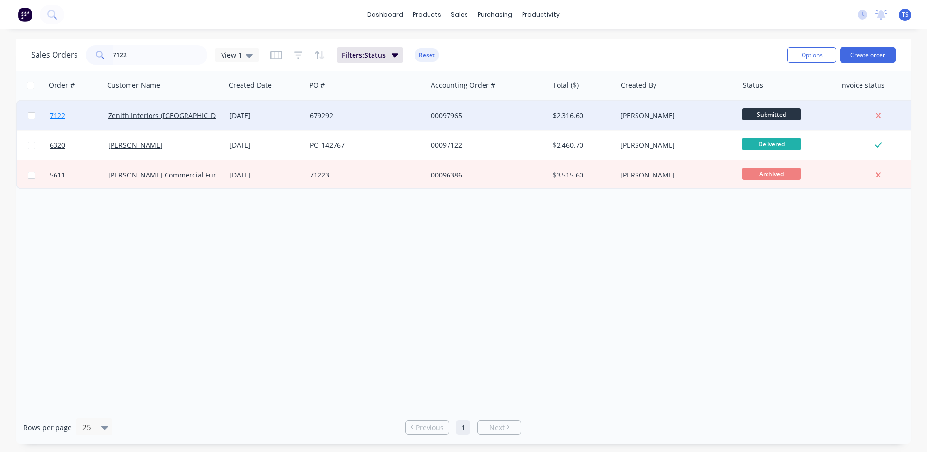
click at [68, 121] on link "7122" at bounding box center [79, 115] width 58 height 29
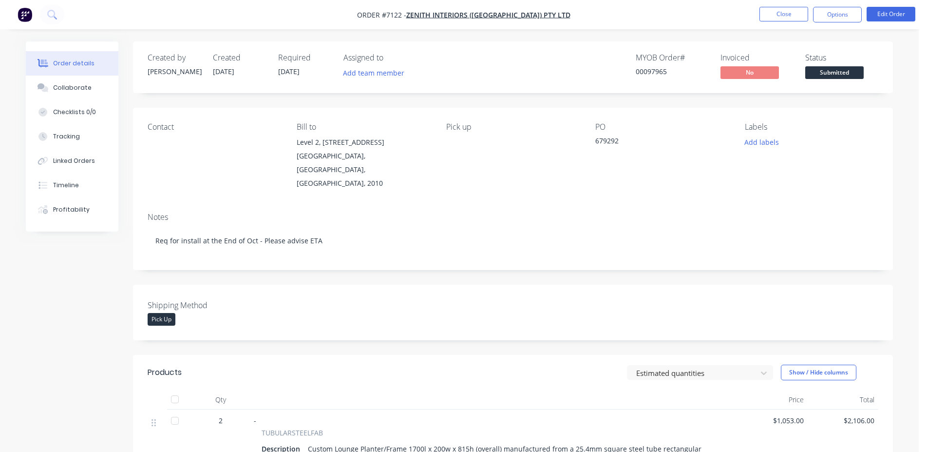
click at [775, 22] on nav "Order #7122 - Zenith Interiors ([GEOGRAPHIC_DATA]) Pty Ltd Close Options Edit O…" at bounding box center [463, 14] width 927 height 29
drag, startPoint x: 737, startPoint y: 9, endPoint x: 802, endPoint y: 14, distance: 65.5
click at [737, 9] on nav "Order #7122 - Zenith Interiors ([GEOGRAPHIC_DATA]) Pty Ltd Close Options Edit O…" at bounding box center [463, 14] width 927 height 29
click at [802, 14] on button "Close" at bounding box center [783, 14] width 49 height 15
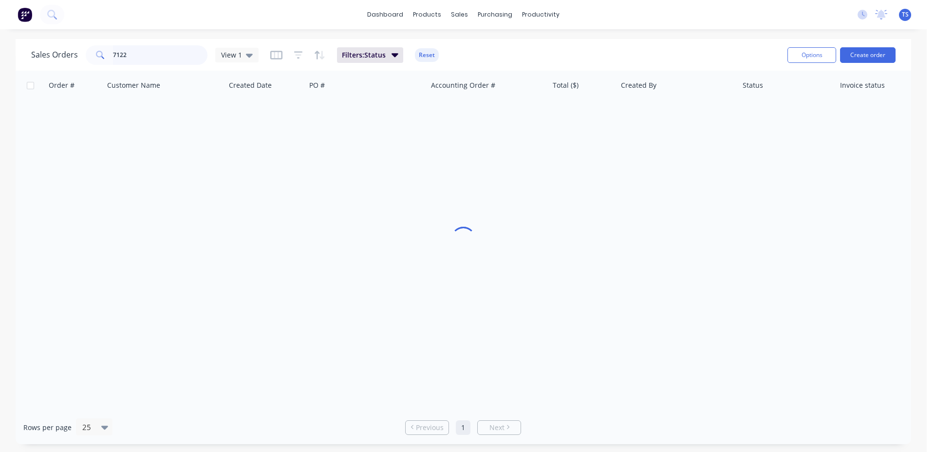
click at [151, 61] on input "7122" at bounding box center [160, 54] width 95 height 19
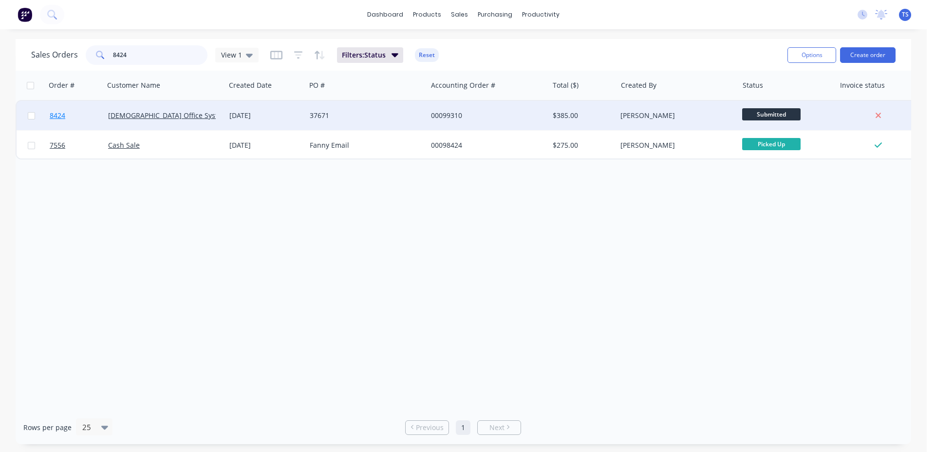
type input "8424"
click at [75, 121] on link "8424" at bounding box center [79, 115] width 58 height 29
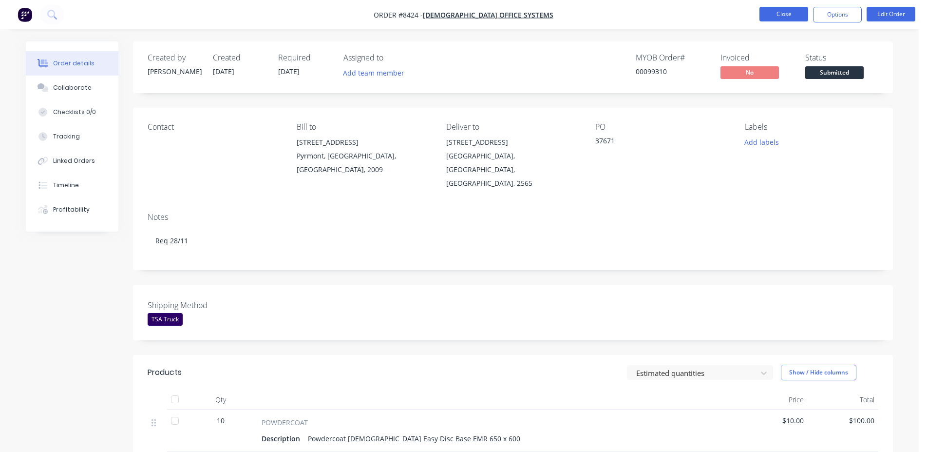
click at [761, 16] on button "Close" at bounding box center [783, 14] width 49 height 15
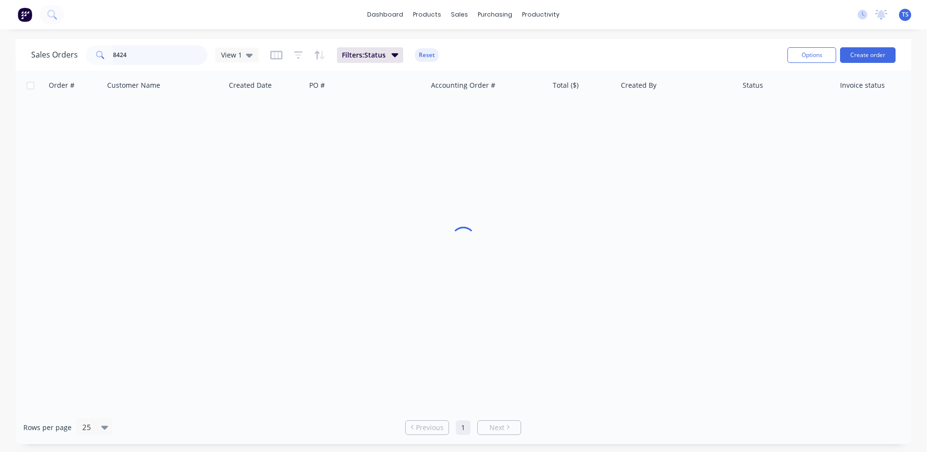
click at [135, 63] on input "8424" at bounding box center [160, 54] width 95 height 19
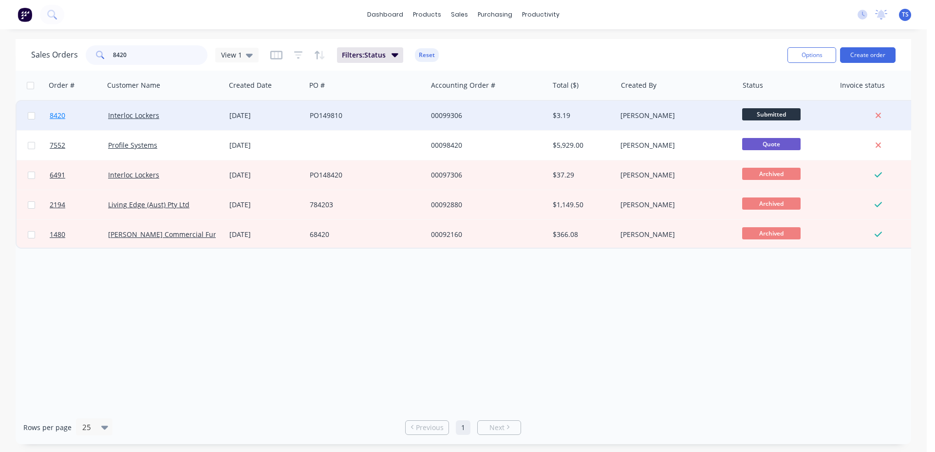
type input "8420"
click at [74, 119] on link "8420" at bounding box center [79, 115] width 58 height 29
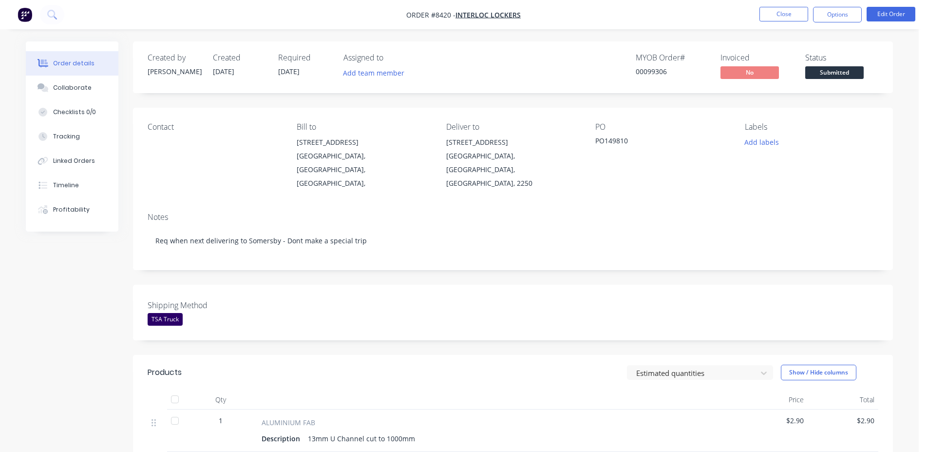
click at [844, 75] on span "Submitted" at bounding box center [834, 72] width 58 height 12
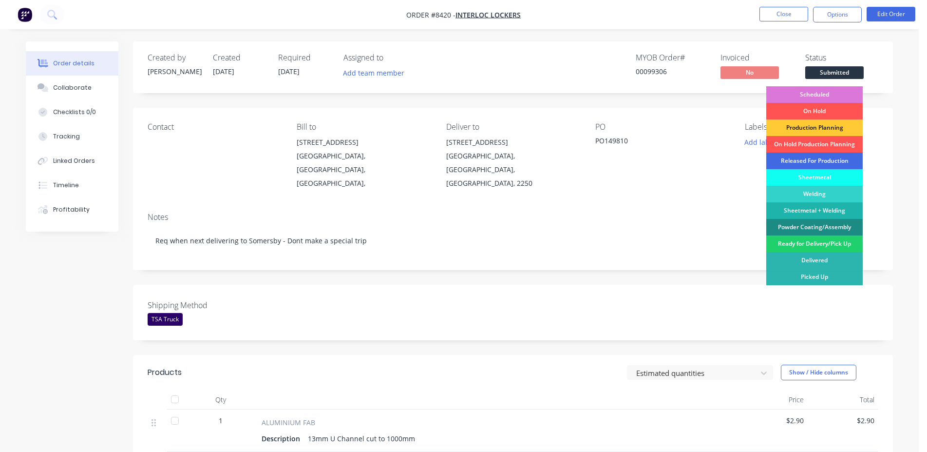
click at [817, 156] on div "Released For Production" at bounding box center [814, 160] width 96 height 17
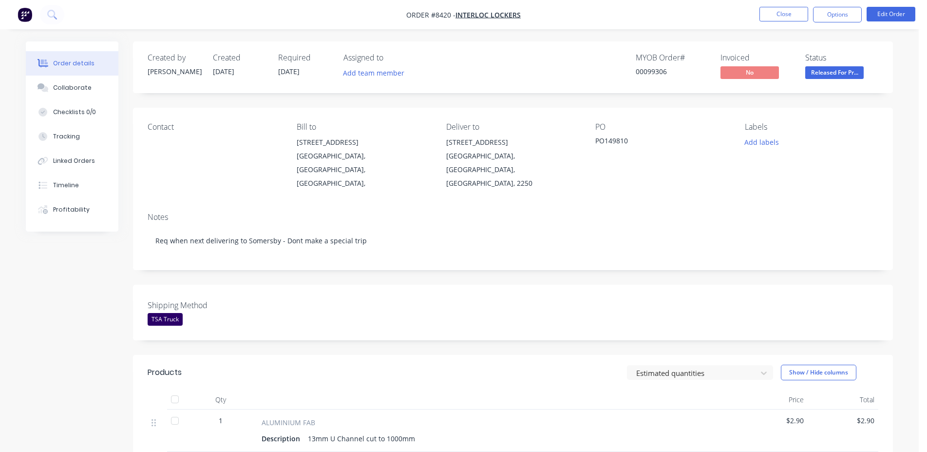
click at [656, 71] on div "00099306" at bounding box center [672, 71] width 73 height 10
click at [784, 16] on button "Close" at bounding box center [783, 14] width 49 height 15
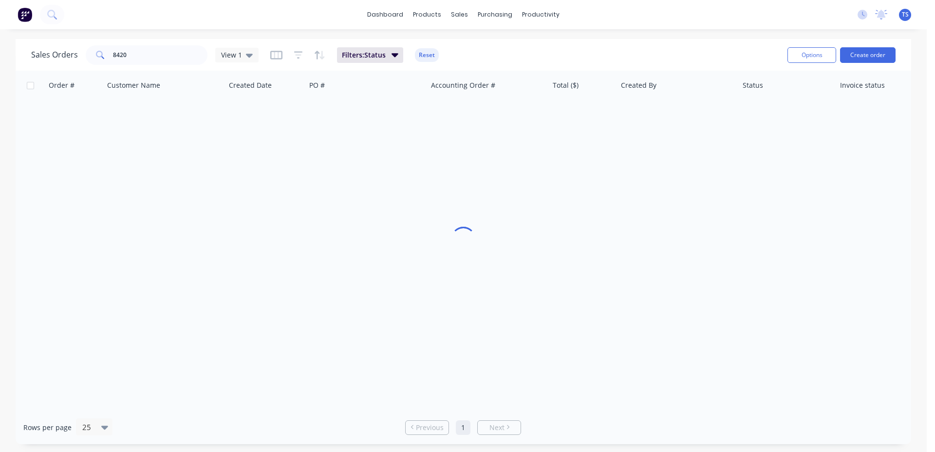
click at [131, 66] on div "Sales Orders 8420 View 1 Filters: Status Reset" at bounding box center [405, 55] width 749 height 24
click at [150, 54] on input "8420" at bounding box center [160, 54] width 95 height 19
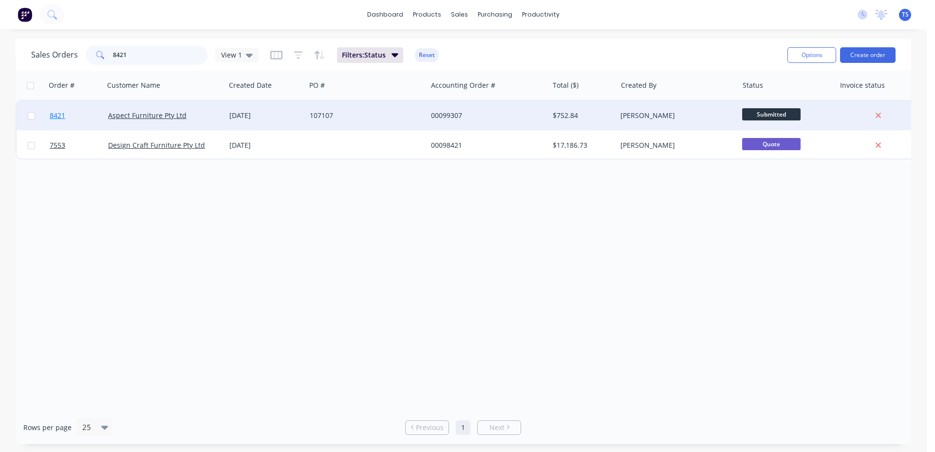
type input "8421"
click at [67, 124] on link "8421" at bounding box center [79, 115] width 58 height 29
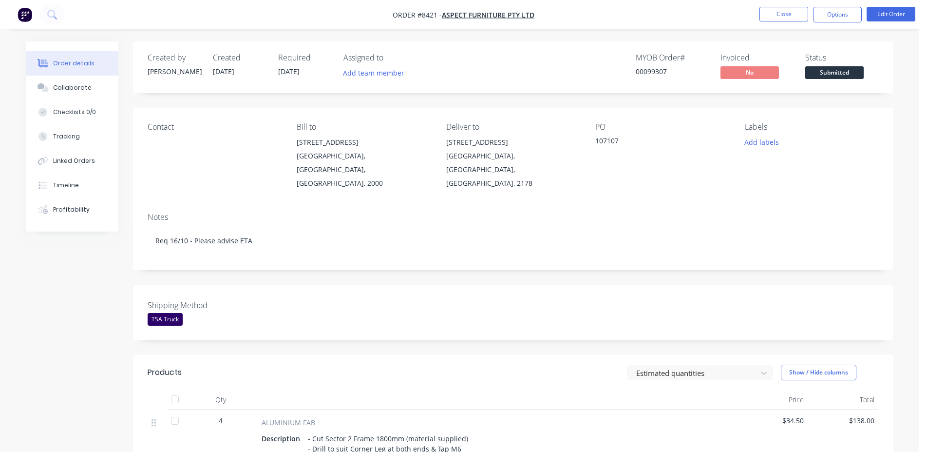
click at [834, 72] on span "Submitted" at bounding box center [834, 72] width 58 height 12
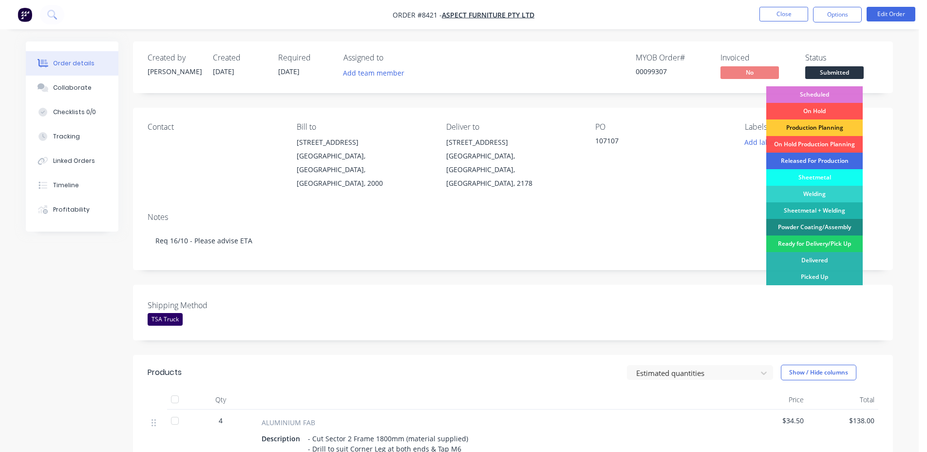
click at [808, 168] on div "Released For Production" at bounding box center [814, 160] width 96 height 17
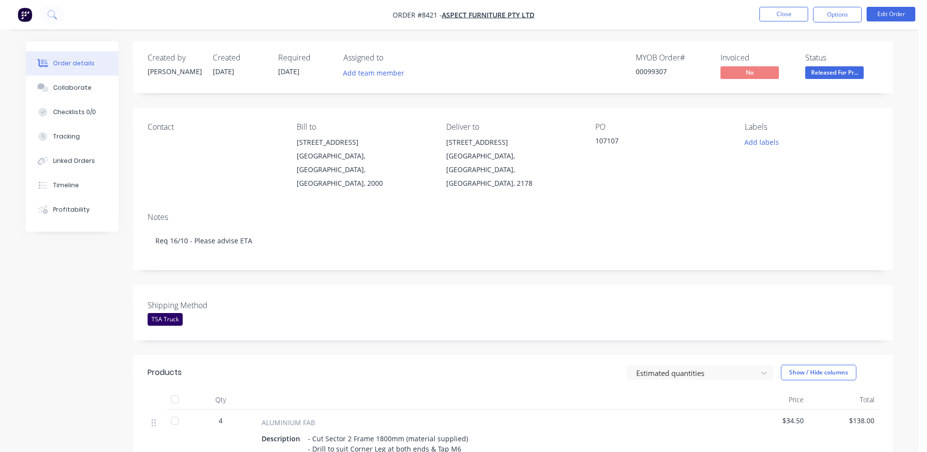
click at [651, 70] on div "00099307" at bounding box center [672, 71] width 73 height 10
click at [775, 15] on button "Close" at bounding box center [783, 14] width 49 height 15
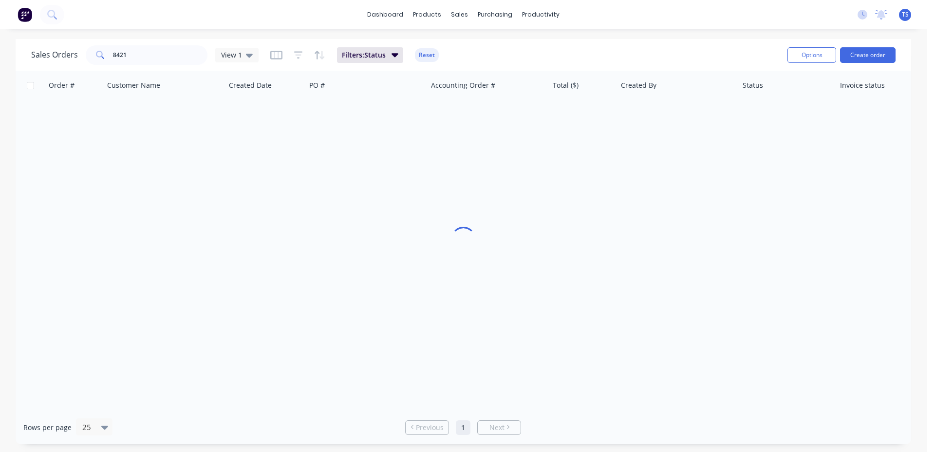
click at [149, 67] on div "Sales Orders 8421 View 1 Filters: Status Reset Options Create order" at bounding box center [464, 55] width 896 height 32
click at [152, 55] on input "8421" at bounding box center [160, 54] width 95 height 19
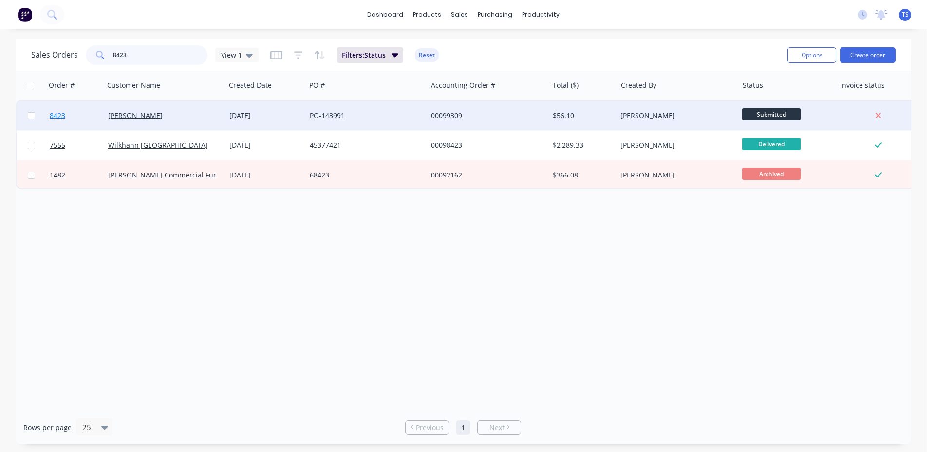
type input "8423"
click at [76, 120] on link "8423" at bounding box center [79, 115] width 58 height 29
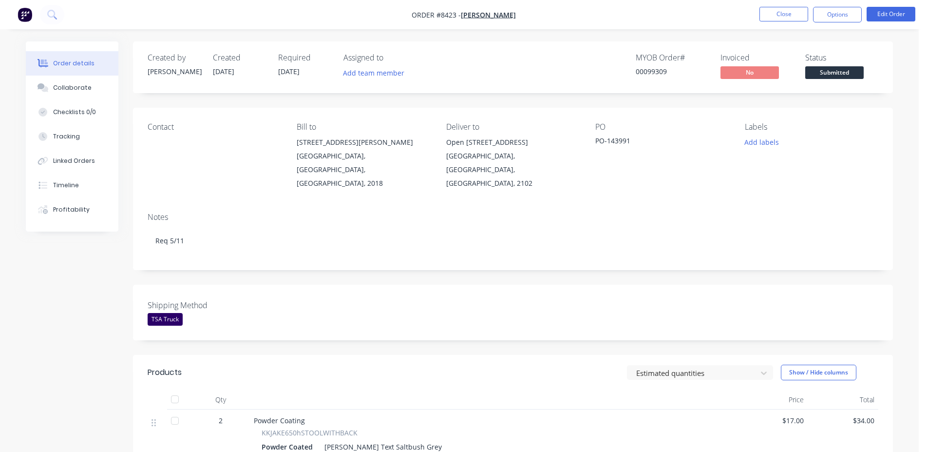
click at [854, 74] on span "Submitted" at bounding box center [834, 72] width 58 height 12
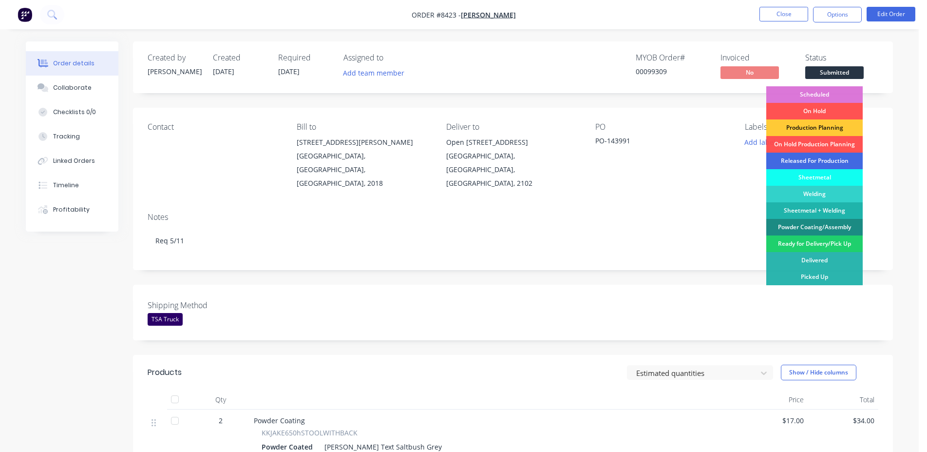
click at [824, 159] on div "Released For Production" at bounding box center [814, 160] width 96 height 17
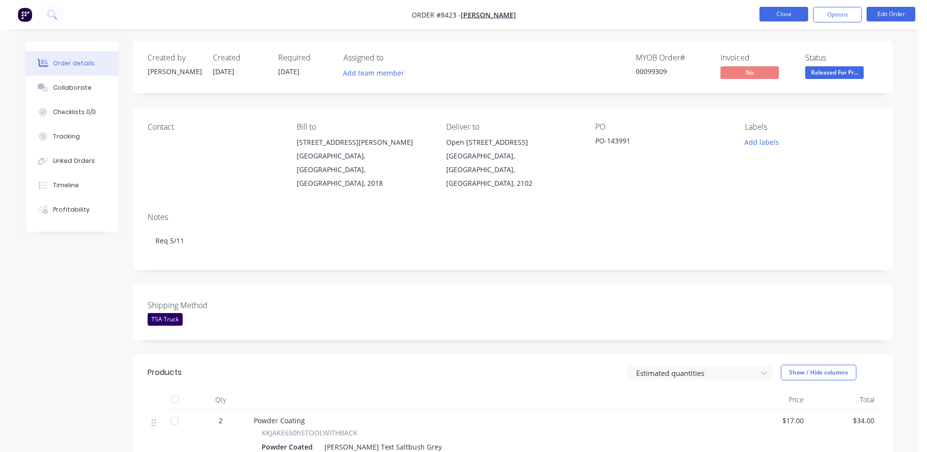
click at [766, 15] on button "Close" at bounding box center [783, 14] width 49 height 15
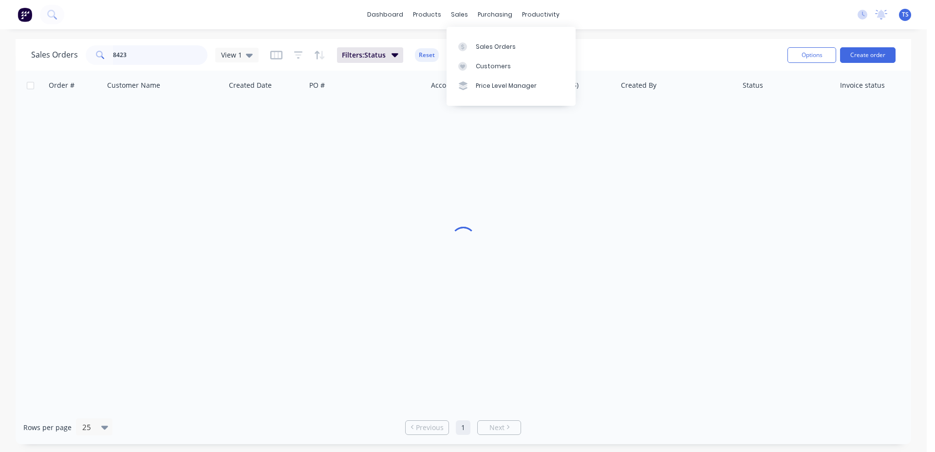
click at [152, 55] on input "8423" at bounding box center [160, 54] width 95 height 19
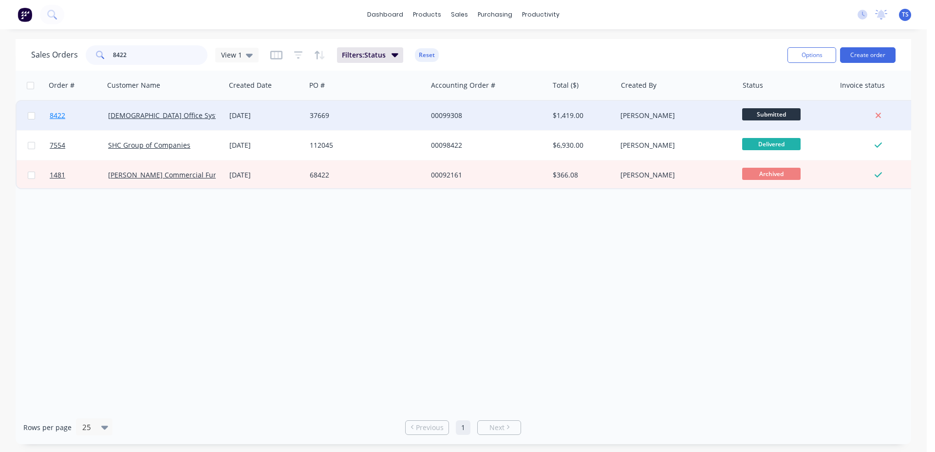
type input "8422"
click at [61, 121] on link "8422" at bounding box center [79, 115] width 58 height 29
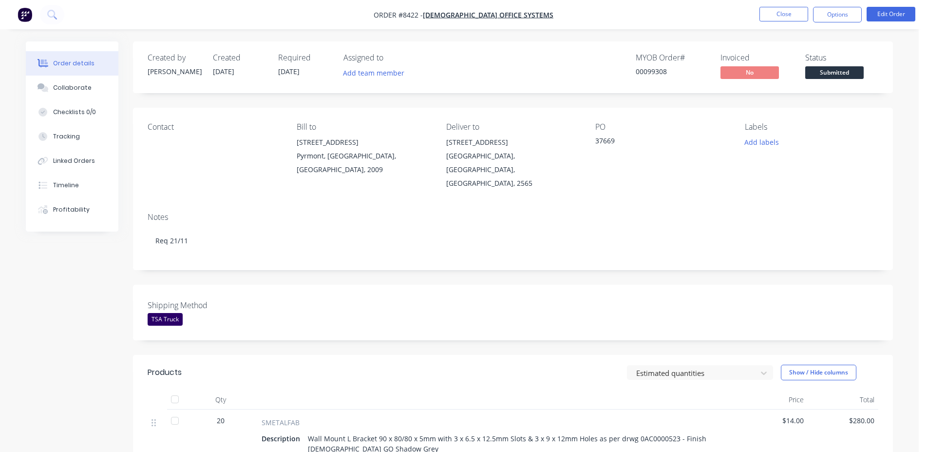
click at [837, 68] on span "Submitted" at bounding box center [834, 72] width 58 height 12
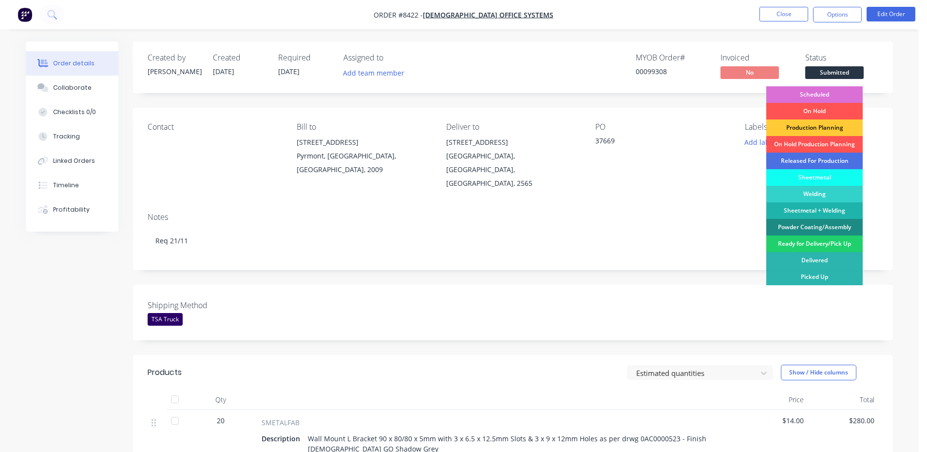
click at [832, 92] on div "Scheduled" at bounding box center [814, 94] width 96 height 17
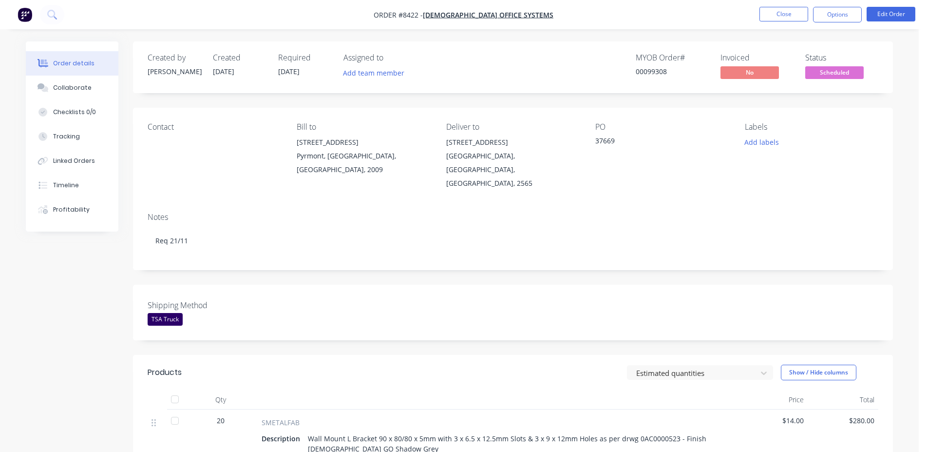
click at [656, 71] on div "00099308" at bounding box center [672, 71] width 73 height 10
click at [784, 14] on button "Close" at bounding box center [783, 14] width 49 height 15
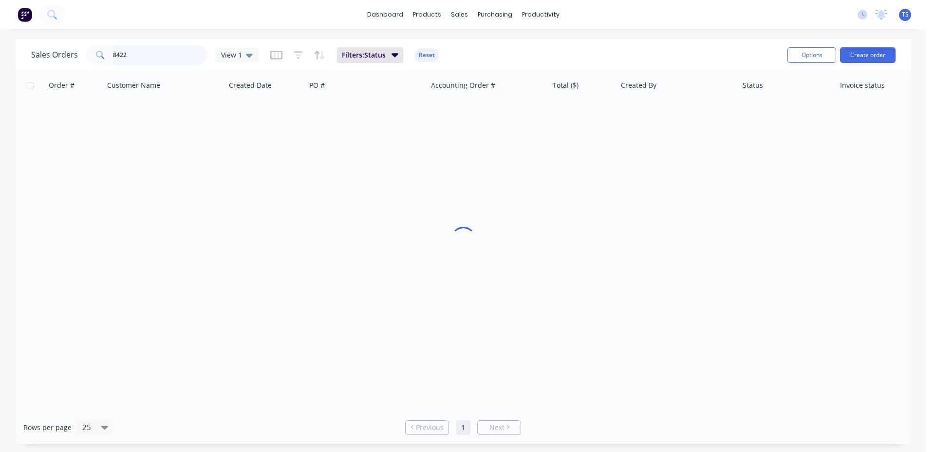
click at [162, 55] on input "8422" at bounding box center [160, 54] width 95 height 19
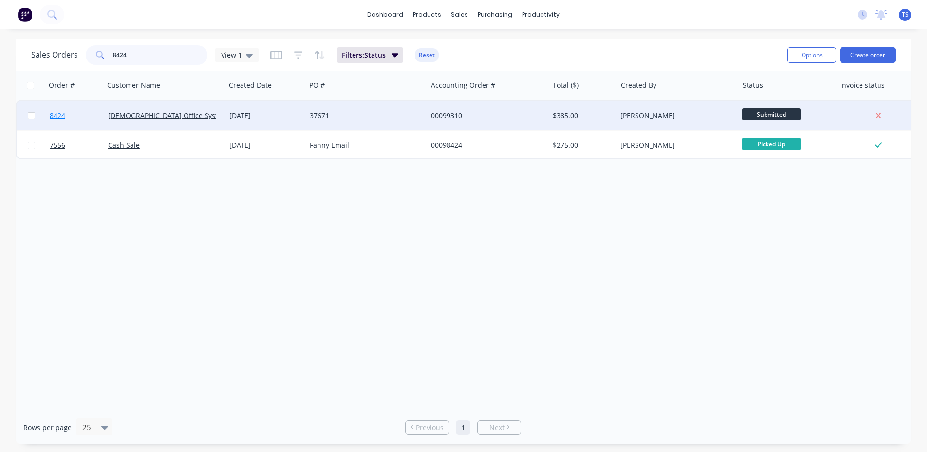
type input "8424"
click at [50, 109] on link "8424" at bounding box center [79, 115] width 58 height 29
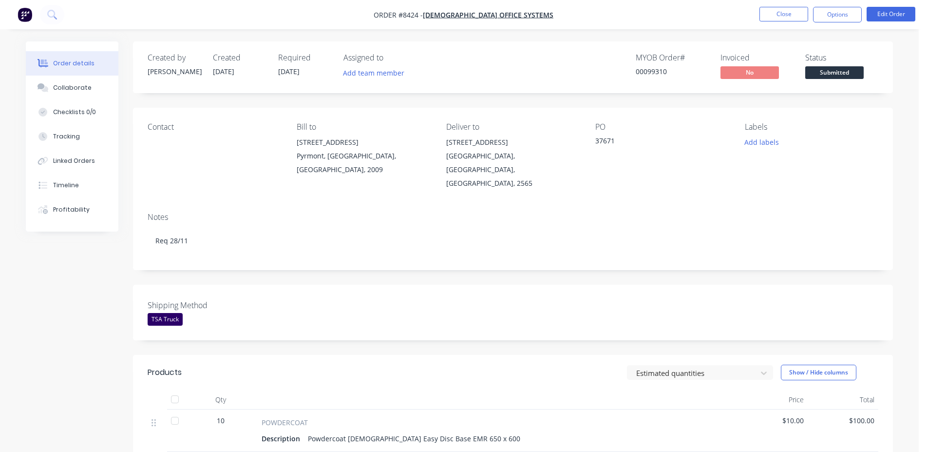
click at [818, 73] on span "Submitted" at bounding box center [834, 72] width 58 height 12
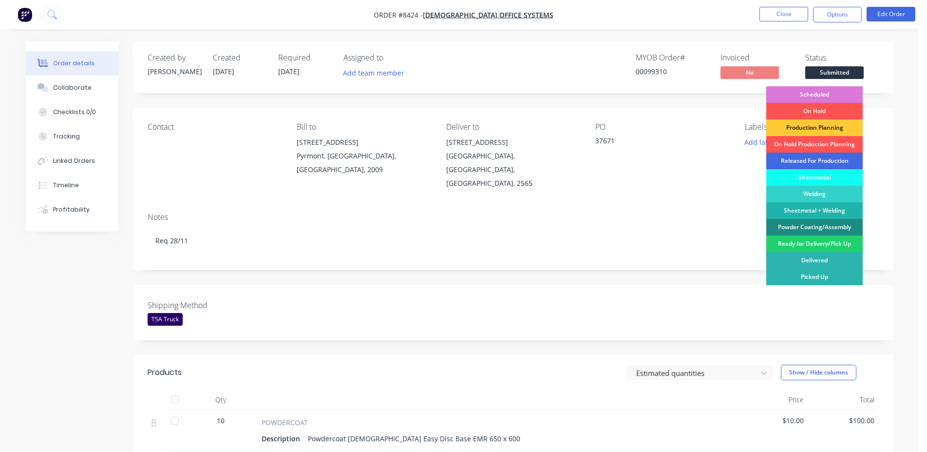
click at [833, 159] on div "Released For Production" at bounding box center [814, 160] width 96 height 17
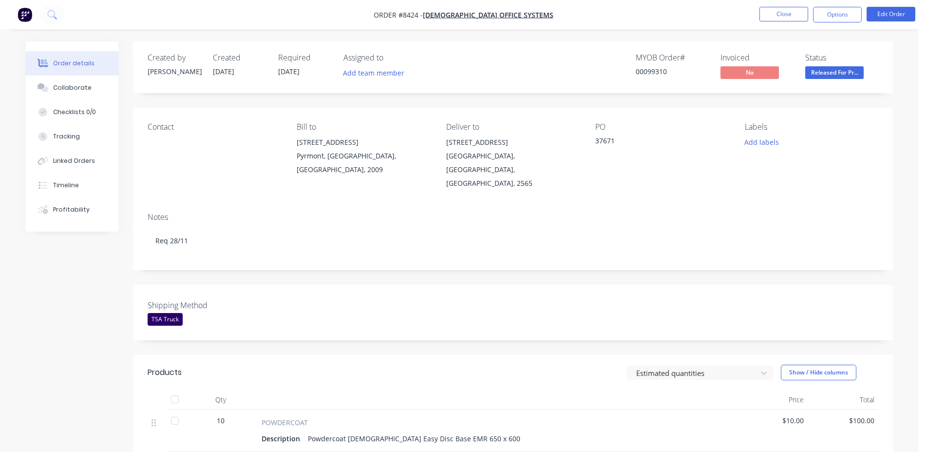
click at [760, 25] on nav "Order #8424 - [DEMOGRAPHIC_DATA] Office Systems Close Options Edit Order" at bounding box center [463, 14] width 927 height 29
click at [796, 9] on button "Close" at bounding box center [783, 14] width 49 height 15
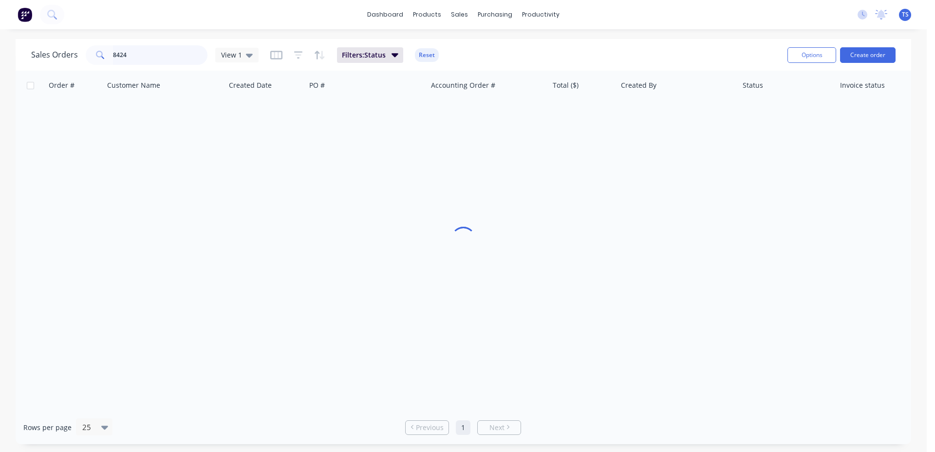
click at [157, 58] on input "8424" at bounding box center [160, 54] width 95 height 19
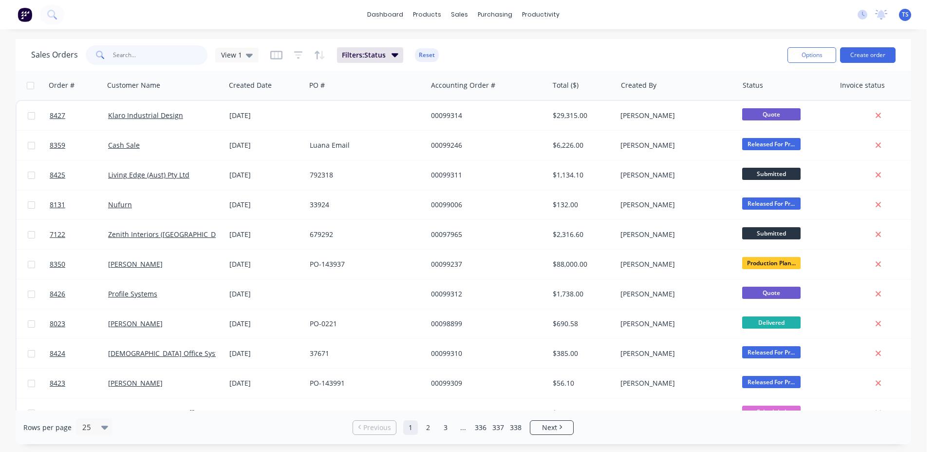
click at [143, 47] on input "text" at bounding box center [160, 54] width 95 height 19
click at [150, 56] on input "text" at bounding box center [160, 54] width 95 height 19
click at [163, 57] on input "text" at bounding box center [160, 54] width 95 height 19
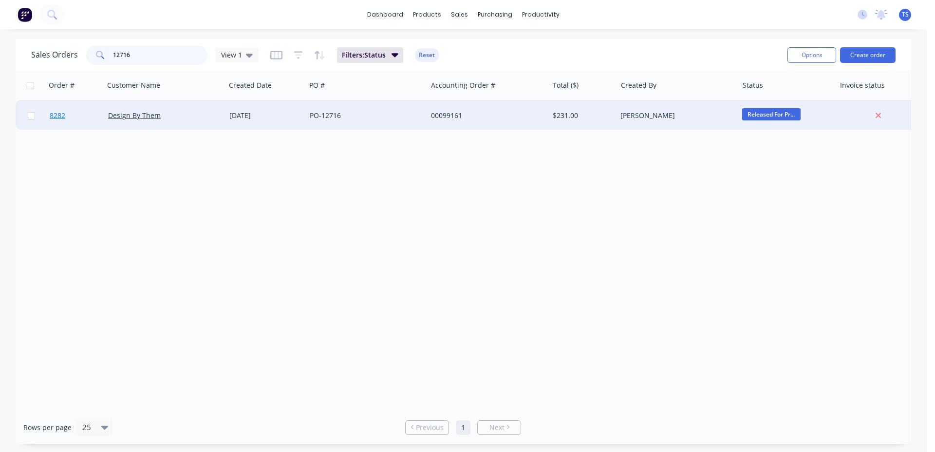
type input "12716"
click at [81, 122] on link "8282" at bounding box center [79, 115] width 58 height 29
